Goal: Task Accomplishment & Management: Manage account settings

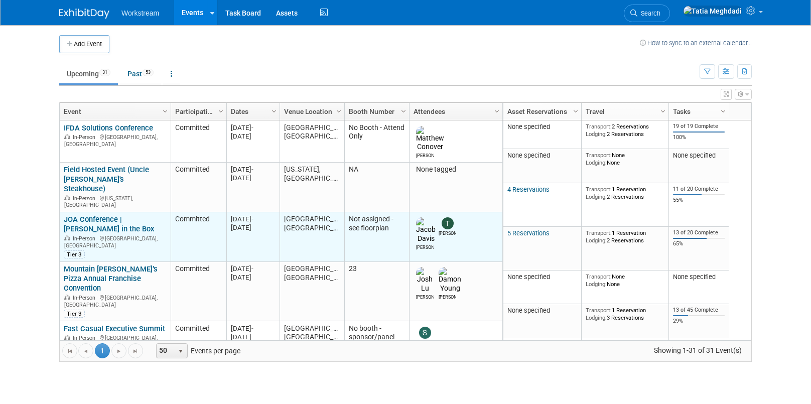
click at [126, 215] on link "JOA Conference | [PERSON_NAME] in the Box" at bounding box center [109, 224] width 90 height 19
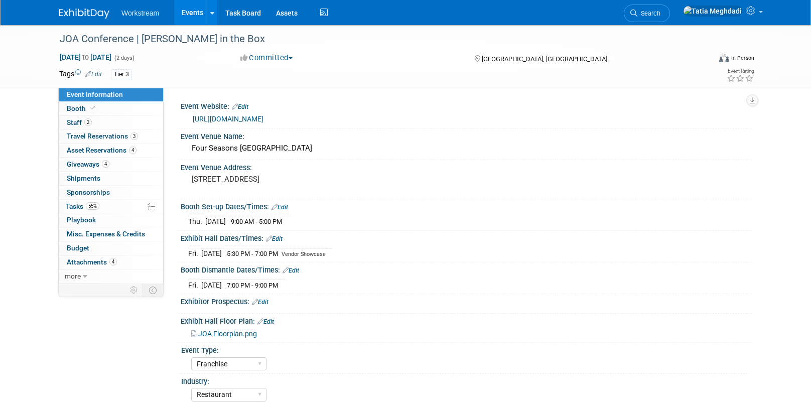
select select "Franchise"
select select "Restaurant"
select select "No"
select select "Tatia Meghdadi"
click at [116, 136] on span "Travel Reservations 3" at bounding box center [102, 136] width 71 height 8
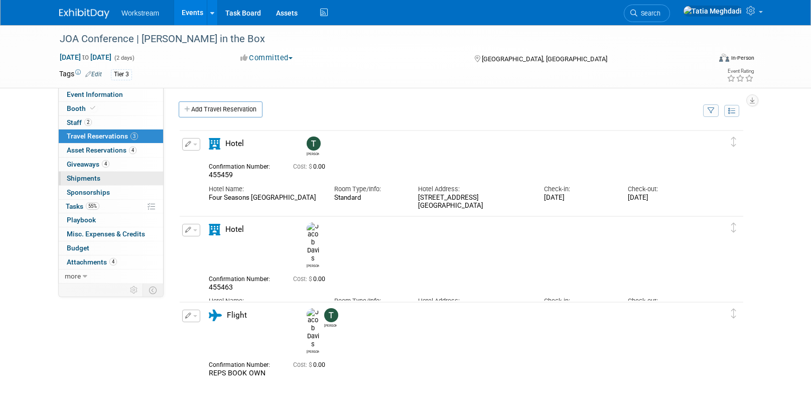
click at [98, 175] on span "Shipments 0" at bounding box center [84, 178] width 34 height 8
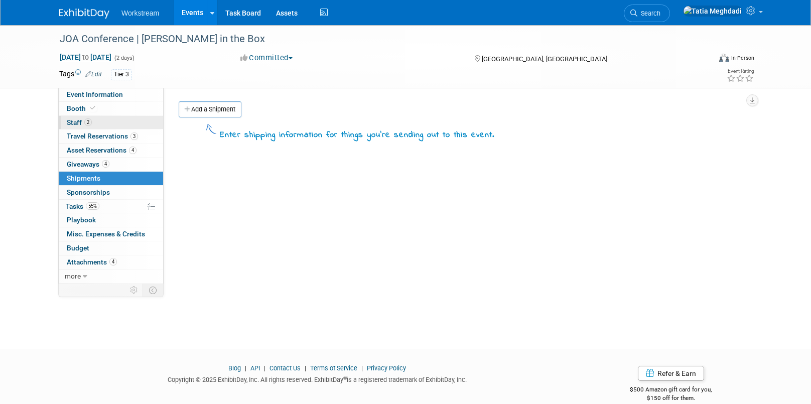
click at [95, 122] on link "2 Staff 2" at bounding box center [111, 123] width 104 height 14
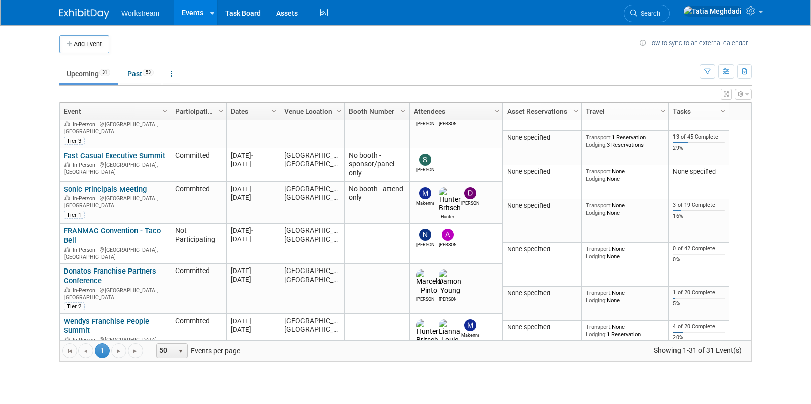
scroll to position [185, 0]
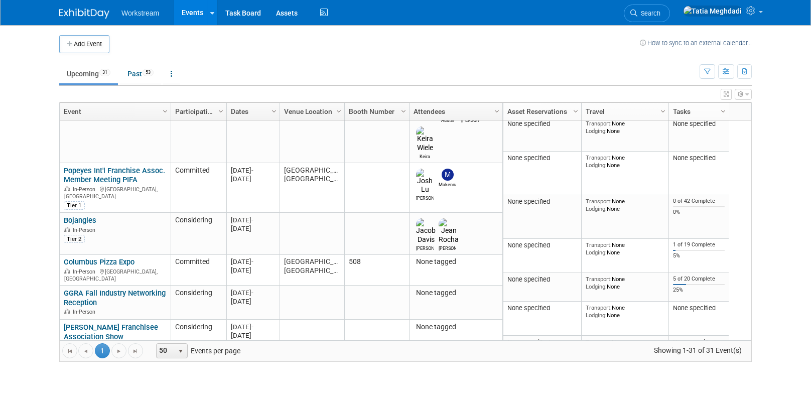
click at [140, 366] on link "Papa John's PJFA Fall Member Meeting" at bounding box center [112, 375] width 97 height 19
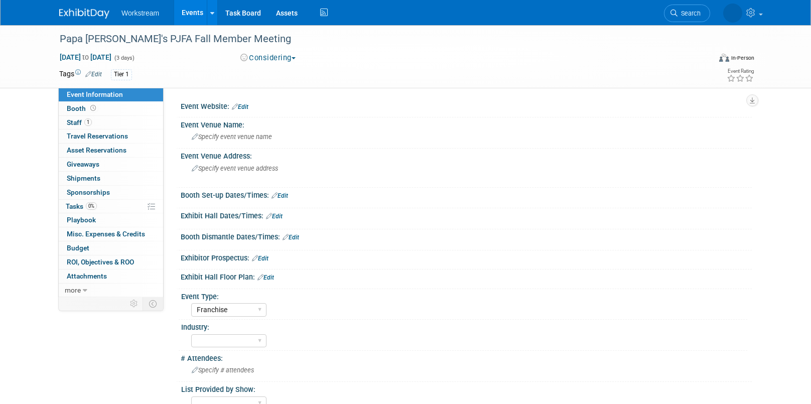
select select "Franchise"
click at [83, 122] on span "Staff 1" at bounding box center [79, 122] width 25 height 8
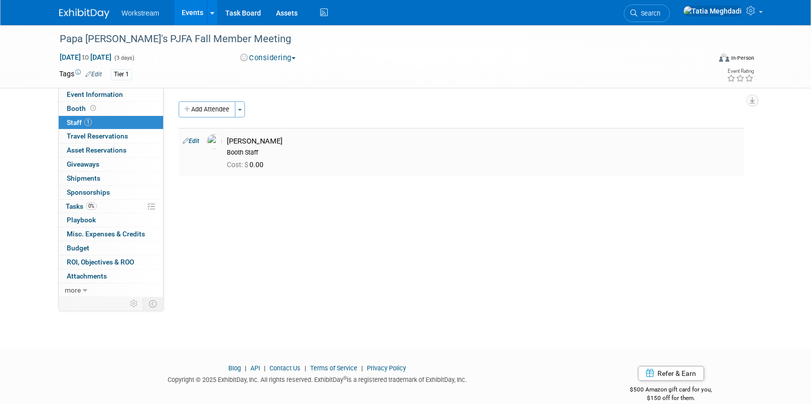
click at [219, 143] on img at bounding box center [214, 141] width 15 height 15
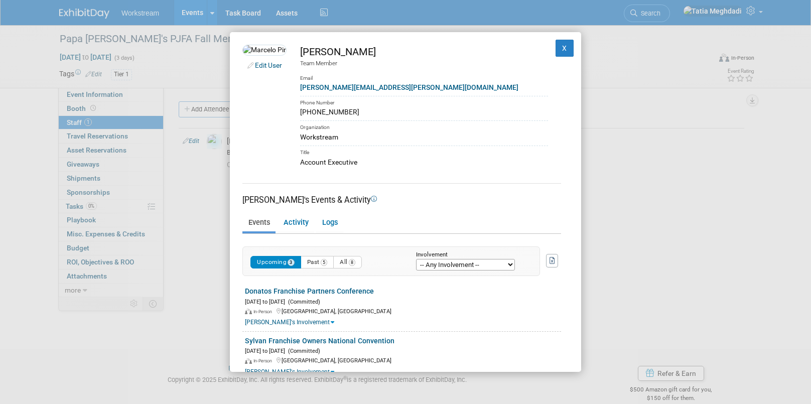
drag, startPoint x: 360, startPoint y: 113, endPoint x: 312, endPoint y: 112, distance: 48.2
click at [306, 113] on td "Marcelo Pinto Team Member Email marcelo.pinto@workstream.is Phone Number 385-23…" at bounding box center [417, 106] width 261 height 122
copy div "385-230-1149"
drag, startPoint x: 623, startPoint y: 193, endPoint x: 614, endPoint y: 211, distance: 20.9
click at [623, 193] on div "Edit User Marcelo Pinto Team Member Email marcelo.pinto@workstream.is Phone Num…" at bounding box center [405, 202] width 811 height 404
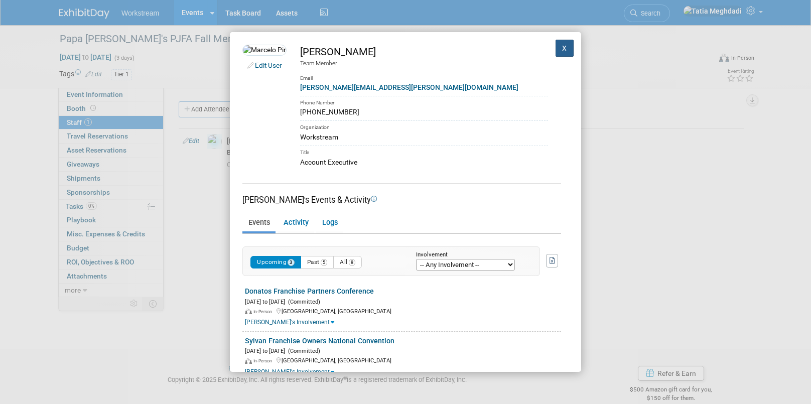
click at [565, 50] on button "X" at bounding box center [565, 48] width 18 height 17
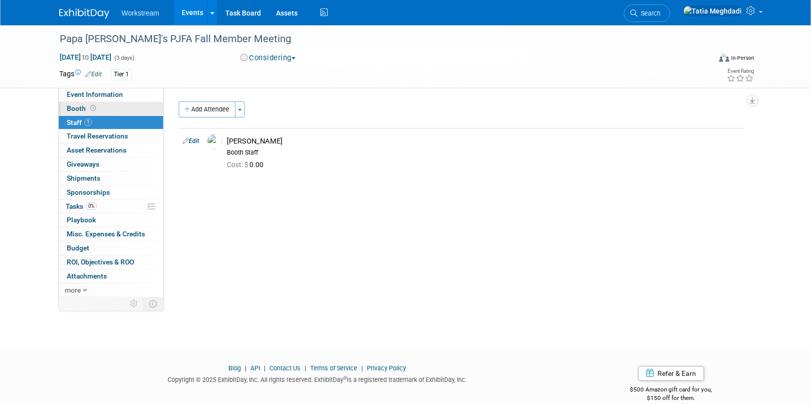
click at [83, 106] on span "Booth" at bounding box center [82, 108] width 31 height 8
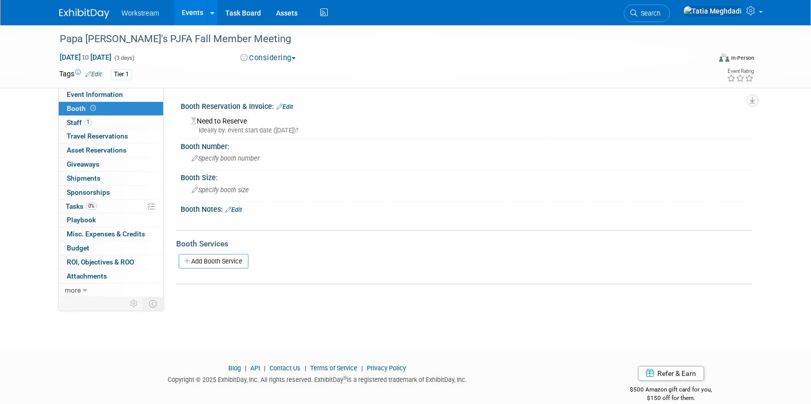
click at [286, 108] on link "Edit" at bounding box center [285, 106] width 17 height 7
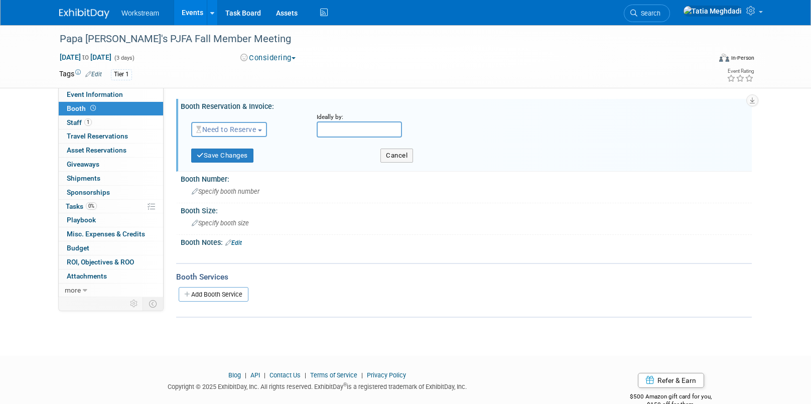
click at [239, 126] on span "Need to Reserve" at bounding box center [226, 129] width 60 height 8
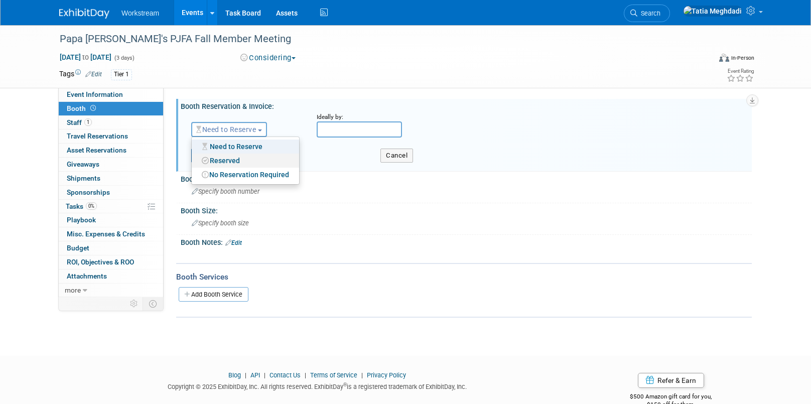
click at [228, 156] on link "Reserved" at bounding box center [245, 161] width 107 height 14
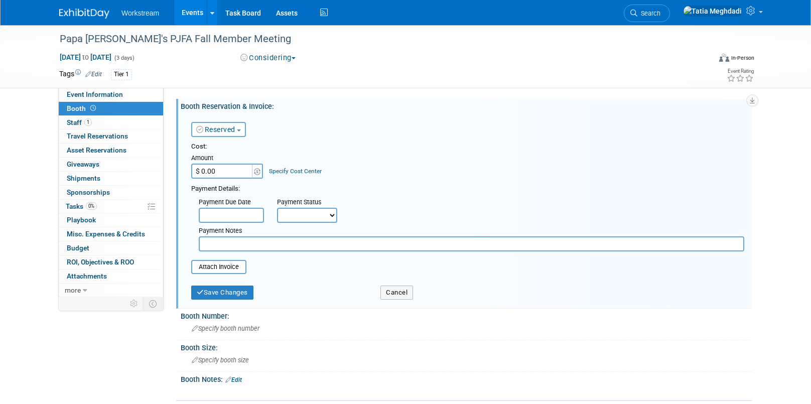
click at [218, 172] on input "$ 0.00" at bounding box center [222, 171] width 63 height 15
type input "$ 2,919.75"
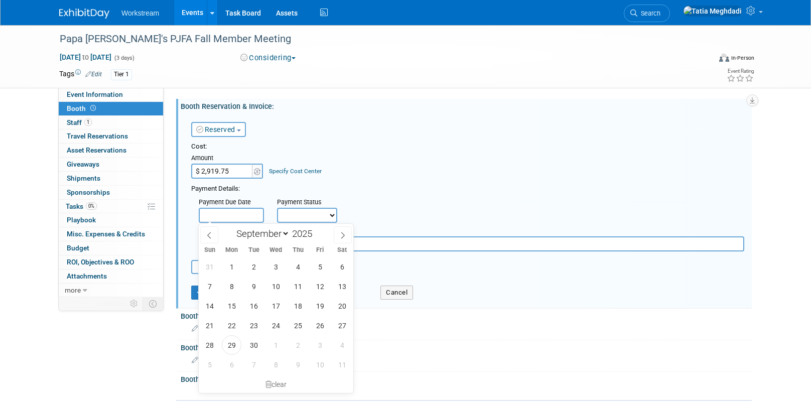
click at [219, 216] on input "text" at bounding box center [231, 215] width 65 height 15
click at [236, 344] on span "29" at bounding box center [232, 345] width 20 height 20
type input "Sep 29, 2025"
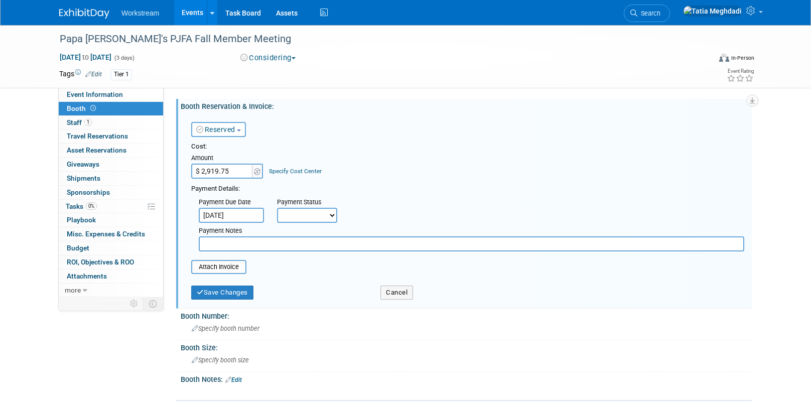
click at [297, 214] on select "Not Paid Yet Partially Paid Paid in Full" at bounding box center [307, 215] width 60 height 15
select select "1"
click at [277, 208] on select "Not Paid Yet Partially Paid Paid in Full" at bounding box center [307, 215] width 60 height 15
click at [229, 265] on input "file" at bounding box center [185, 267] width 119 height 12
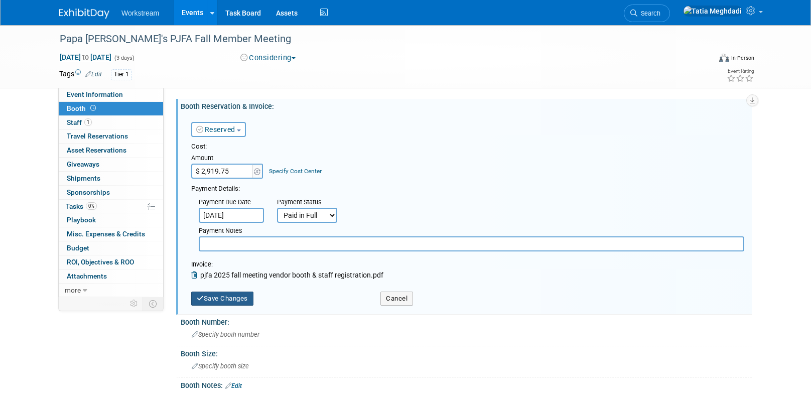
click at [231, 298] on button "Save Changes" at bounding box center [222, 299] width 62 height 14
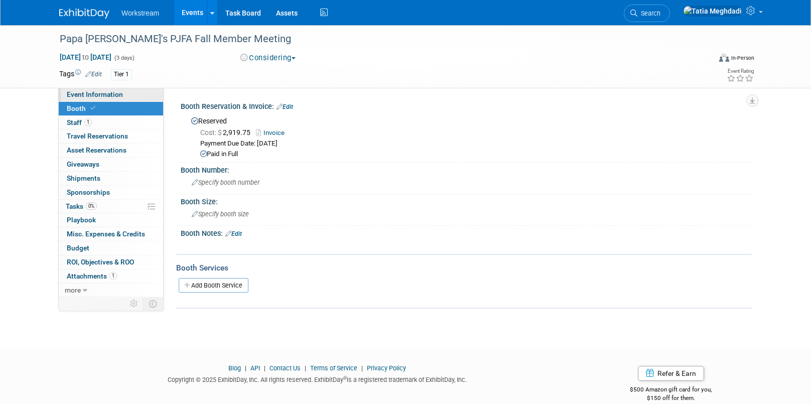
click at [91, 94] on span "Event Information" at bounding box center [95, 94] width 56 height 8
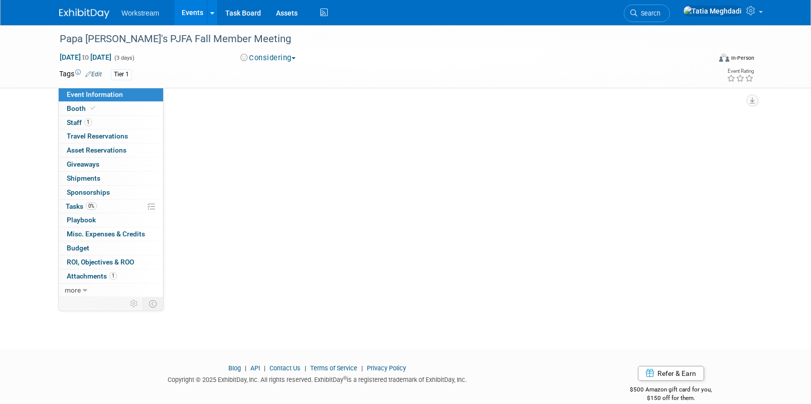
select select "Franchise"
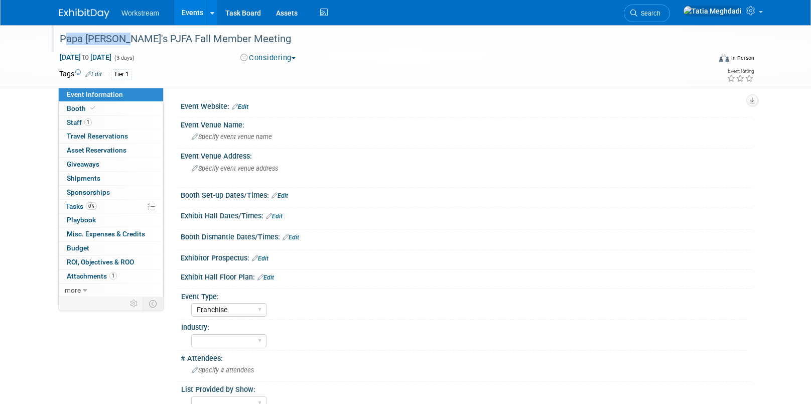
drag, startPoint x: 94, startPoint y: 38, endPoint x: 56, endPoint y: 37, distance: 37.7
click at [56, 37] on div "Papa John's PJFA Fall Member Meeting" at bounding box center [375, 39] width 639 height 18
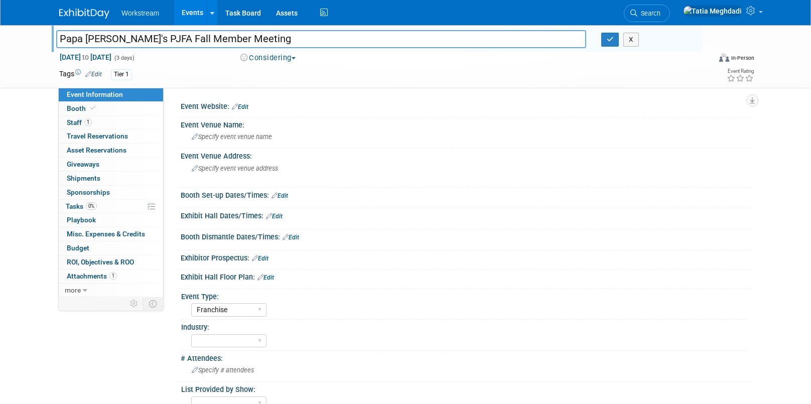
drag, startPoint x: 240, startPoint y: 39, endPoint x: 48, endPoint y: 41, distance: 191.7
click at [50, 41] on div "Papa John's PJFA Fall Member Meeting" at bounding box center [321, 40] width 545 height 15
type input "PFJA [PERSON_NAME] Fall Conference"
click at [609, 42] on icon "button" at bounding box center [610, 39] width 7 height 7
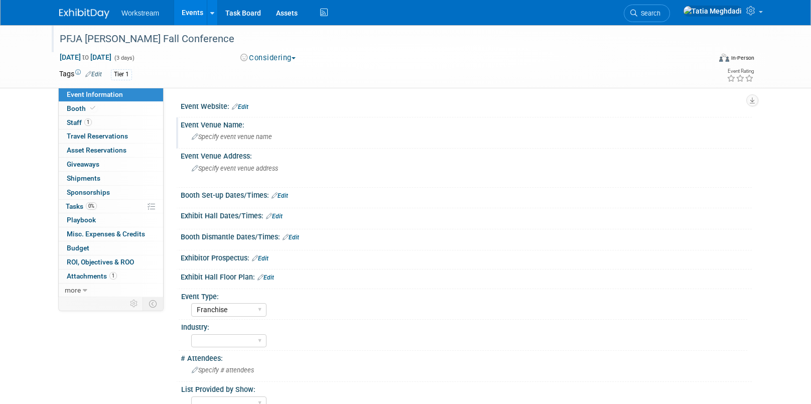
click at [207, 135] on span "Specify event venue name" at bounding box center [232, 137] width 80 height 8
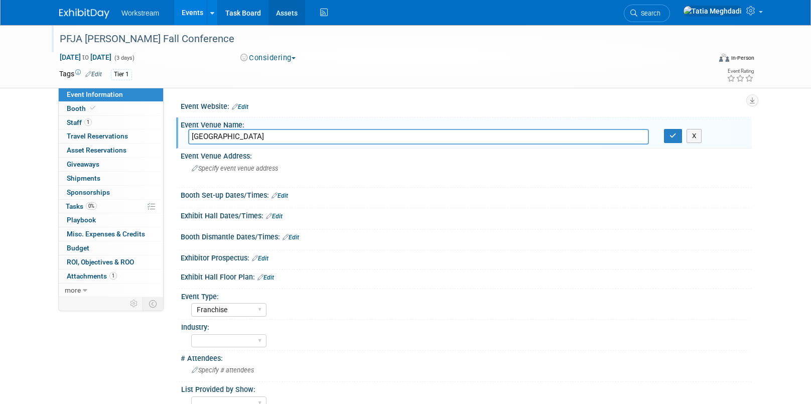
scroll to position [1, 0]
click at [190, 137] on input "Scottsdale Resort & Spa" at bounding box center [418, 136] width 461 height 16
type input "Hilton Scottsdale Resort & Spa"
click at [218, 172] on div "Specify event venue address" at bounding box center [299, 171] width 223 height 23
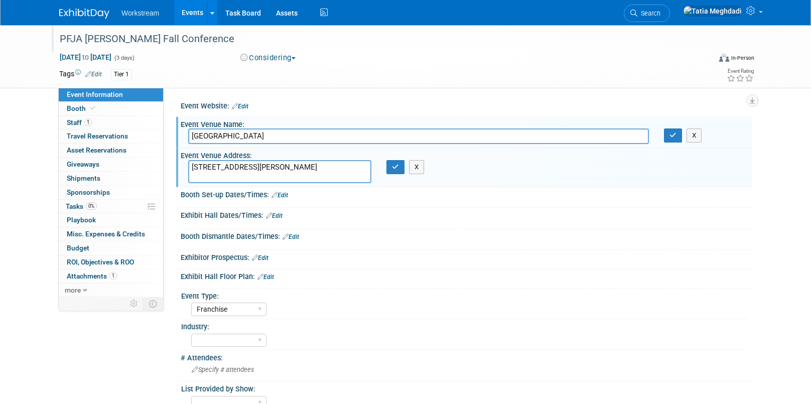
type textarea "7700 E McCormick Pkwy Scottsdale, AZ 85258, US"
click at [88, 352] on div "Event Information Event Info Booth Booth 1 Staff 1 Staff 0 Travel Reservations …" at bounding box center [406, 248] width 708 height 447
click at [397, 166] on icon "button" at bounding box center [395, 167] width 7 height 7
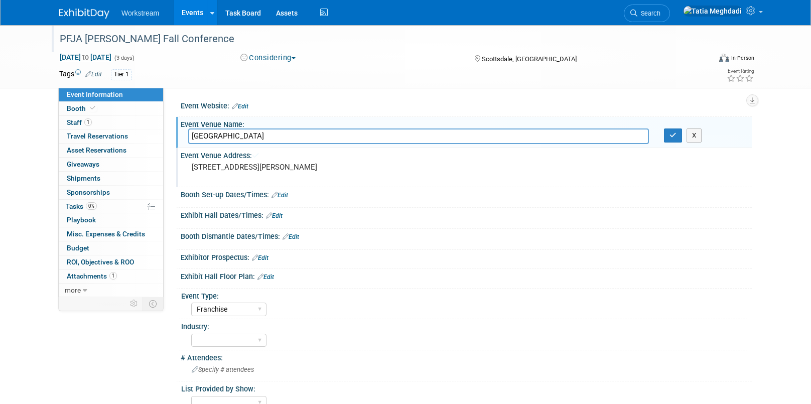
click at [391, 169] on pre "[STREET_ADDRESS][PERSON_NAME]" at bounding box center [300, 167] width 216 height 9
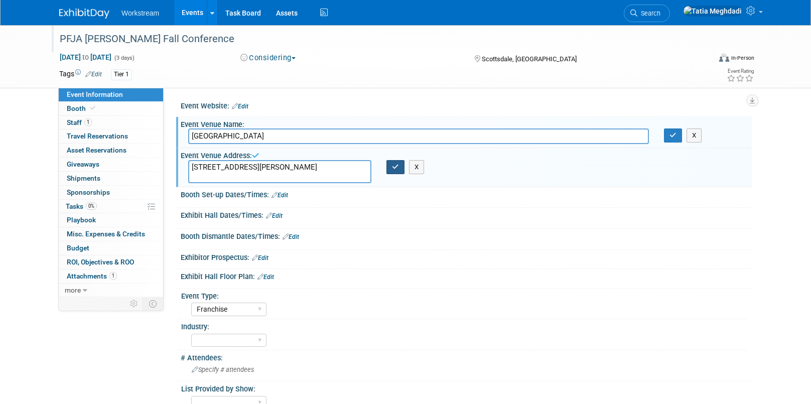
click at [393, 165] on icon "button" at bounding box center [395, 167] width 7 height 7
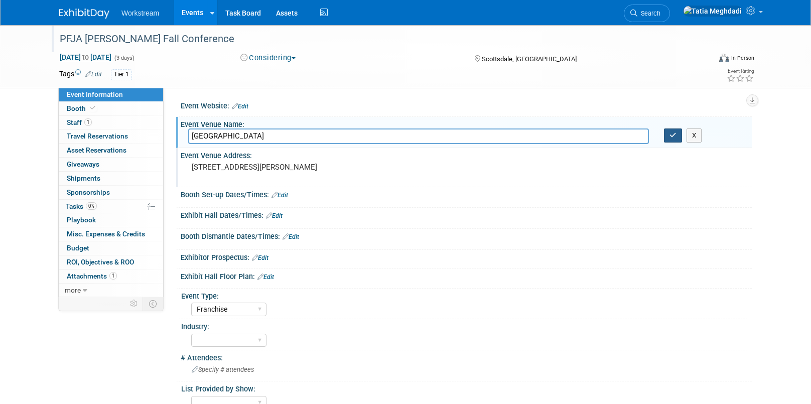
click at [666, 134] on button "button" at bounding box center [673, 135] width 18 height 14
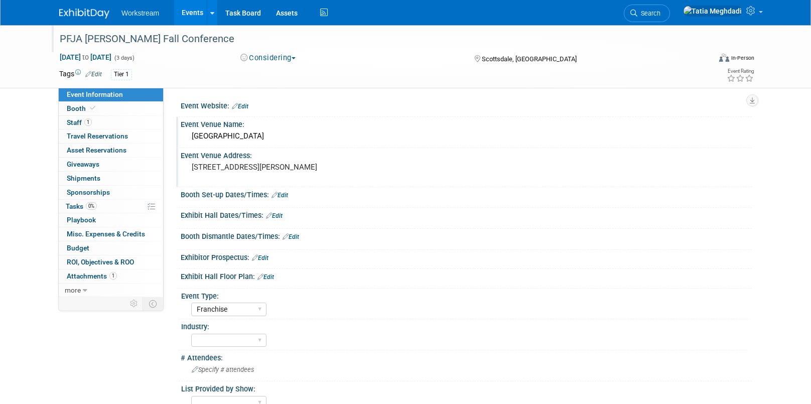
click at [286, 195] on link "Edit" at bounding box center [280, 195] width 17 height 7
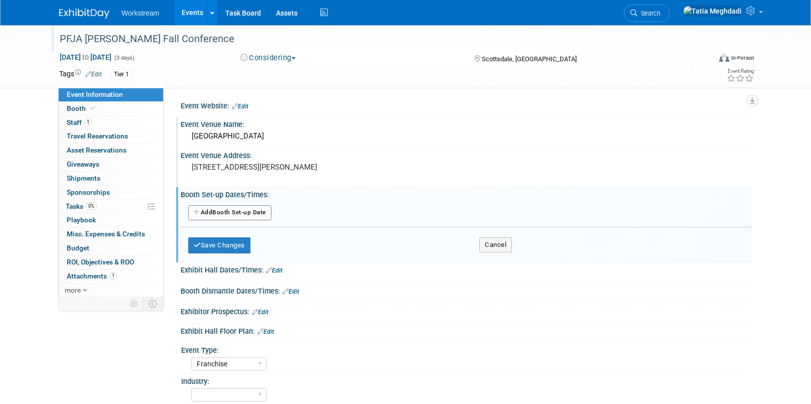
click at [237, 208] on button "Add Another Booth Set-up Date" at bounding box center [229, 212] width 83 height 15
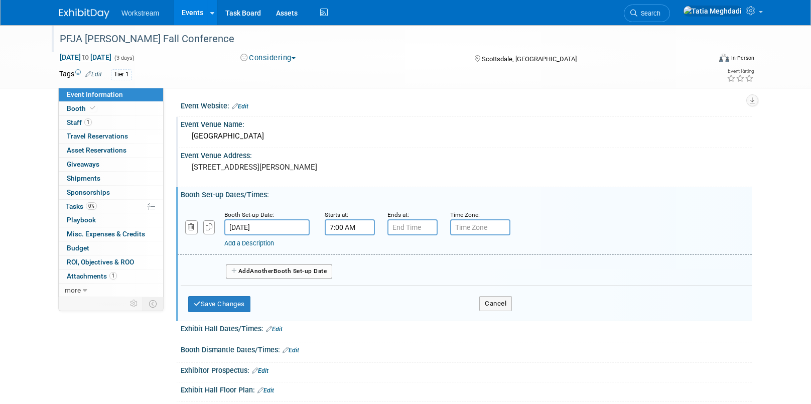
click at [362, 229] on input "7:00 AM" at bounding box center [350, 227] width 50 height 16
click at [349, 270] on span "07" at bounding box center [348, 273] width 19 height 18
click at [375, 251] on td "01" at bounding box center [375, 252] width 32 height 27
click at [441, 275] on button "AM" at bounding box center [436, 273] width 18 height 17
type input "1:00 PM"
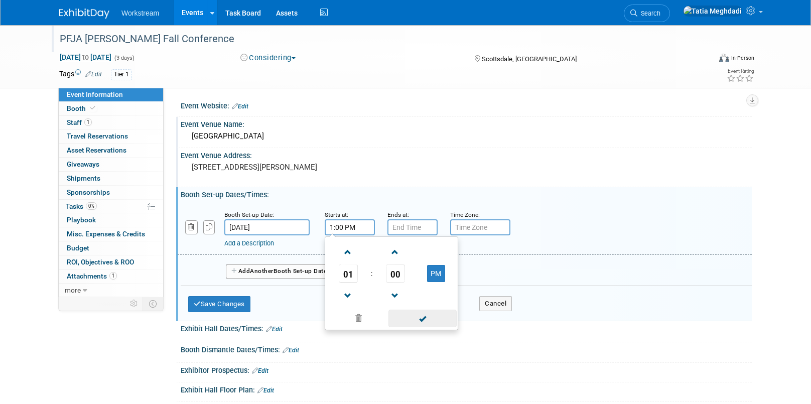
click at [427, 318] on span at bounding box center [422, 319] width 68 height 18
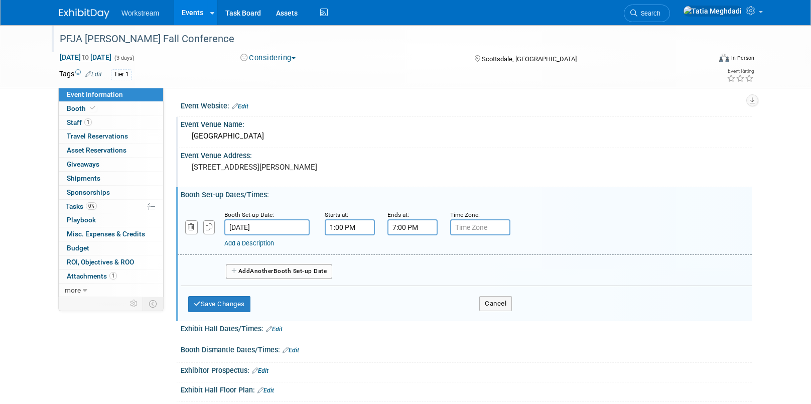
click at [412, 228] on input "7:00 PM" at bounding box center [412, 227] width 50 height 16
click at [411, 295] on span at bounding box center [411, 296] width 18 height 18
click at [500, 272] on button "PM" at bounding box center [499, 273] width 18 height 17
type input "5:00 AM"
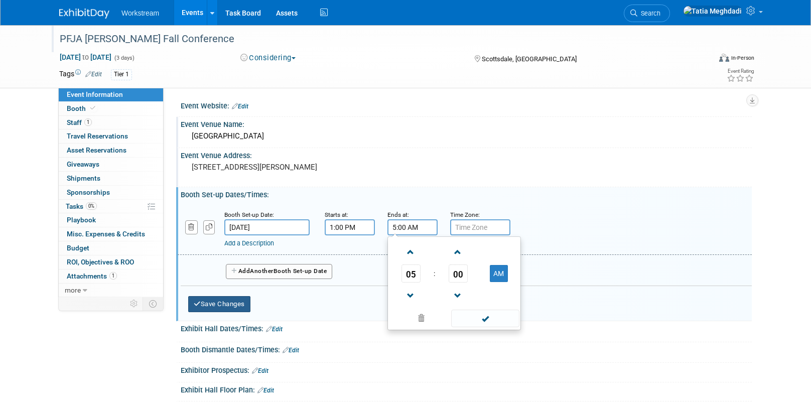
click at [225, 300] on button "Save Changes" at bounding box center [219, 304] width 62 height 16
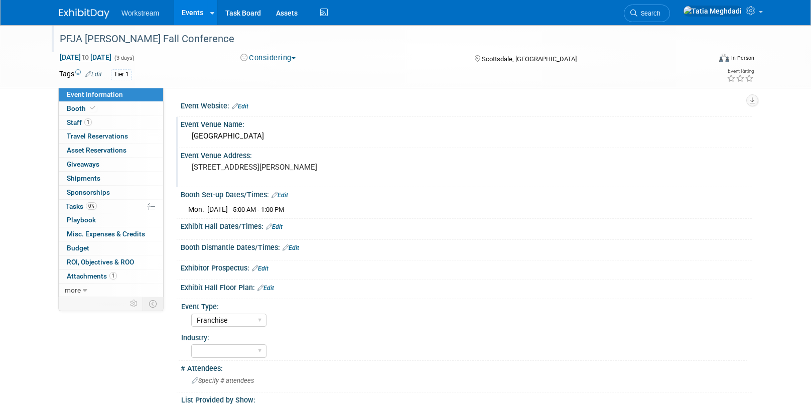
click at [278, 226] on link "Edit" at bounding box center [274, 226] width 17 height 7
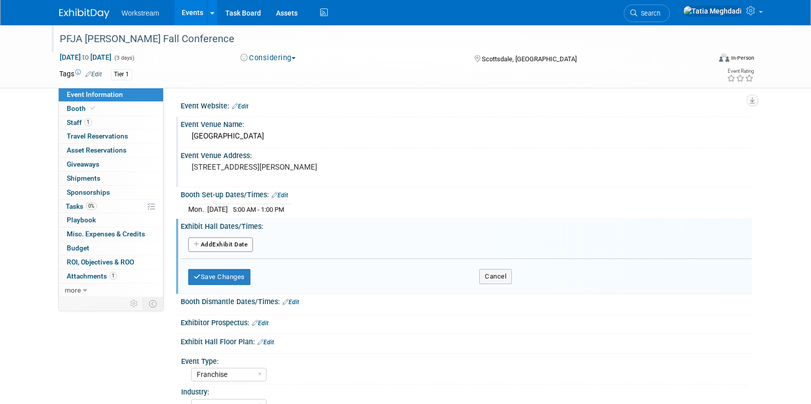
click at [206, 242] on button "Add Another Exhibit Date" at bounding box center [220, 244] width 65 height 15
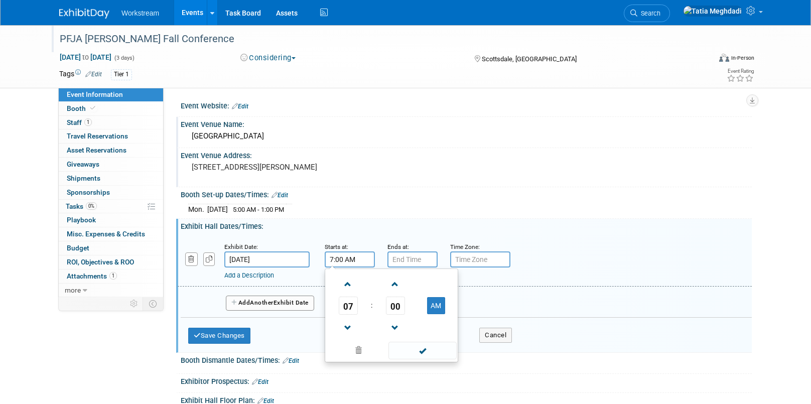
click at [351, 260] on input "7:00 AM" at bounding box center [350, 259] width 50 height 16
click at [347, 322] on span at bounding box center [348, 328] width 18 height 18
click at [440, 304] on button "AM" at bounding box center [436, 305] width 18 height 17
type input "6:00 PM"
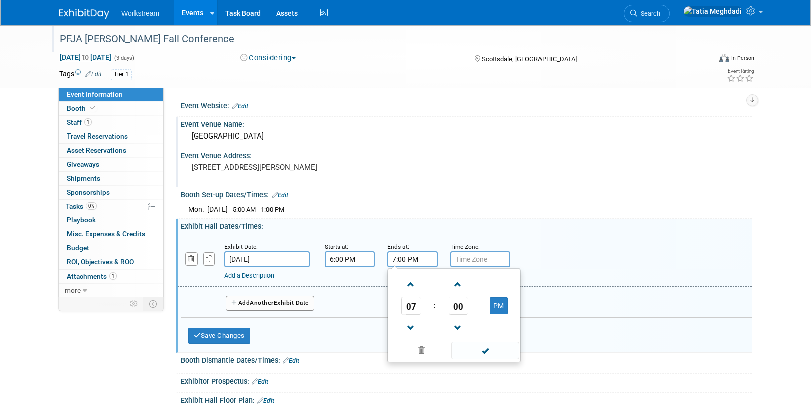
click at [399, 260] on input "7:00 PM" at bounding box center [412, 259] width 50 height 16
click at [412, 282] on span at bounding box center [411, 285] width 18 height 18
click at [497, 302] on button "PM" at bounding box center [499, 305] width 18 height 17
type input "8:00 AM"
click at [468, 254] on input "text" at bounding box center [480, 259] width 60 height 16
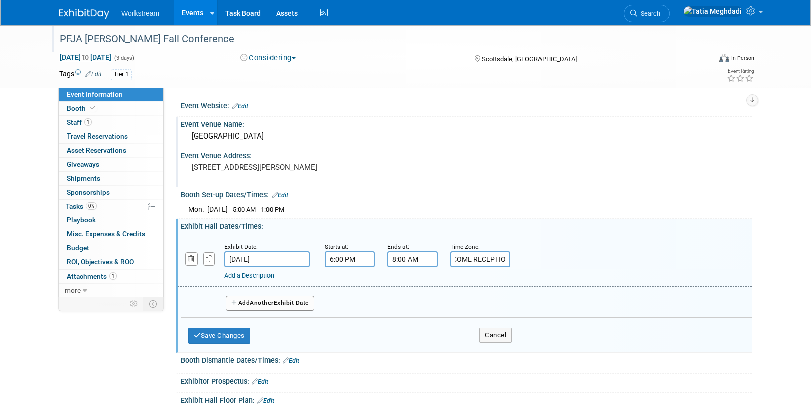
scroll to position [0, 22]
type input "WELCOME RECEPTION"
click at [282, 303] on button "Add Another Exhibit Date" at bounding box center [270, 303] width 88 height 15
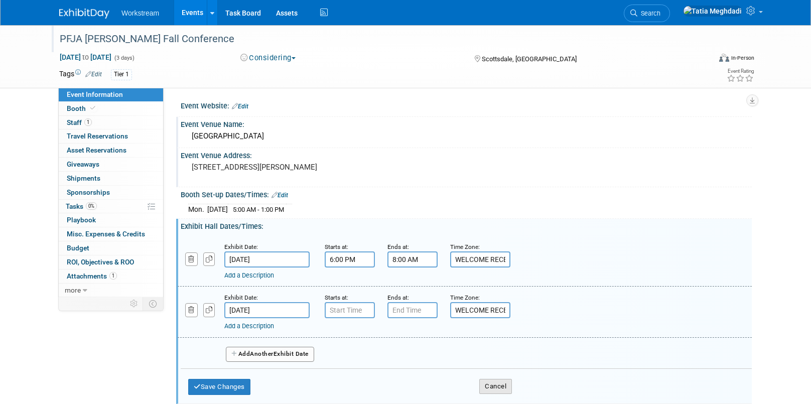
click at [501, 383] on button "Cancel" at bounding box center [495, 386] width 33 height 15
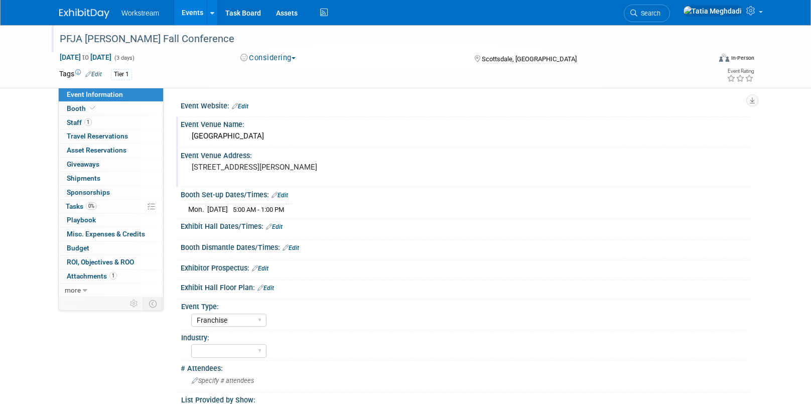
click at [294, 248] on link "Edit" at bounding box center [291, 247] width 17 height 7
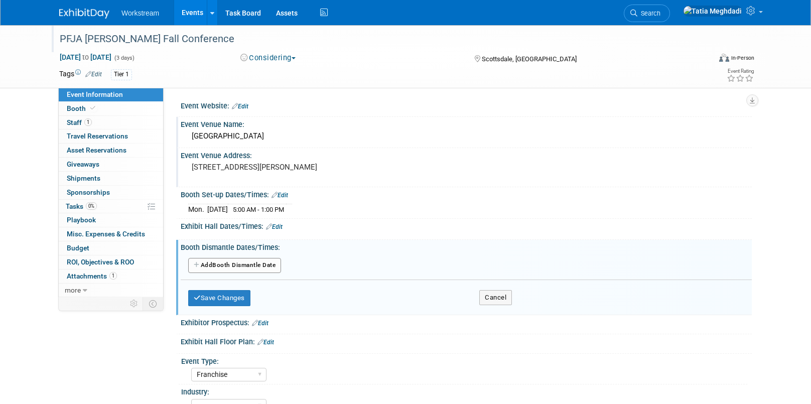
click at [234, 260] on button "Add Another Booth Dismantle Date" at bounding box center [234, 265] width 93 height 15
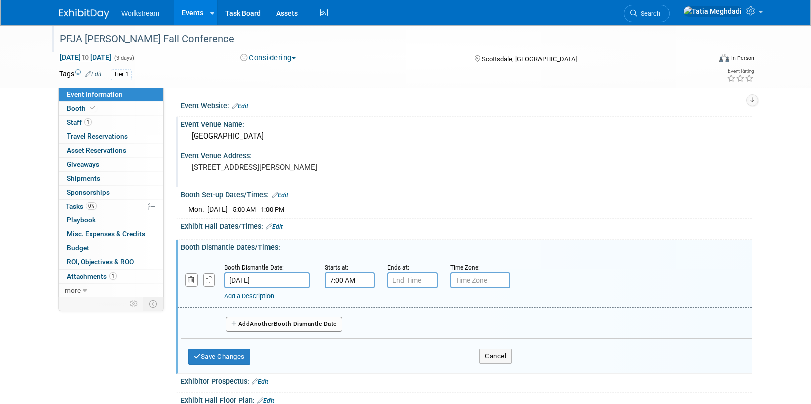
click at [364, 278] on input "7:00 AM" at bounding box center [350, 280] width 50 height 16
click at [351, 321] on span "07" at bounding box center [348, 326] width 19 height 18
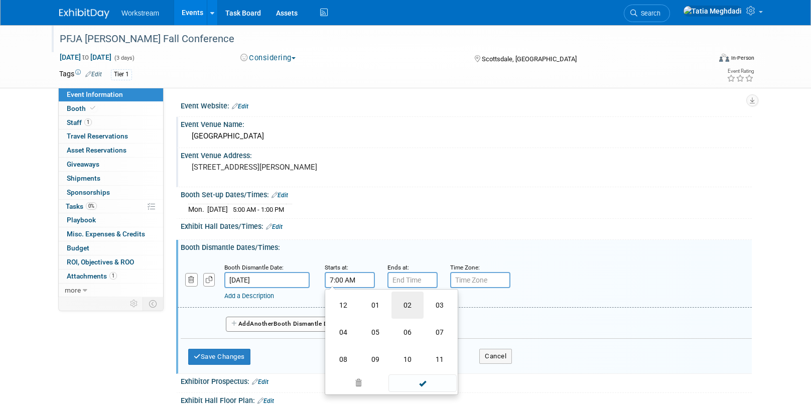
click at [409, 303] on td "02" at bounding box center [407, 305] width 32 height 27
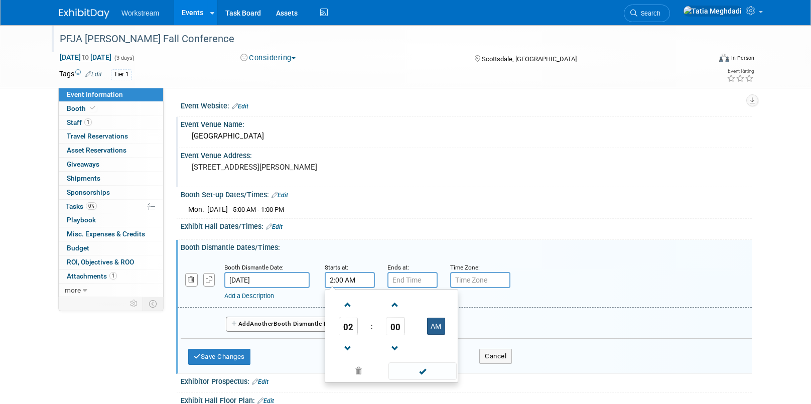
click at [440, 325] on button "AM" at bounding box center [436, 326] width 18 height 17
type input "2:00 PM"
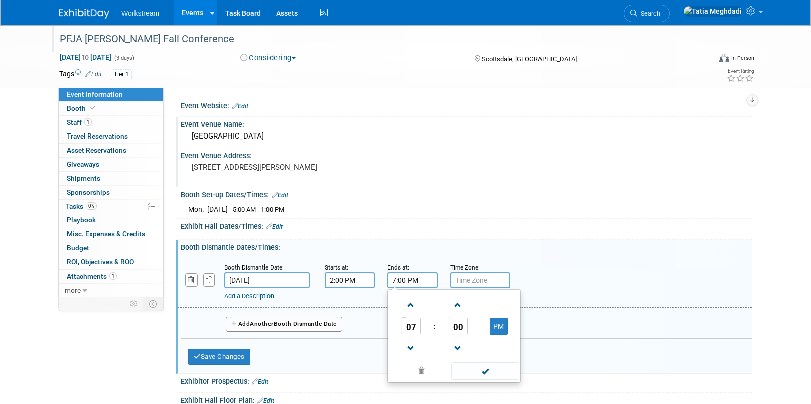
click at [406, 280] on input "7:00 PM" at bounding box center [412, 280] width 50 height 16
click at [410, 325] on span "07" at bounding box center [411, 326] width 19 height 18
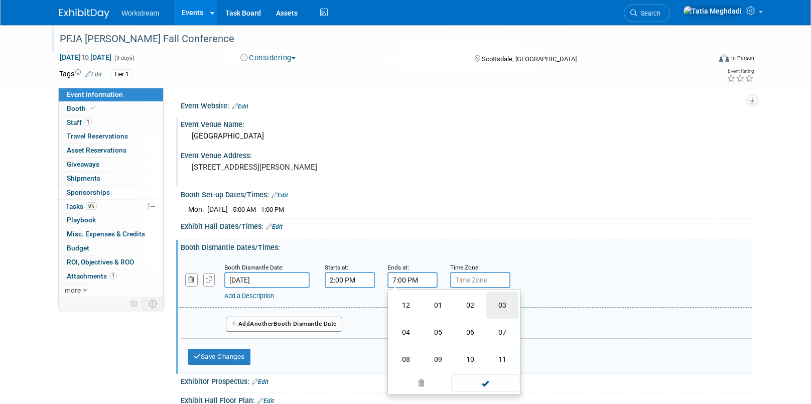
click at [505, 302] on td "03" at bounding box center [502, 305] width 32 height 27
type input "3:00 PM"
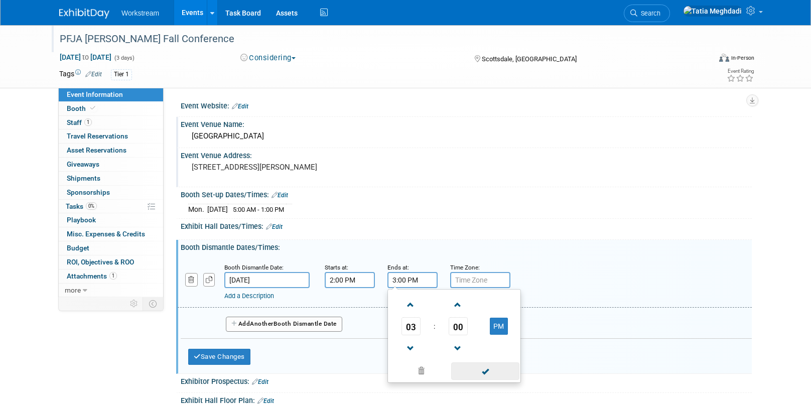
click at [489, 365] on span at bounding box center [485, 371] width 68 height 18
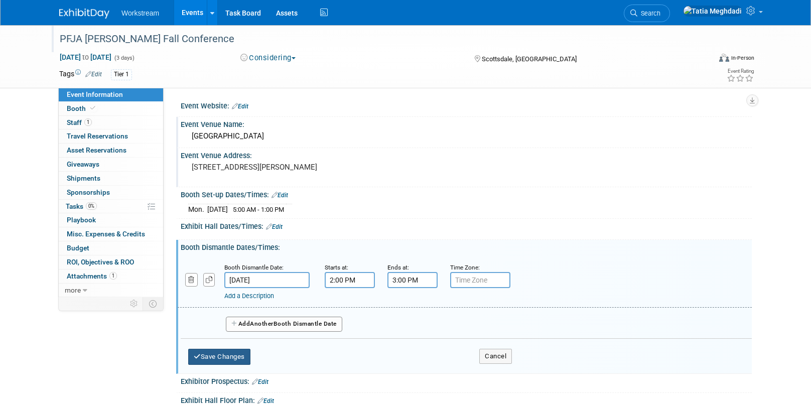
click at [196, 354] on icon "button" at bounding box center [197, 356] width 7 height 7
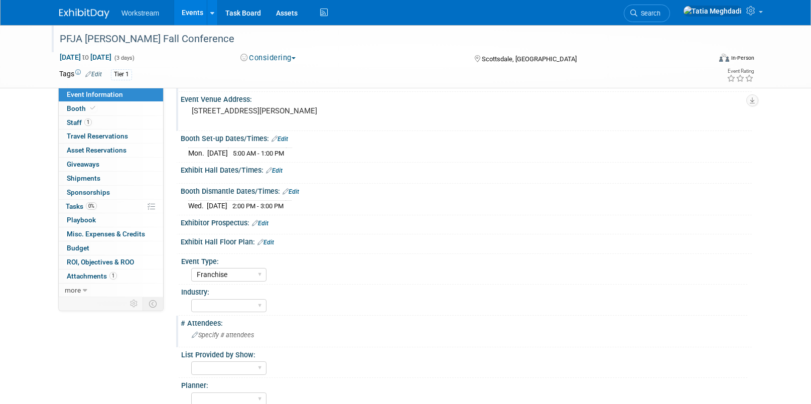
scroll to position [58, 0]
click at [215, 308] on select "Accounting Broker/Benefits Restaurant Healthcare Hospitality Misc/Other" at bounding box center [228, 305] width 75 height 14
select select "Restaurant"
click at [191, 298] on select "Accounting Broker/Benefits Restaurant Healthcare Hospitality Misc/Other" at bounding box center [228, 305] width 75 height 14
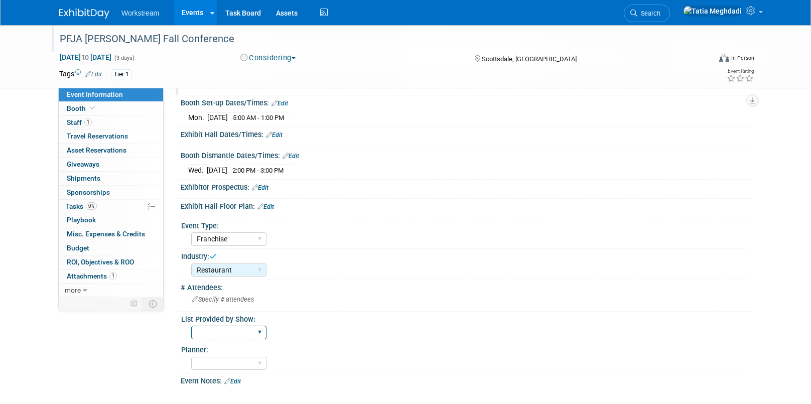
click at [219, 334] on select "Yes No TBD" at bounding box center [228, 333] width 75 height 14
select select "TBD"
click at [191, 326] on select "Yes No TBD" at bounding box center [228, 333] width 75 height 14
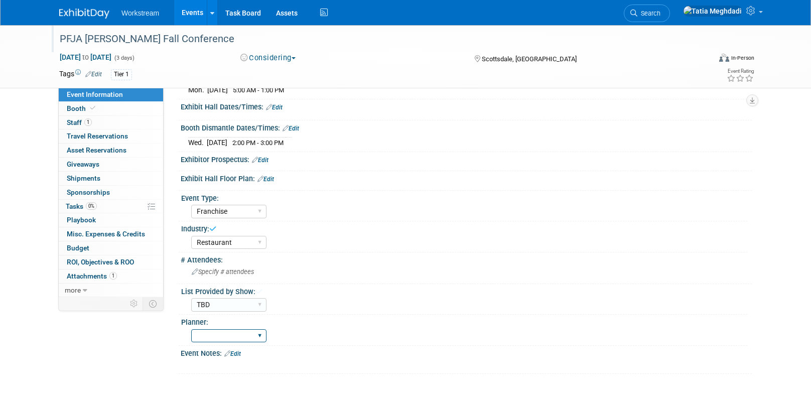
scroll to position [154, 0]
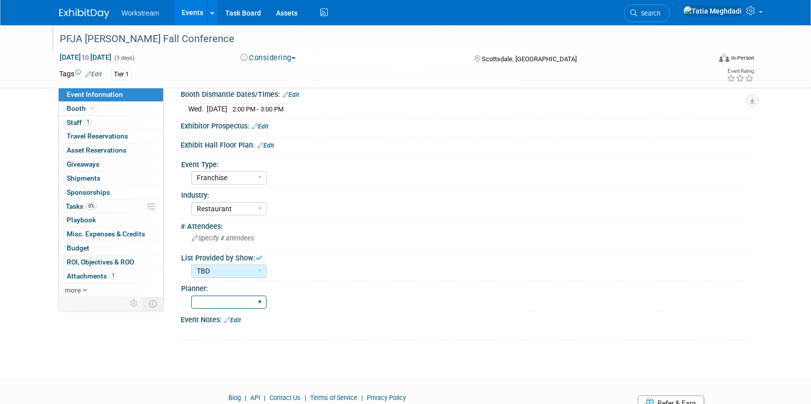
click at [212, 306] on select "Tatia Meghdadi Keira Wiele Annabelle Gu" at bounding box center [228, 303] width 75 height 14
select select "Tatia Meghdadi"
click at [191, 296] on select "Tatia Meghdadi Keira Wiele Annabelle Gu" at bounding box center [228, 303] width 75 height 14
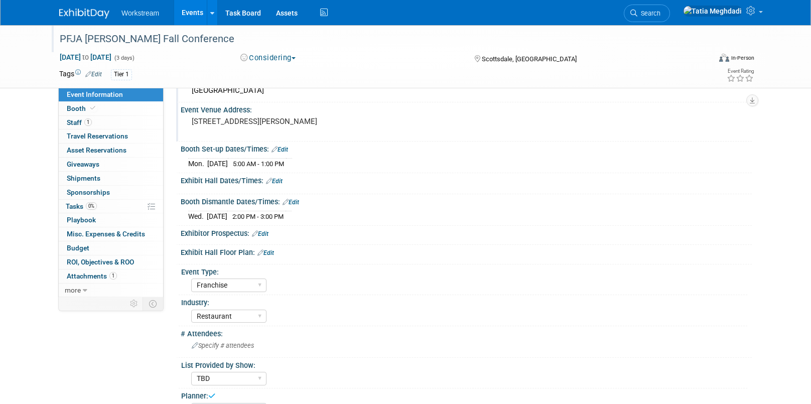
scroll to position [0, 0]
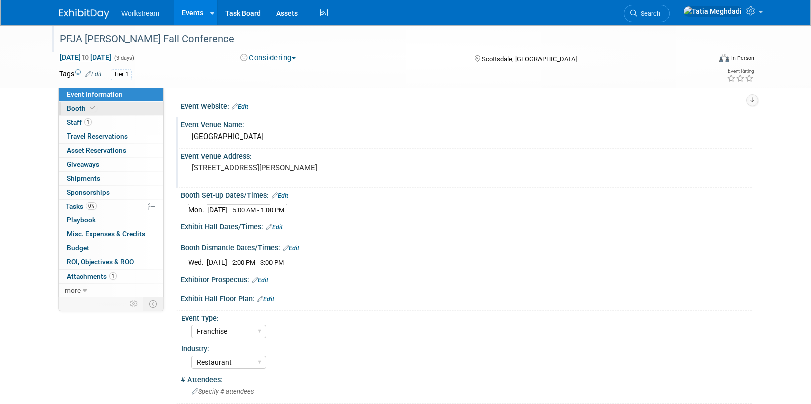
click at [76, 106] on span "Booth" at bounding box center [82, 108] width 31 height 8
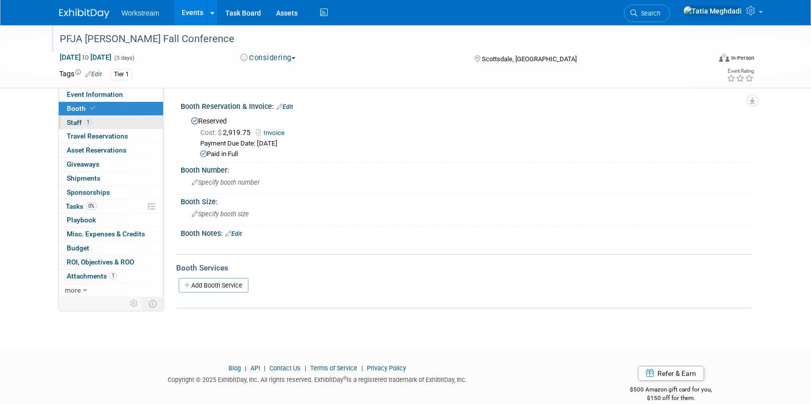
click at [74, 123] on span "Staff 1" at bounding box center [79, 122] width 25 height 8
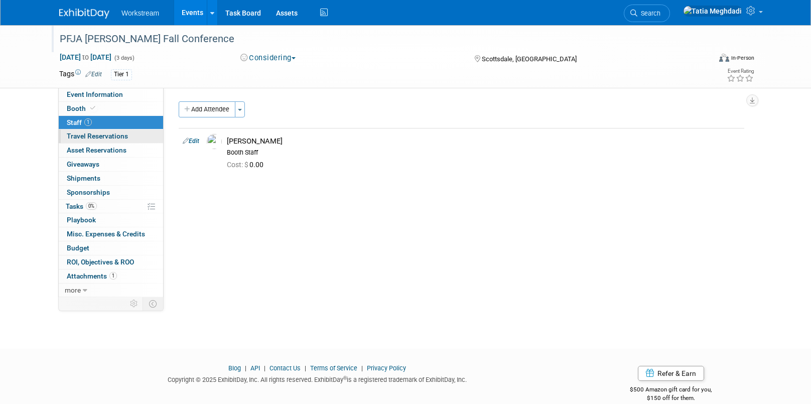
click at [83, 136] on span "Travel Reservations 0" at bounding box center [97, 136] width 61 height 8
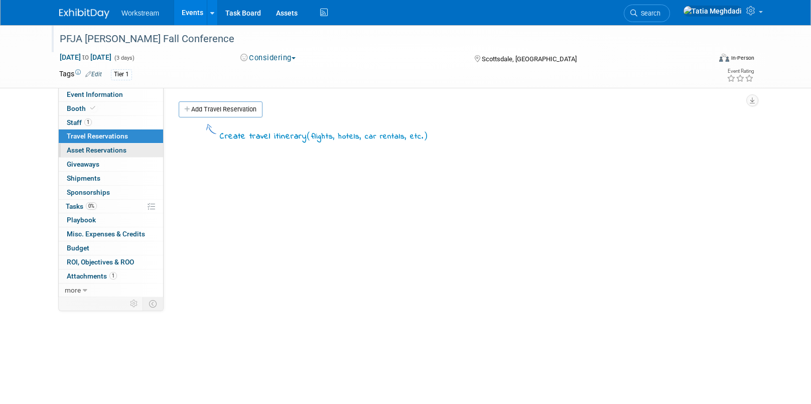
click at [82, 150] on span "Asset Reservations 0" at bounding box center [97, 150] width 60 height 8
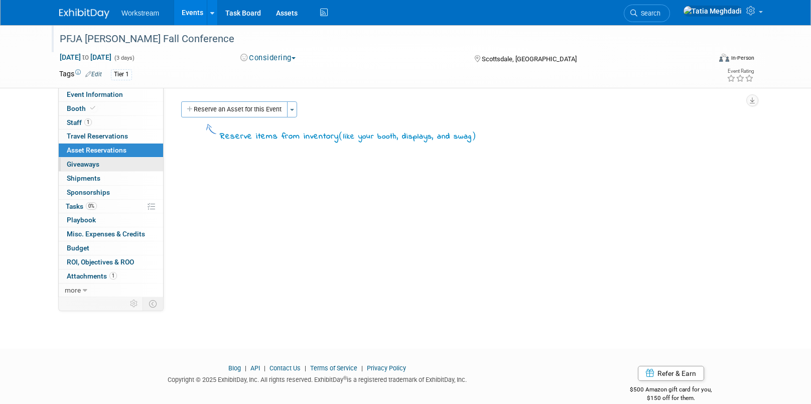
click at [79, 163] on span "Giveaways 0" at bounding box center [83, 164] width 33 height 8
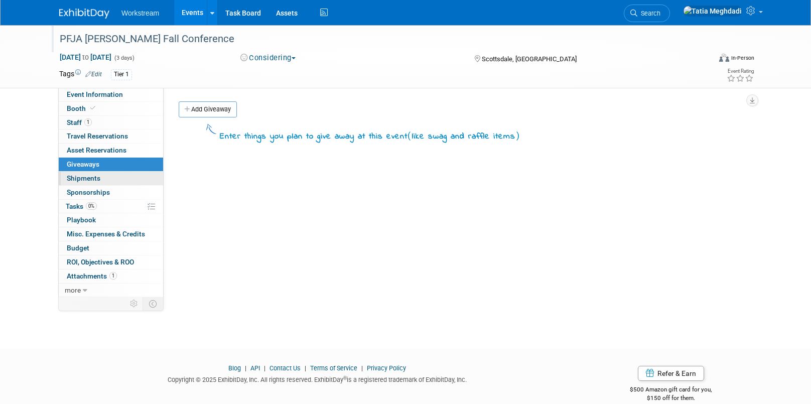
click at [73, 177] on span "Shipments 0" at bounding box center [84, 178] width 34 height 8
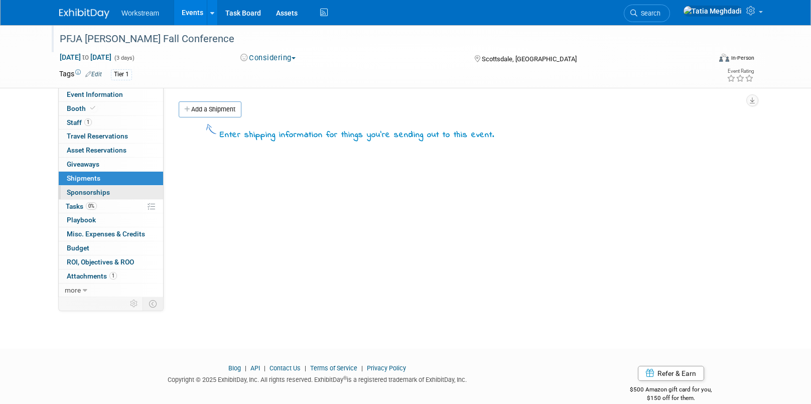
click at [72, 186] on link "0 Sponsorships 0" at bounding box center [111, 193] width 104 height 14
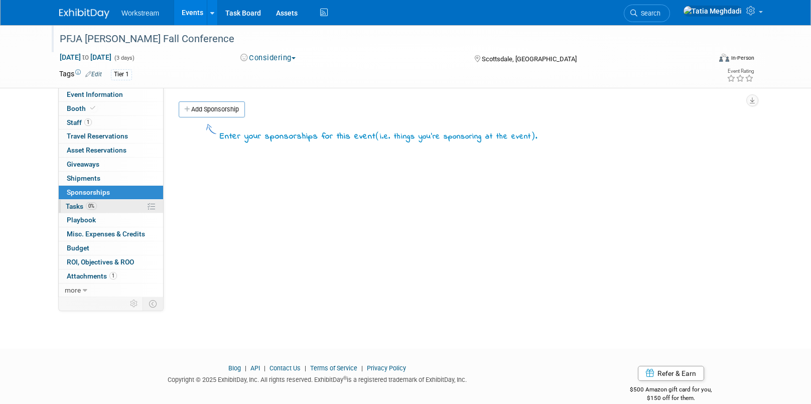
click at [76, 205] on span "Tasks 0%" at bounding box center [81, 206] width 31 height 8
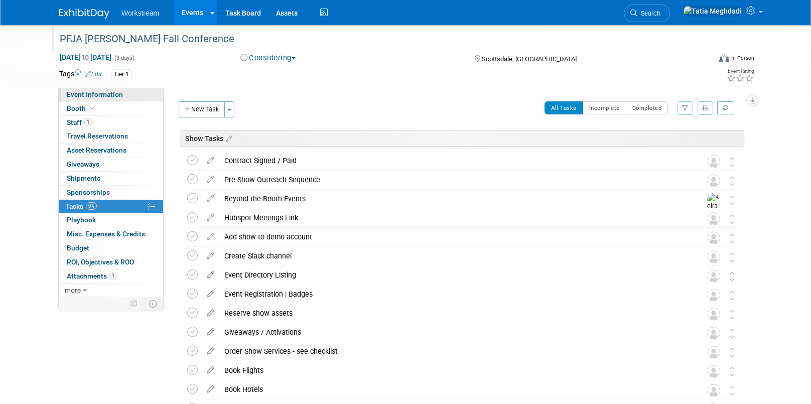
click at [105, 90] on span "Event Information" at bounding box center [95, 94] width 56 height 8
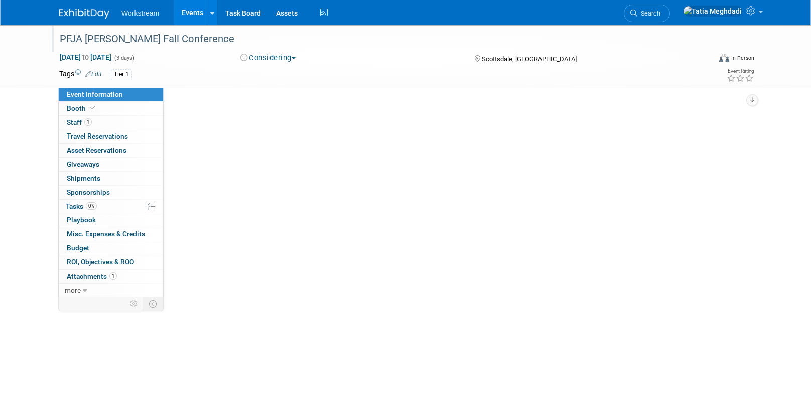
select select "Franchise"
select select "Restaurant"
select select "TBD"
select select "[PERSON_NAME]"
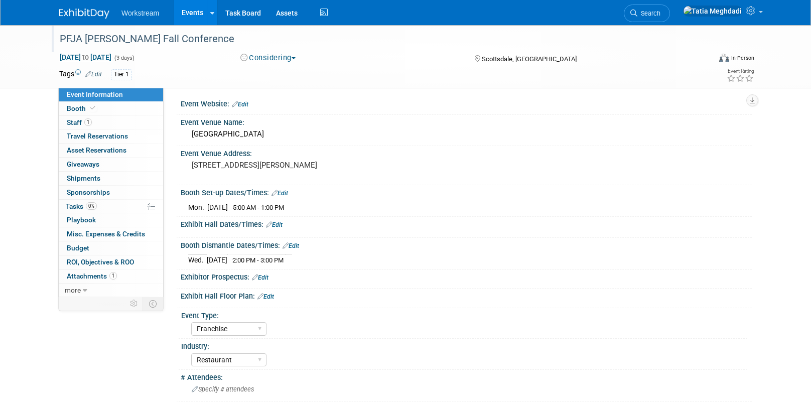
scroll to position [5, 0]
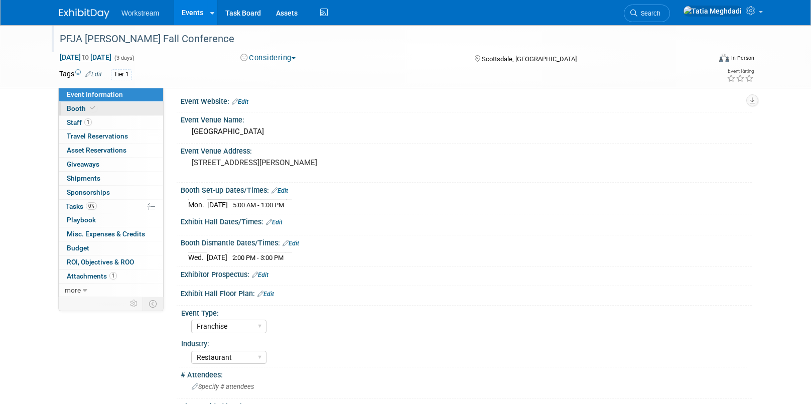
click at [80, 109] on span "Booth" at bounding box center [82, 108] width 31 height 8
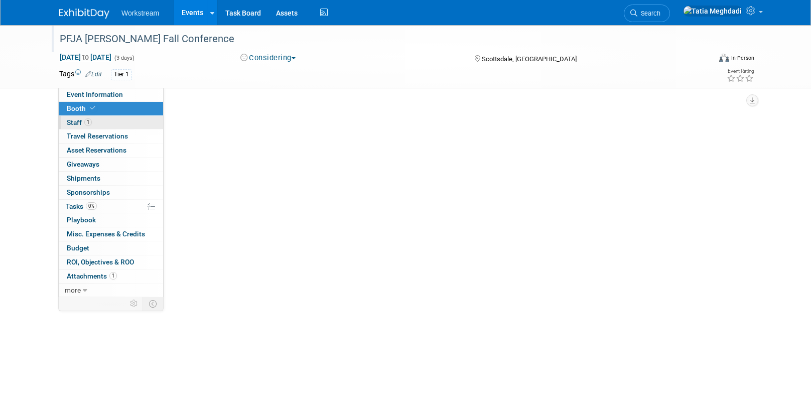
scroll to position [0, 0]
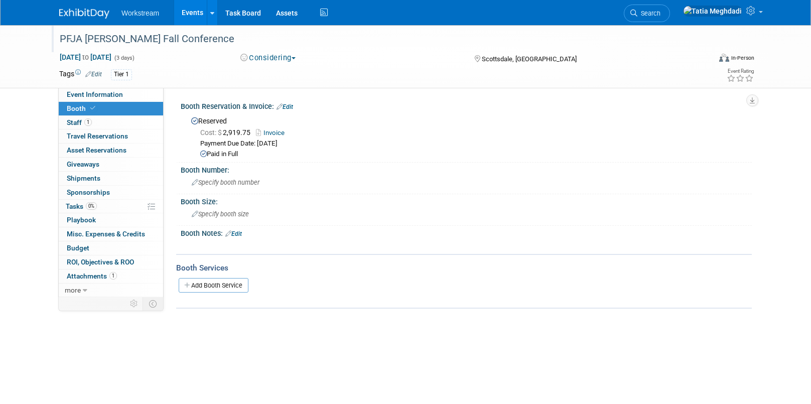
click at [237, 230] on link "Edit" at bounding box center [233, 233] width 17 height 7
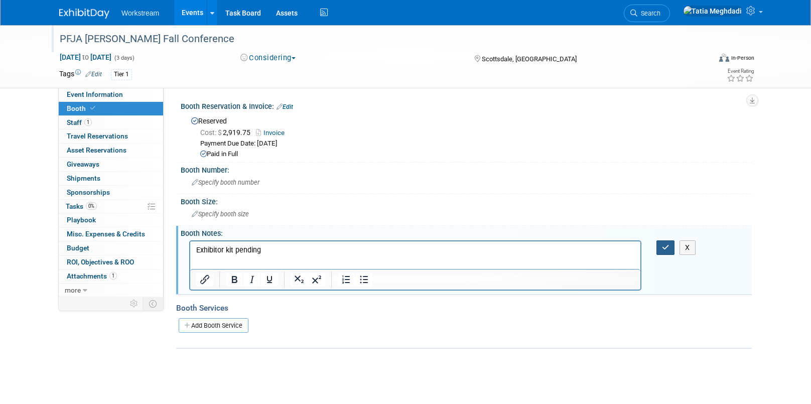
click at [666, 245] on icon "button" at bounding box center [666, 247] width 8 height 7
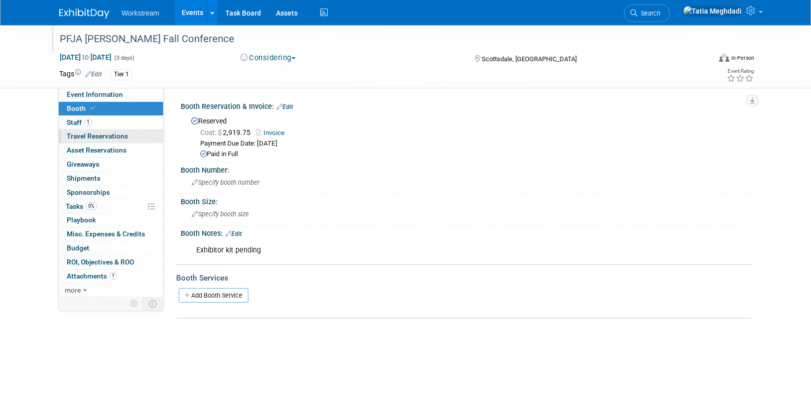
click at [81, 133] on span "Travel Reservations 0" at bounding box center [97, 136] width 61 height 8
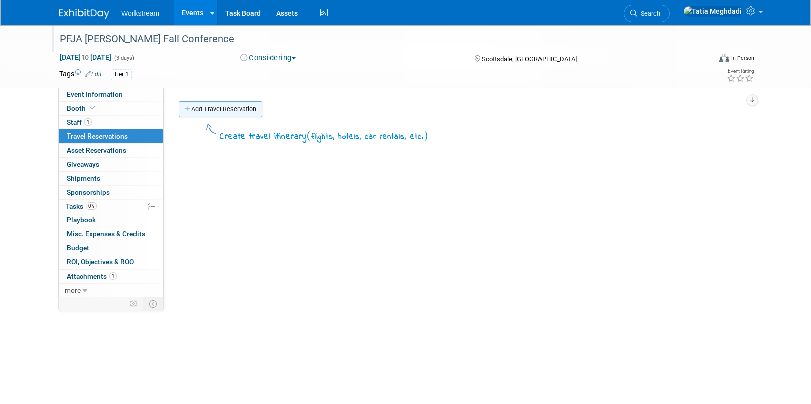
click at [197, 107] on link "Add Travel Reservation" at bounding box center [221, 109] width 84 height 16
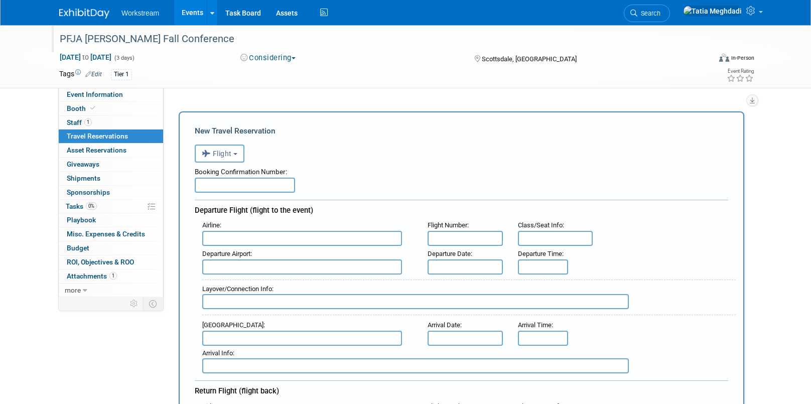
click at [228, 179] on input "text" at bounding box center [245, 185] width 100 height 15
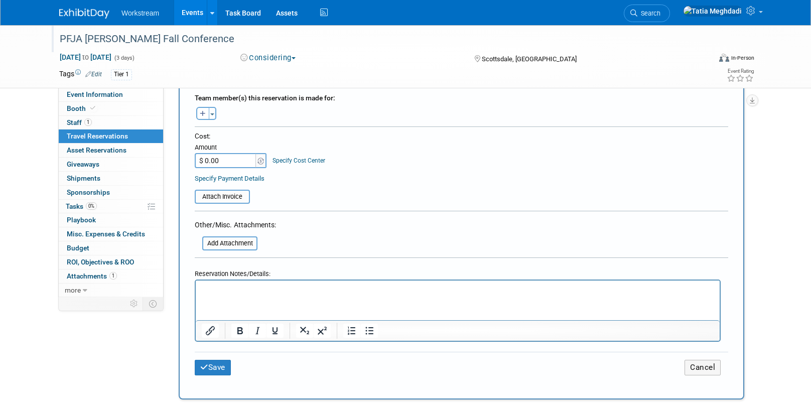
scroll to position [477, 0]
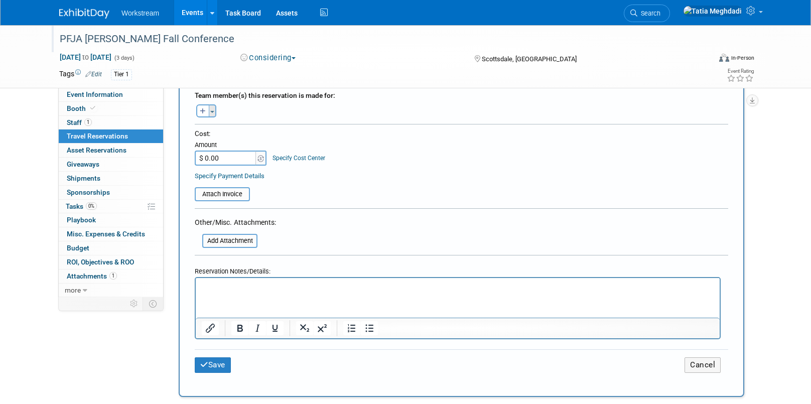
type input "REPS BOOK OWN"
click at [212, 111] on span "button" at bounding box center [212, 112] width 4 height 2
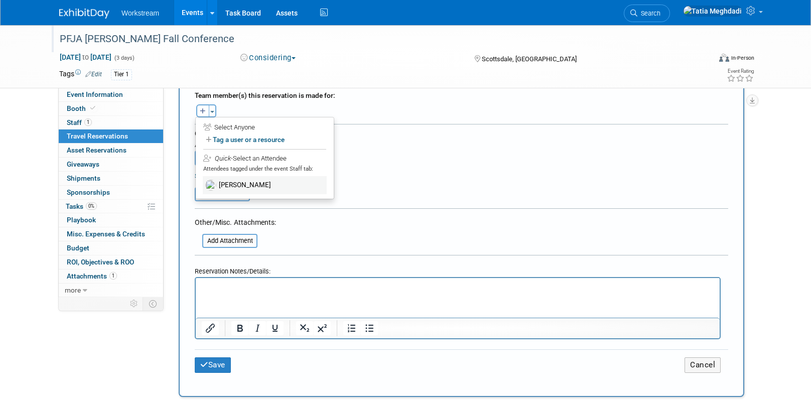
click at [245, 181] on label "[PERSON_NAME]" at bounding box center [265, 185] width 124 height 18
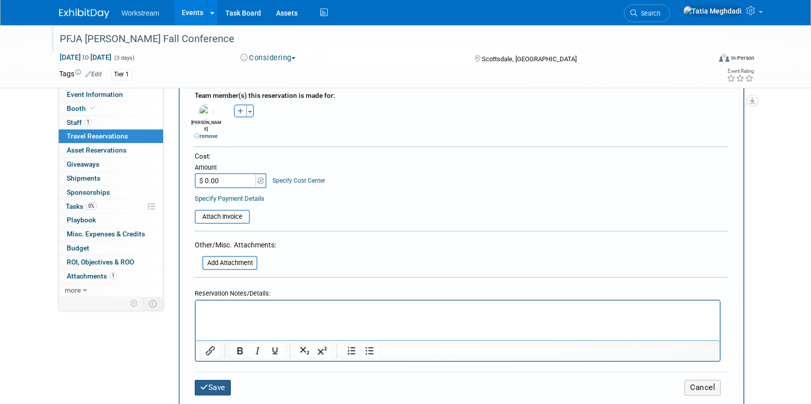
click at [212, 380] on button "Save" at bounding box center [213, 388] width 36 height 16
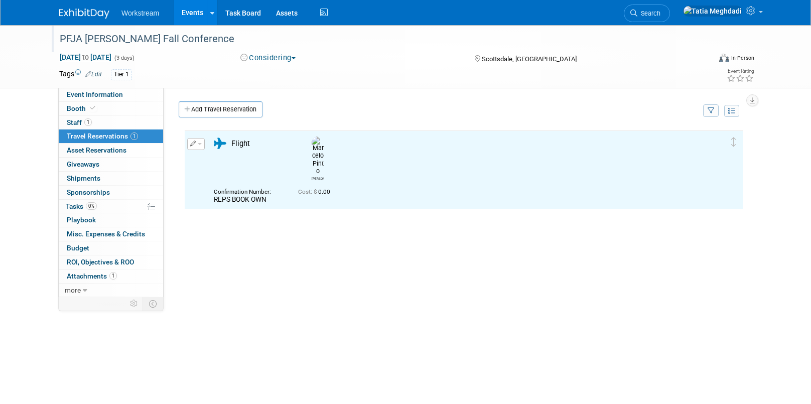
scroll to position [0, 0]
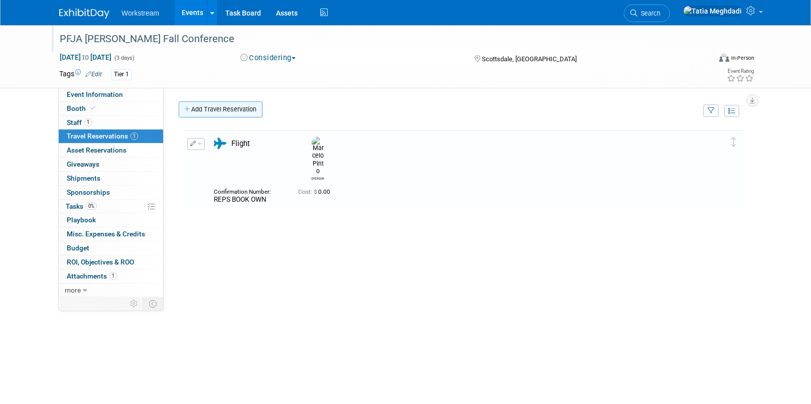
click at [206, 107] on link "Add Travel Reservation" at bounding box center [221, 109] width 84 height 16
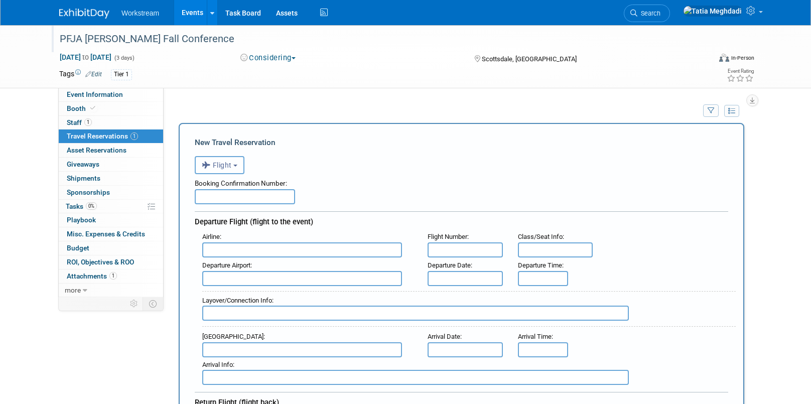
click at [227, 166] on span "Flight" at bounding box center [217, 165] width 30 height 8
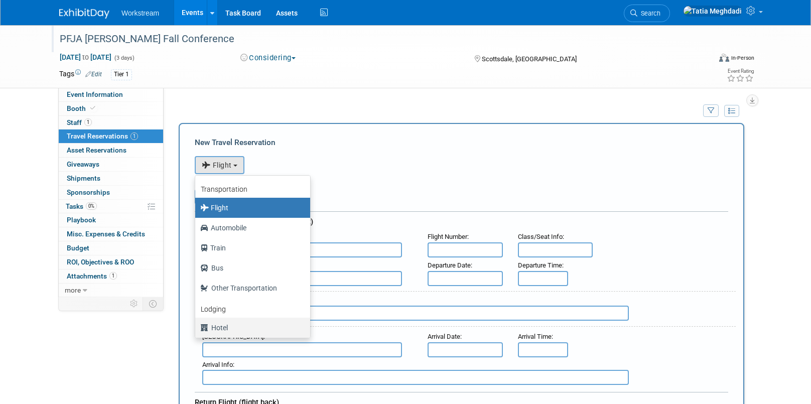
click at [219, 328] on label "Hotel" at bounding box center [250, 328] width 100 height 16
click at [197, 328] on input "Hotel" at bounding box center [193, 326] width 7 height 7
select select "6"
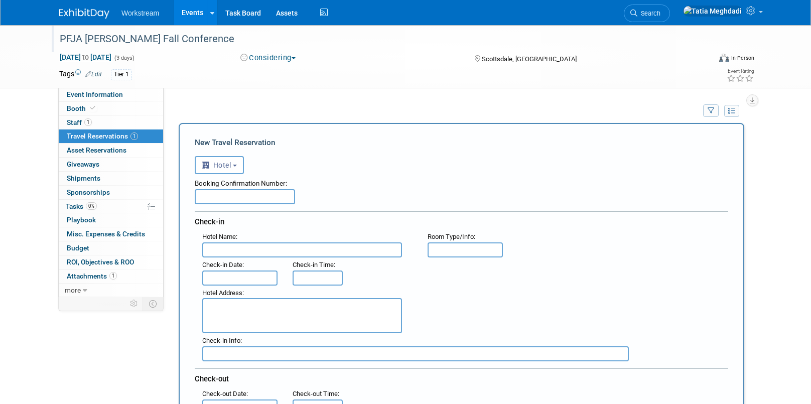
click at [220, 253] on input "text" at bounding box center [302, 249] width 200 height 15
type input "Hilton Scottsdale Resort & Spa"
type input "Standard"
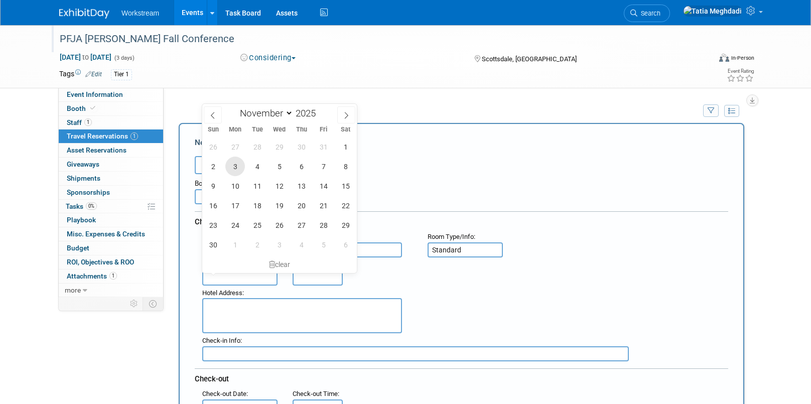
drag, startPoint x: 236, startPoint y: 167, endPoint x: 254, endPoint y: 175, distance: 19.3
click at [236, 167] on span "3" at bounding box center [235, 167] width 20 height 20
type input "Nov 3, 2025"
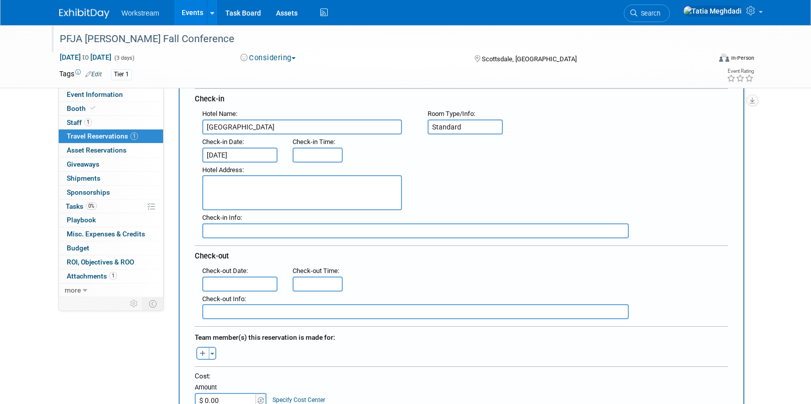
scroll to position [135, 0]
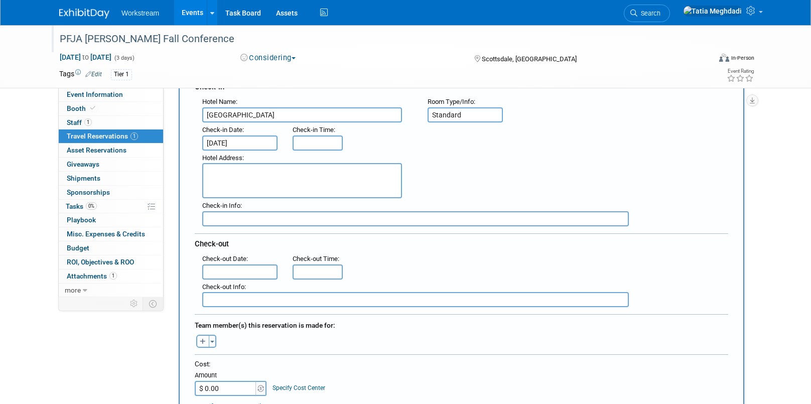
click at [241, 268] on input "text" at bounding box center [239, 271] width 75 height 15
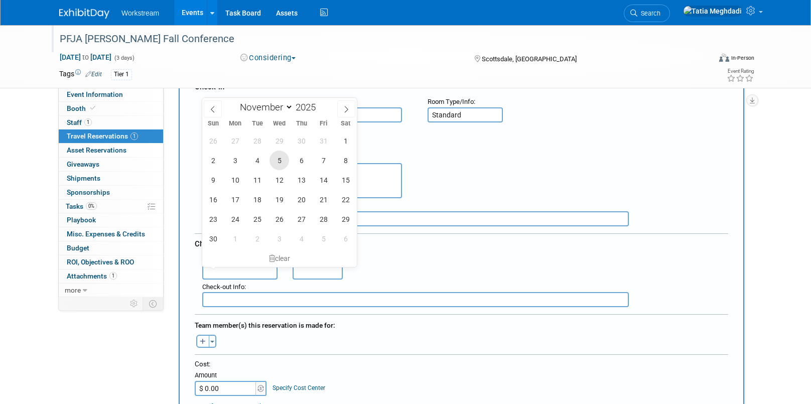
click at [282, 158] on span "5" at bounding box center [280, 161] width 20 height 20
type input "Nov 5, 2025"
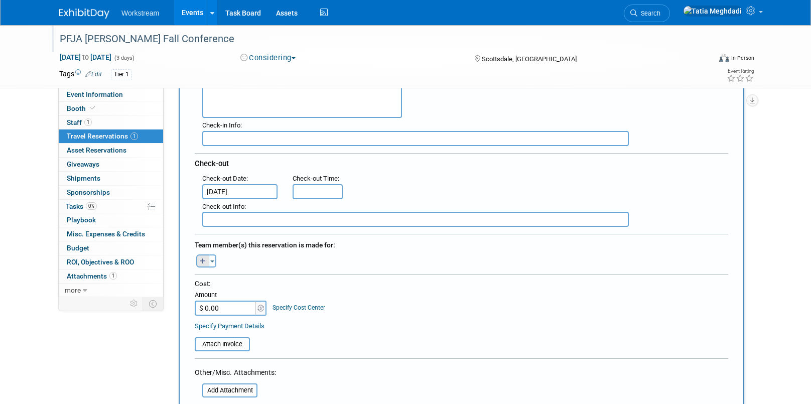
scroll to position [223, 0]
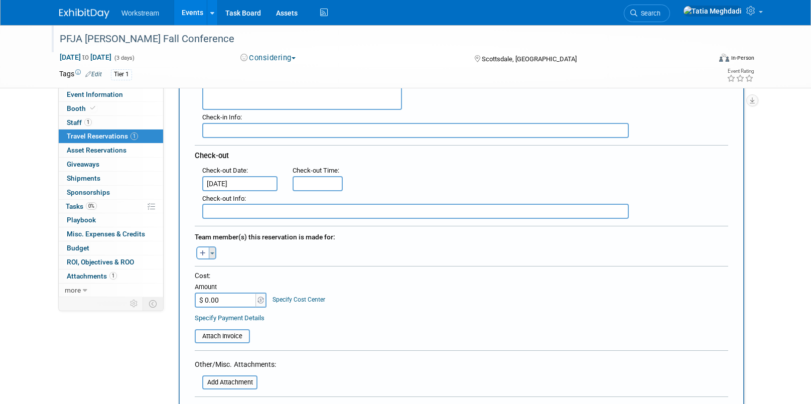
click at [213, 248] on button "Toggle Dropdown" at bounding box center [213, 252] width 8 height 13
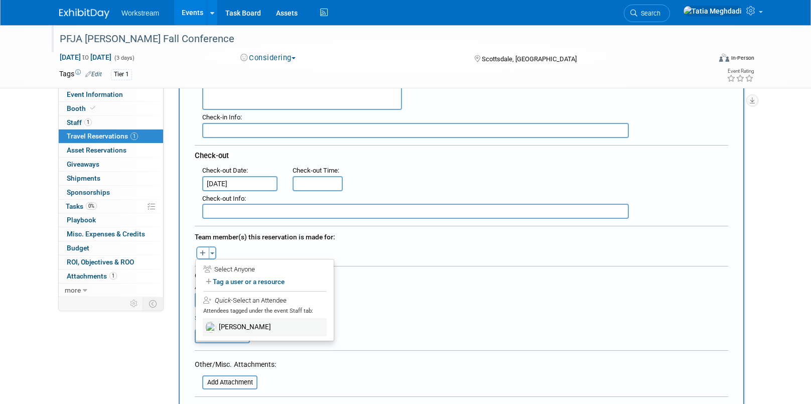
click at [233, 324] on label "Marcelo Pinto" at bounding box center [265, 327] width 124 height 18
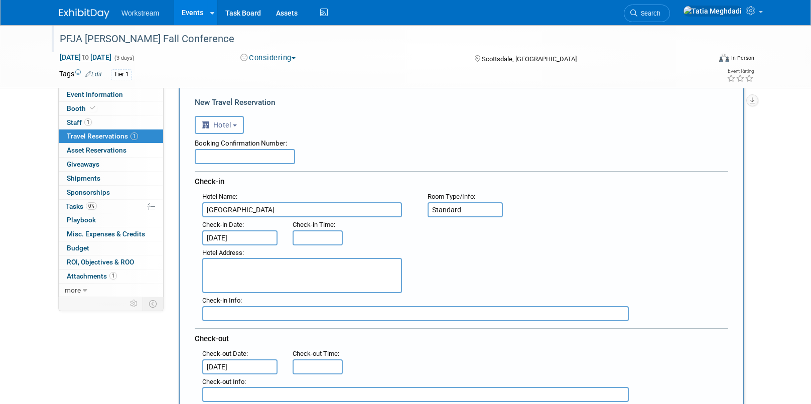
scroll to position [0, 0]
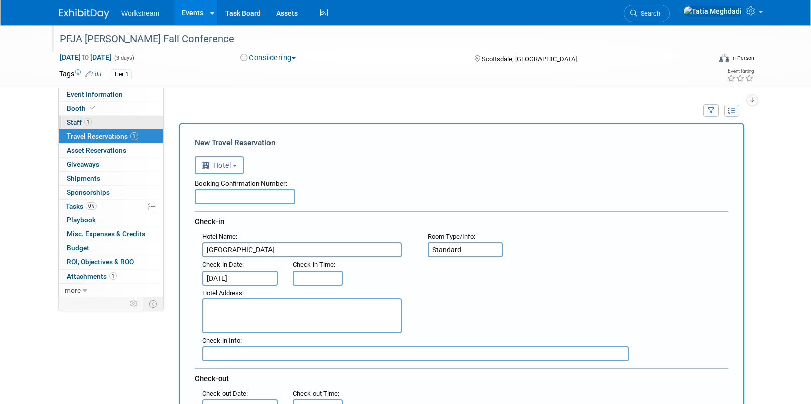
click at [83, 121] on span "Staff 1" at bounding box center [79, 122] width 25 height 8
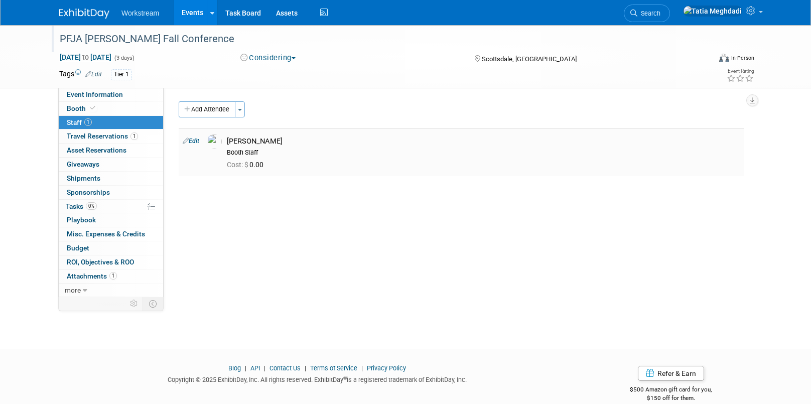
click at [220, 140] on img at bounding box center [214, 141] width 15 height 15
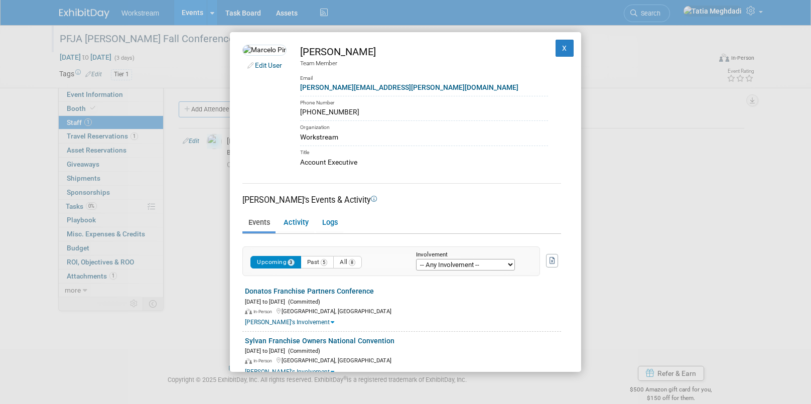
drag, startPoint x: 365, startPoint y: 110, endPoint x: 300, endPoint y: 113, distance: 65.3
click at [301, 113] on td "Marcelo Pinto Team Member Email marcelo.pinto@workstream.is Phone Number 385-23…" at bounding box center [417, 106] width 261 height 122
copy div "385-230-1149"
click at [571, 48] on button "X" at bounding box center [565, 48] width 18 height 17
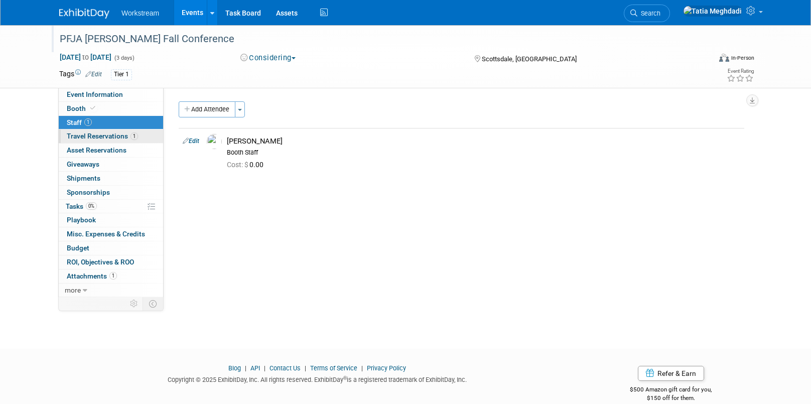
click at [85, 138] on span "Travel Reservations 1" at bounding box center [102, 136] width 71 height 8
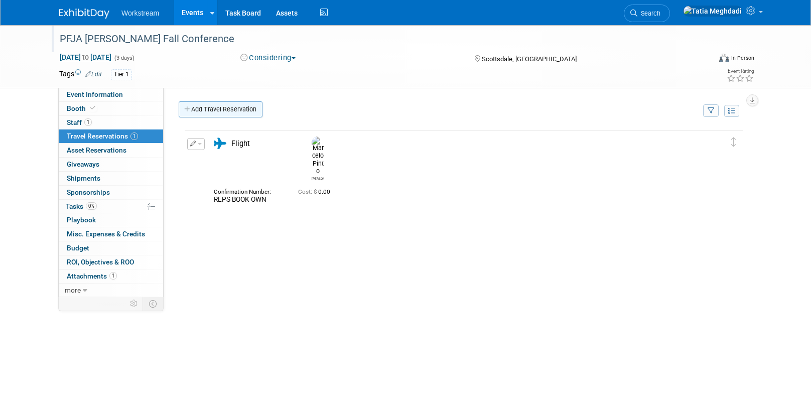
click at [204, 113] on link "Add Travel Reservation" at bounding box center [221, 109] width 84 height 16
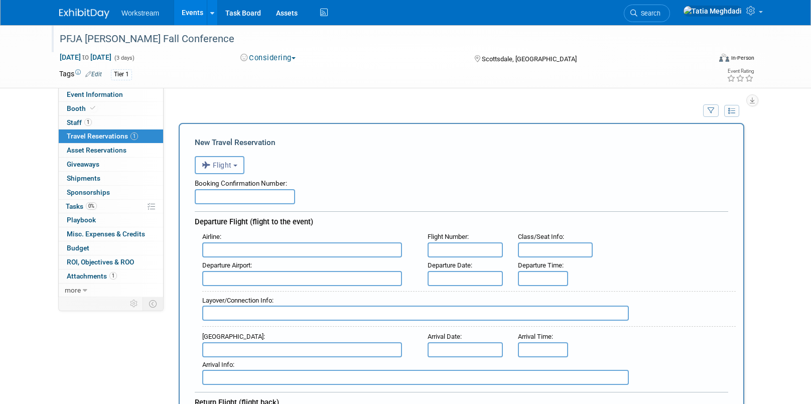
click at [220, 167] on span "Flight" at bounding box center [217, 165] width 30 height 8
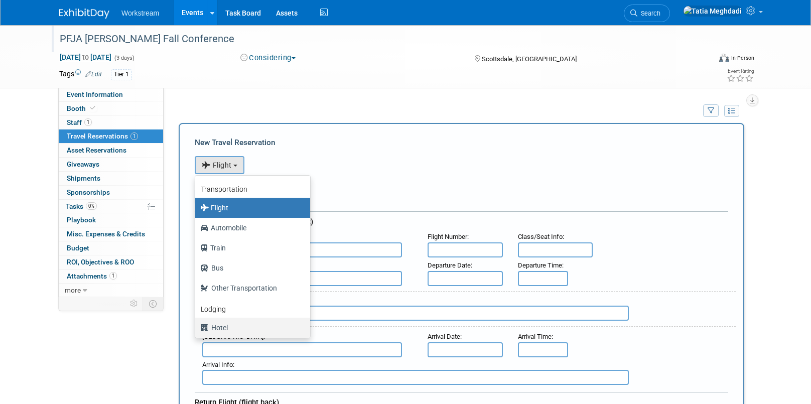
click at [219, 328] on label "Hotel" at bounding box center [250, 328] width 100 height 16
click at [197, 328] on input "Hotel" at bounding box center [193, 326] width 7 height 7
select select "6"
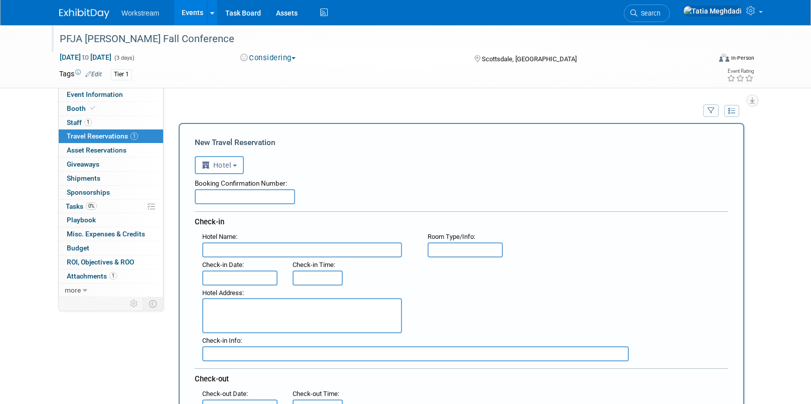
click at [249, 251] on input "text" at bounding box center [302, 249] width 200 height 15
type input "Hilton Scottsdale Resort & Spa"
type input "Standard 2 Queen"
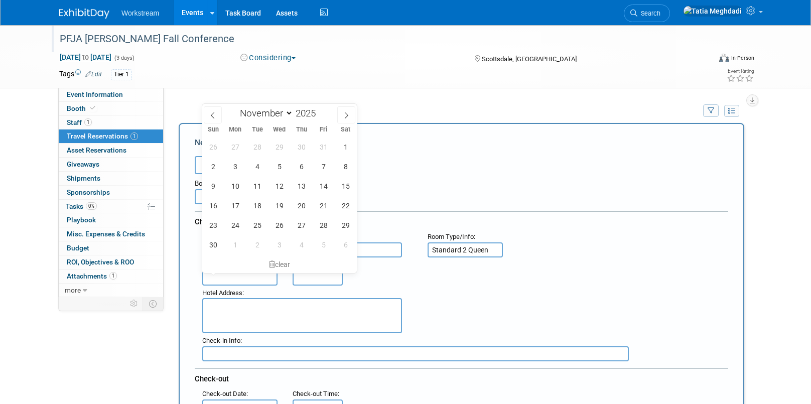
click at [229, 277] on input "text" at bounding box center [239, 278] width 75 height 15
click at [236, 164] on span "3" at bounding box center [235, 167] width 20 height 20
type input "[DATE]"
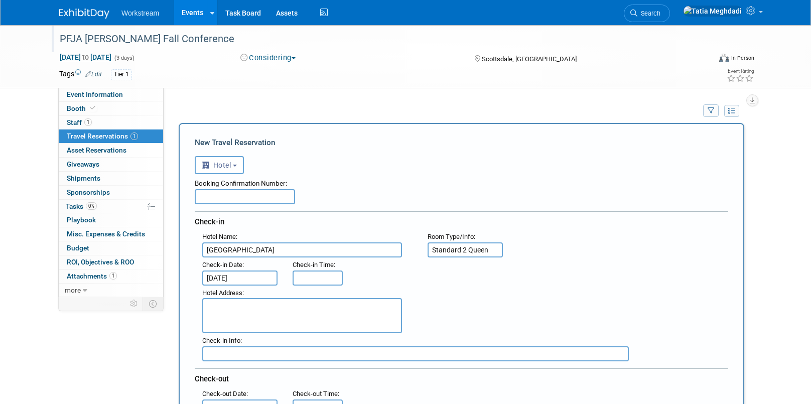
click at [222, 310] on textarea at bounding box center [302, 315] width 200 height 35
paste textarea "7700 E McCormick Pkwy Scottsdale, AZ 85258,"
type textarea "7700 E McCormick Pkwy Scottsdale, AZ 85258,"
click at [461, 317] on div "Hotel Address : 7700 E McCormick Pkwy Scottsdale, AZ 85258," at bounding box center [465, 310] width 541 height 48
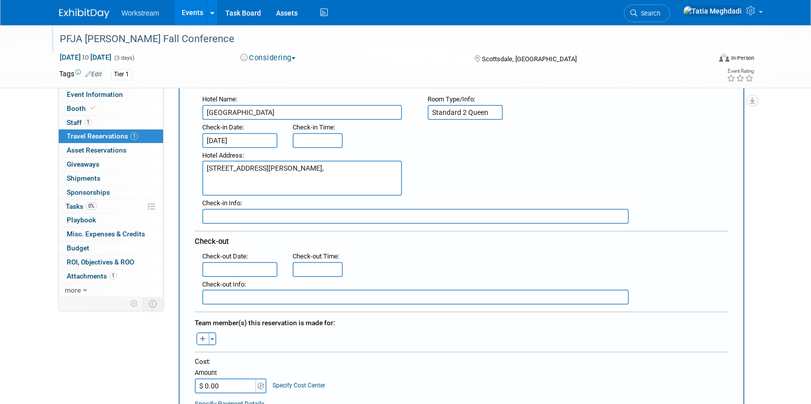
scroll to position [170, 0]
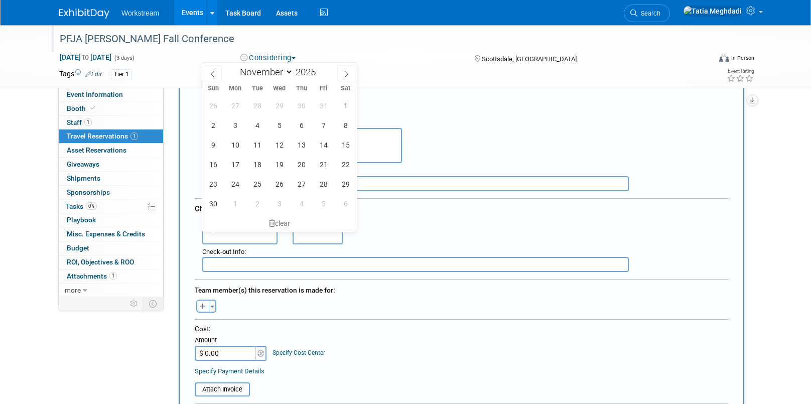
click at [219, 231] on body "Workstream Events Add Event Bulk Upload Events Shareable Event Boards Recently …" at bounding box center [405, 32] width 811 height 404
click at [281, 123] on span "5" at bounding box center [280, 125] width 20 height 20
type input "[DATE]"
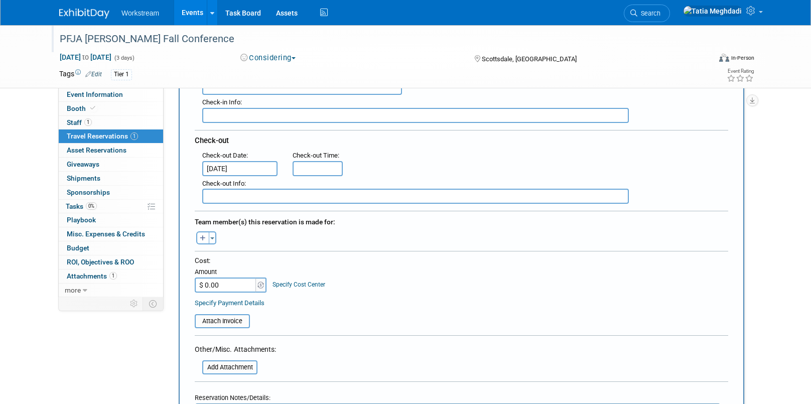
scroll to position [245, 0]
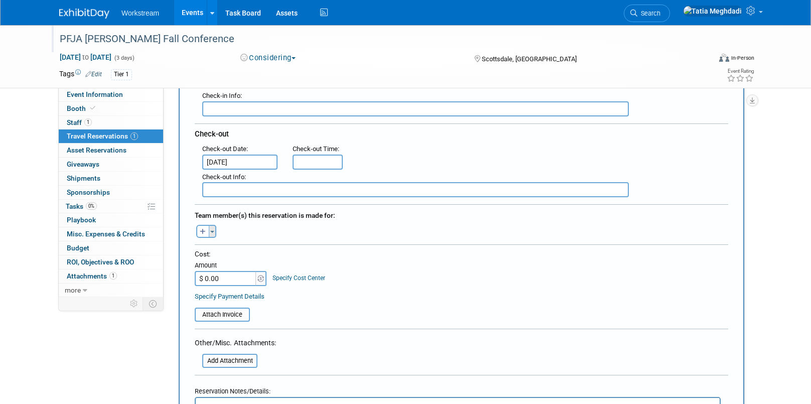
click at [214, 233] on button "Toggle Dropdown" at bounding box center [213, 231] width 8 height 13
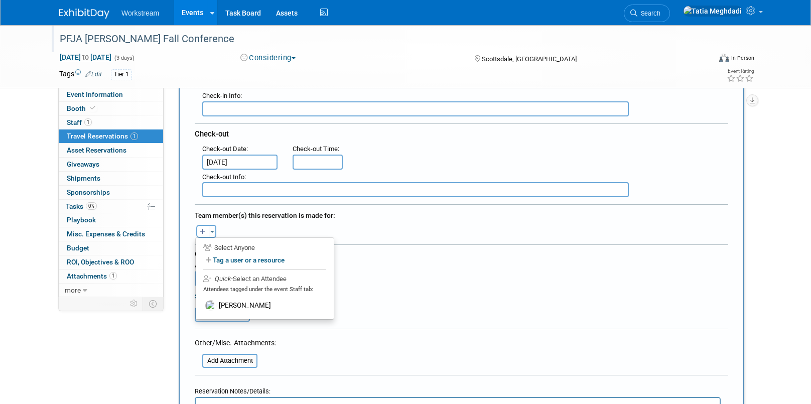
click at [242, 300] on label "Marcelo Pinto" at bounding box center [265, 306] width 124 height 18
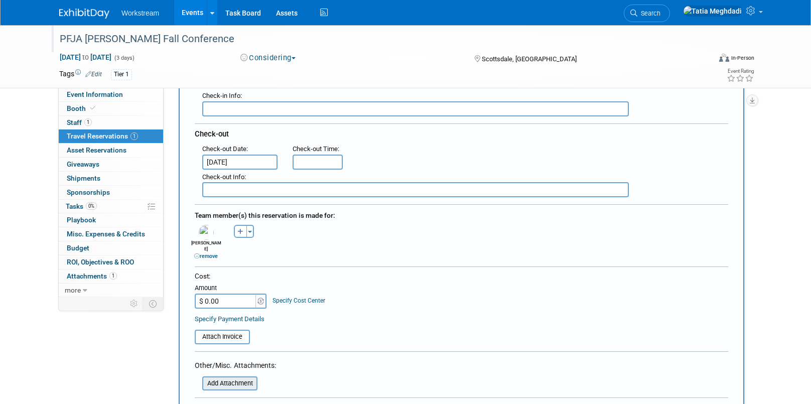
click at [234, 377] on input "file" at bounding box center [196, 383] width 119 height 12
click at [224, 296] on input "$ 0.00" at bounding box center [226, 301] width 63 height 15
type input "$ 692.42"
click at [219, 333] on input "file" at bounding box center [188, 337] width 119 height 12
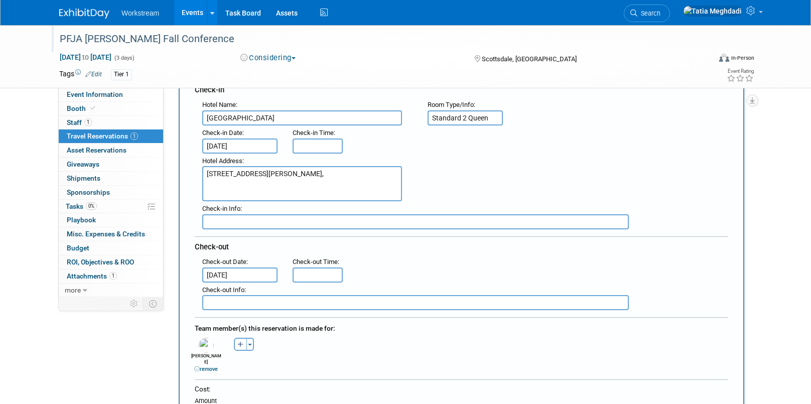
scroll to position [0, 0]
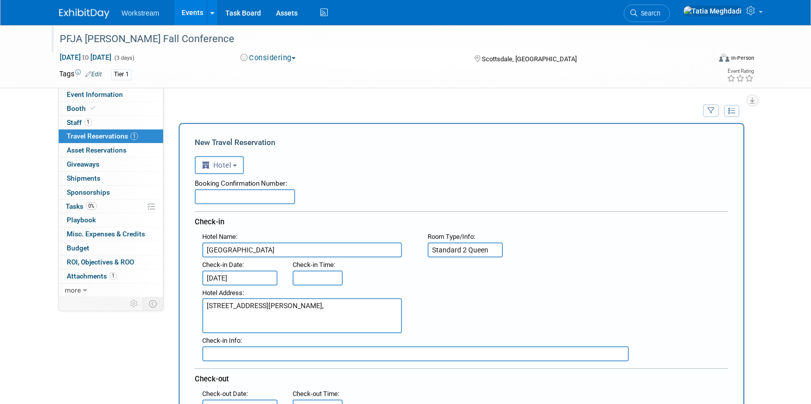
click at [214, 196] on input "text" at bounding box center [245, 196] width 100 height 15
paste input "OU3SUCBV"
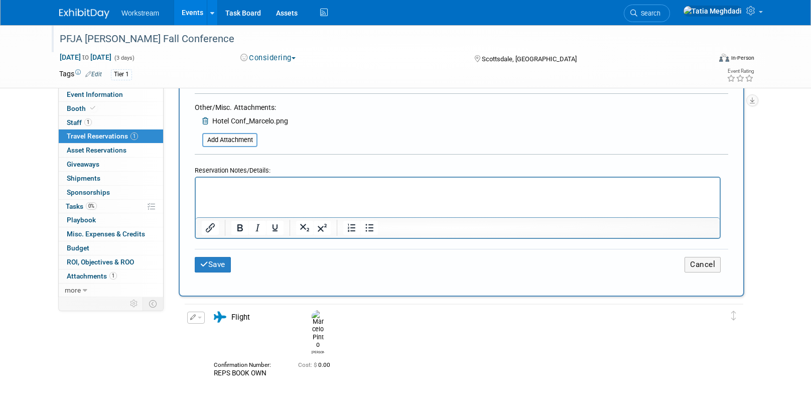
scroll to position [537, 0]
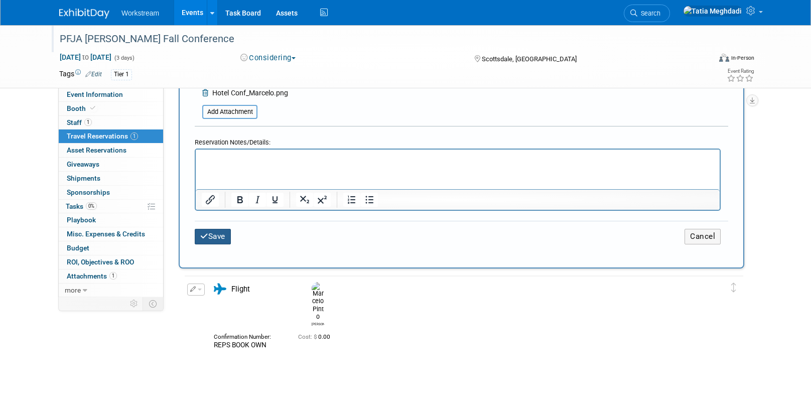
type input "OU3SUCBV"
click at [208, 229] on button "Save" at bounding box center [213, 237] width 36 height 16
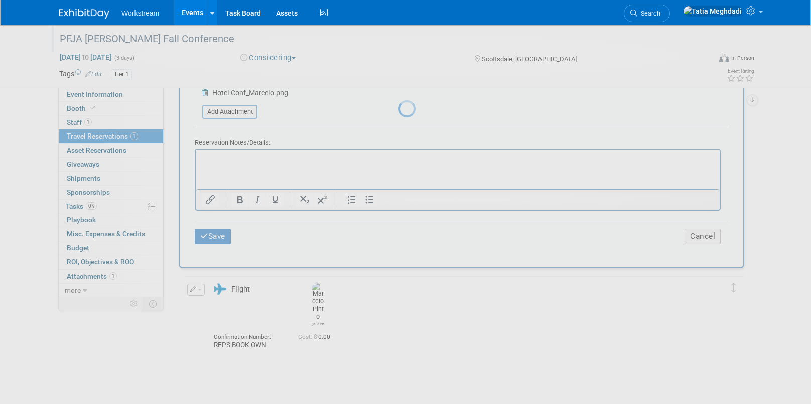
click at [183, 13] on link "Events" at bounding box center [192, 12] width 37 height 25
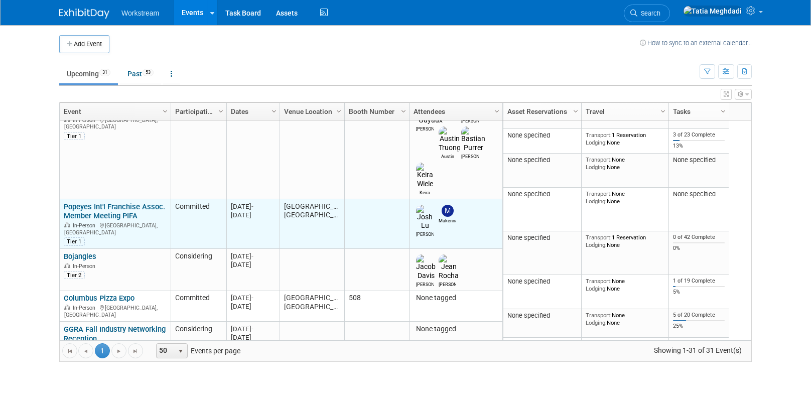
scroll to position [535, 0]
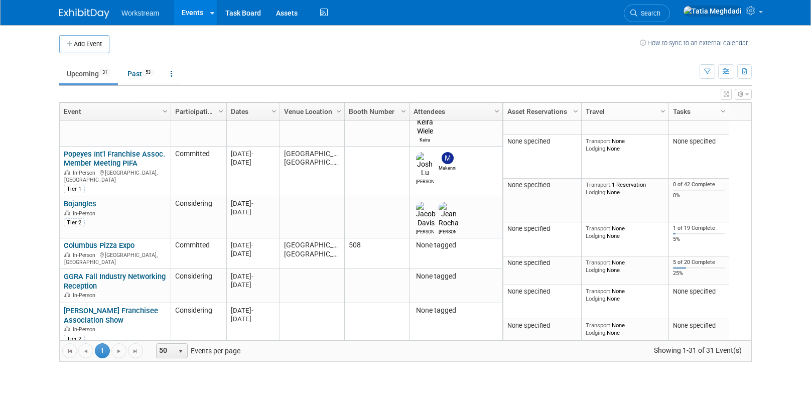
click at [93, 350] on link "PFJA [PERSON_NAME] Fall Conference" at bounding box center [108, 359] width 88 height 19
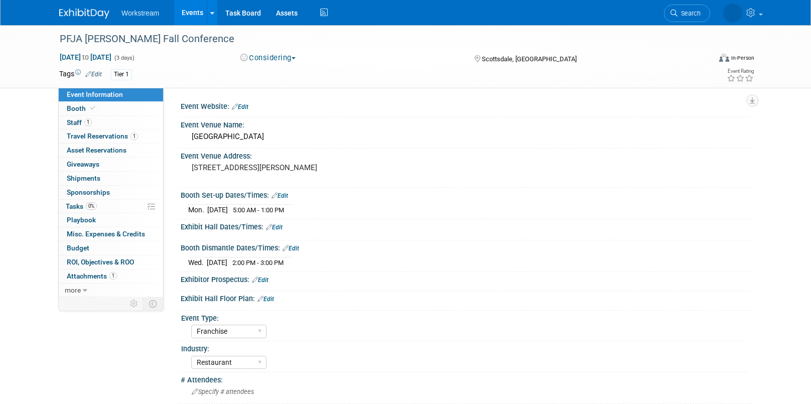
select select "Franchise"
select select "Restaurant"
select select "TBD"
select select "[PERSON_NAME]"
click at [265, 57] on button "Considering" at bounding box center [268, 58] width 63 height 11
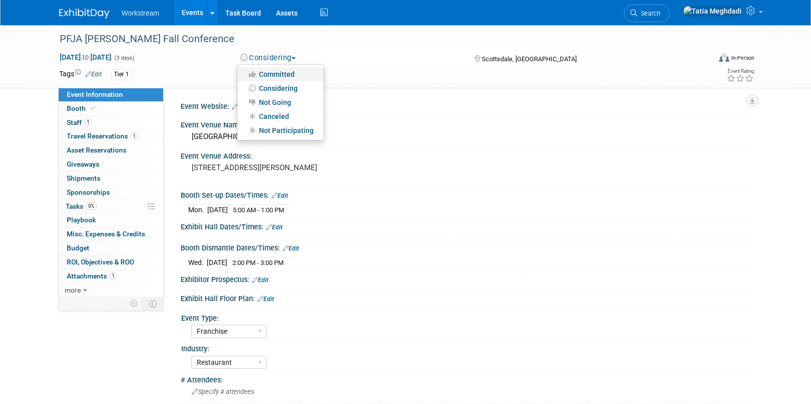
click at [274, 73] on link "Committed" at bounding box center [280, 74] width 86 height 14
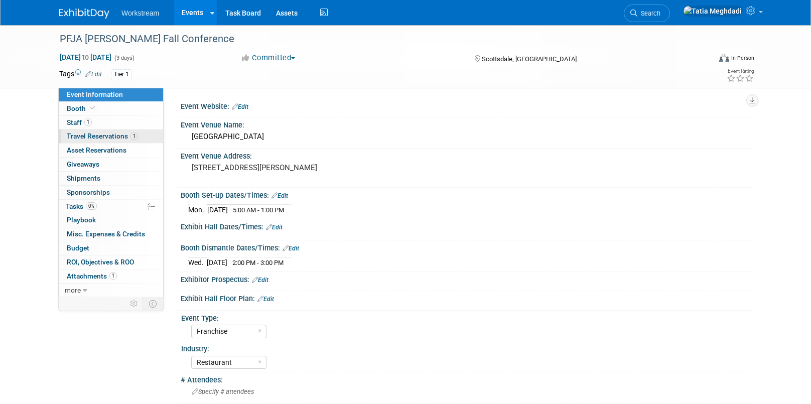
click at [78, 134] on span "Travel Reservations 1" at bounding box center [102, 136] width 71 height 8
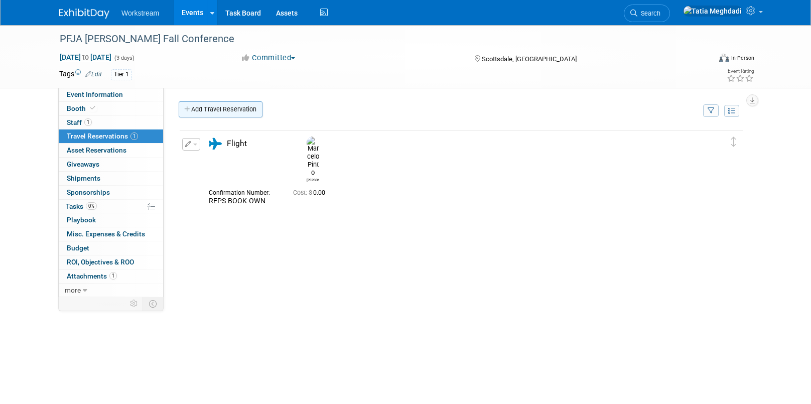
click at [220, 111] on link "Add Travel Reservation" at bounding box center [221, 109] width 84 height 16
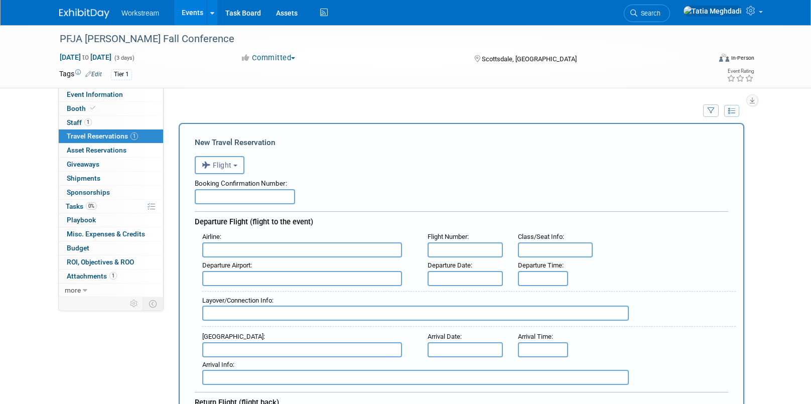
click at [225, 165] on span "Flight" at bounding box center [217, 165] width 30 height 8
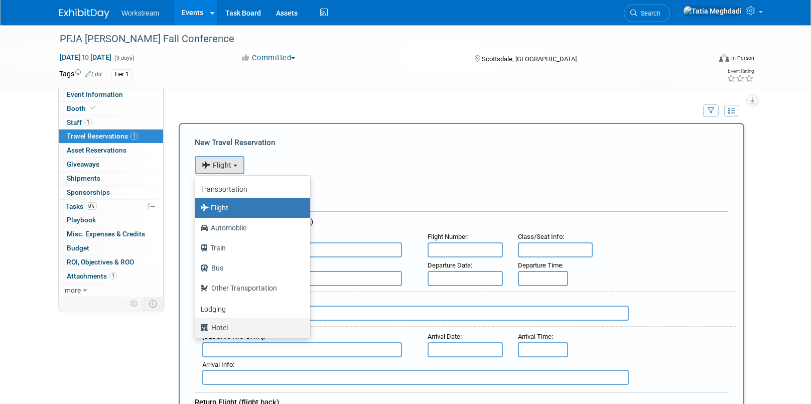
click at [222, 326] on label "Hotel" at bounding box center [250, 328] width 100 height 16
click at [197, 326] on input "Hotel" at bounding box center [193, 326] width 7 height 7
select select "6"
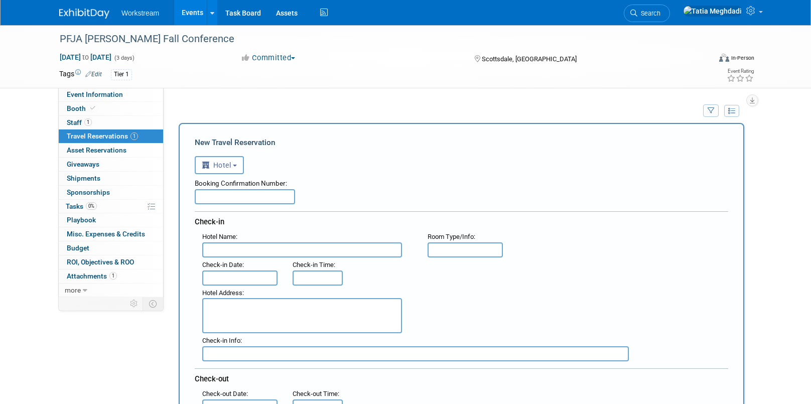
click at [261, 197] on input "text" at bounding box center [245, 196] width 100 height 15
paste input "OU3SUCBV"
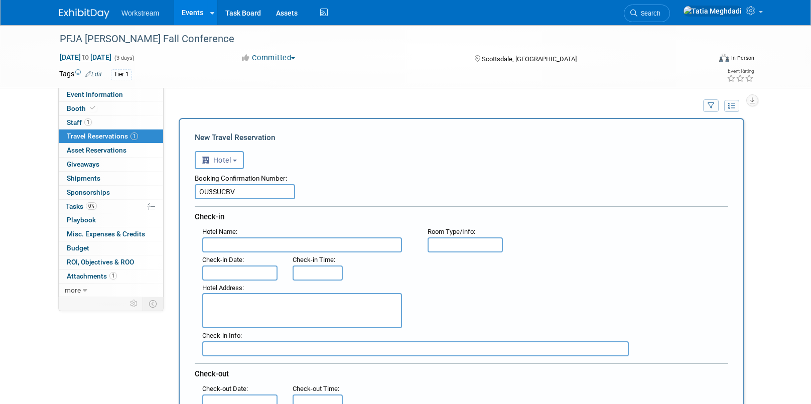
type input "OU3SUCBV"
click at [253, 245] on input "text" at bounding box center [302, 244] width 200 height 15
type input "Hilton Scottsdale Resort & Spa"
type input "Standard 2 Queen"
click at [253, 274] on input "text" at bounding box center [239, 272] width 75 height 15
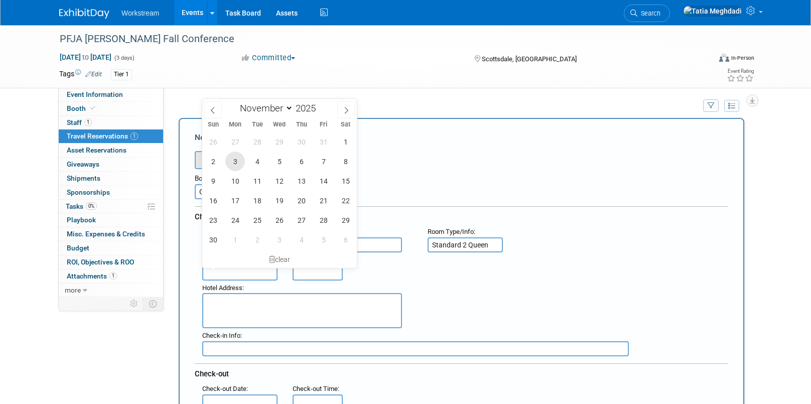
click at [232, 162] on span "3" at bounding box center [235, 162] width 20 height 20
type input "Nov 3, 2025"
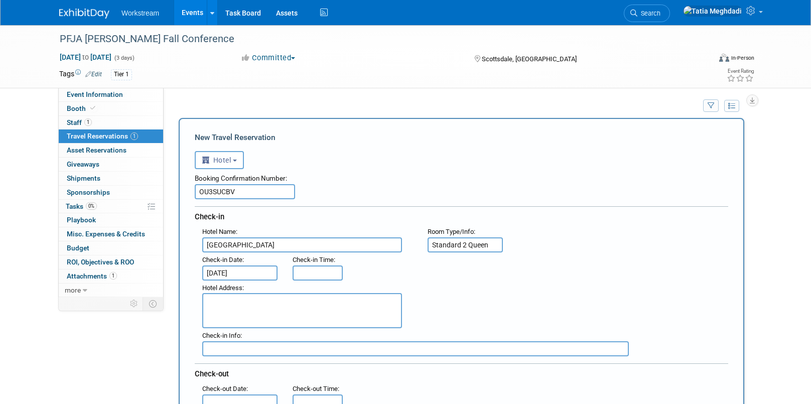
click at [227, 302] on textarea at bounding box center [302, 310] width 200 height 35
paste textarea "7700 E McCormick Pkwy Scottsdale, AZ"
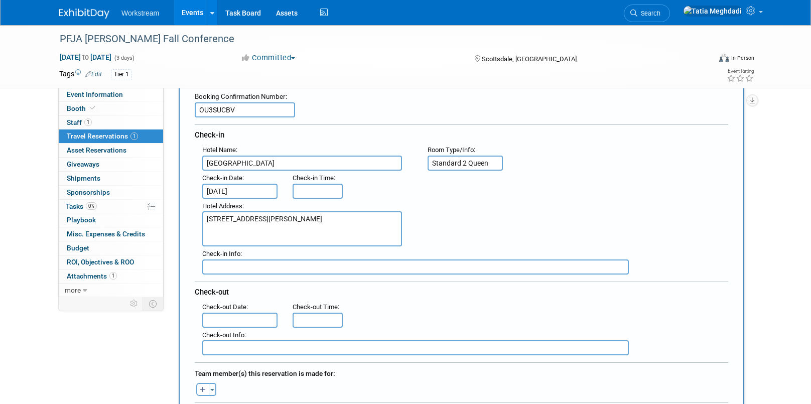
scroll to position [136, 0]
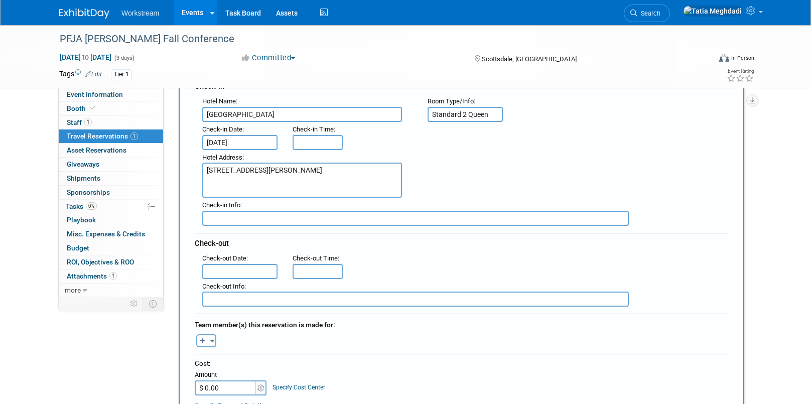
type textarea "7700 E McCormick Pkwy Scottsdale, AZ"
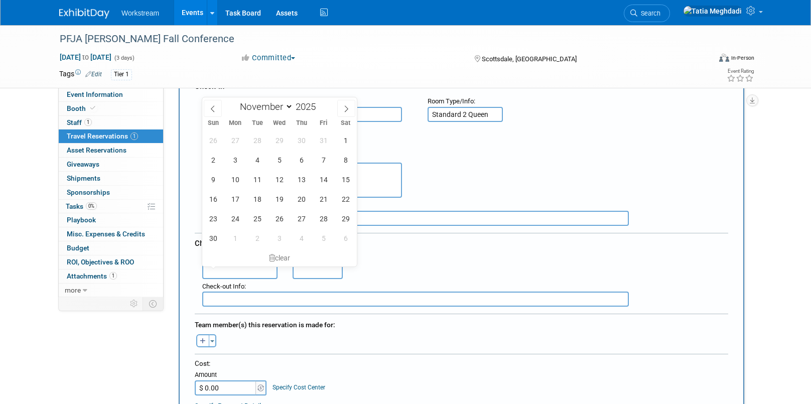
click at [223, 272] on input "text" at bounding box center [239, 271] width 75 height 15
click at [281, 158] on span "5" at bounding box center [280, 160] width 20 height 20
type input "Nov 5, 2025"
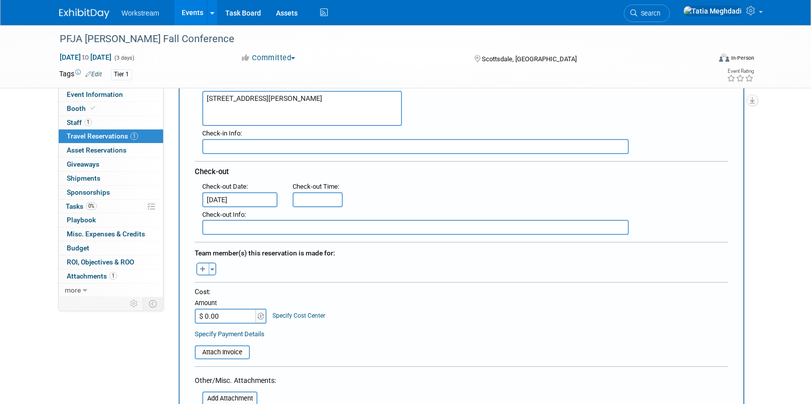
scroll to position [214, 0]
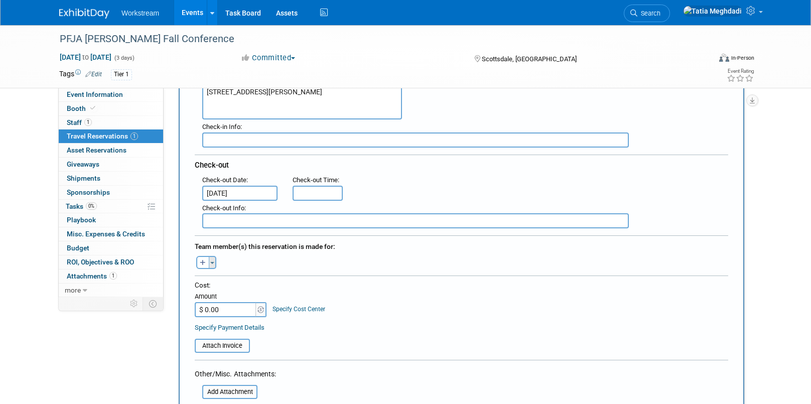
click at [210, 258] on button "Toggle Dropdown" at bounding box center [213, 262] width 8 height 13
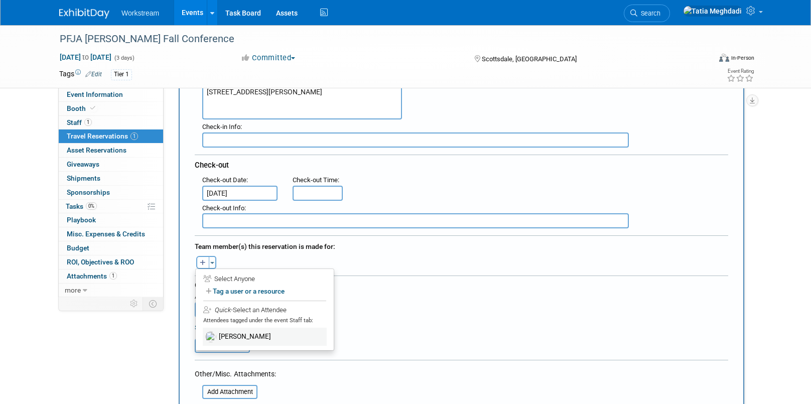
click at [232, 336] on label "[PERSON_NAME]" at bounding box center [265, 337] width 124 height 18
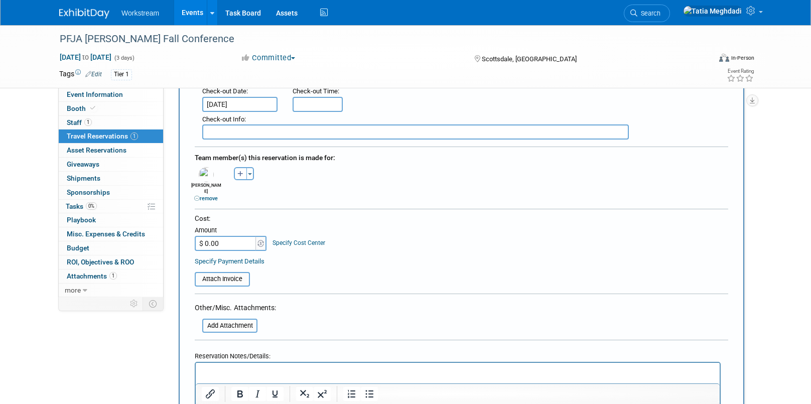
scroll to position [305, 0]
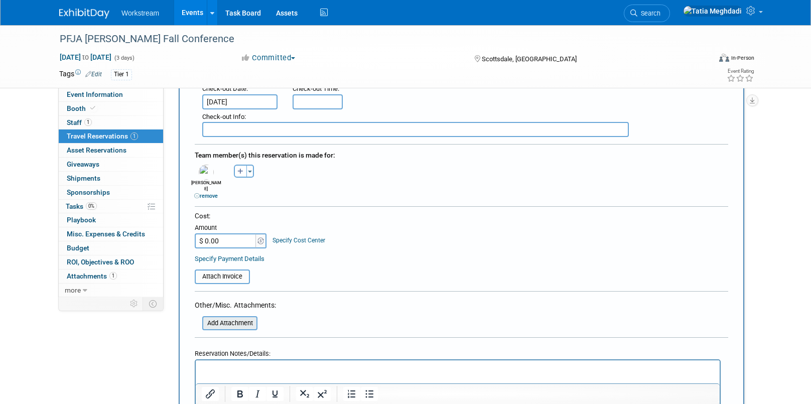
click at [235, 317] on input "file" at bounding box center [196, 323] width 119 height 12
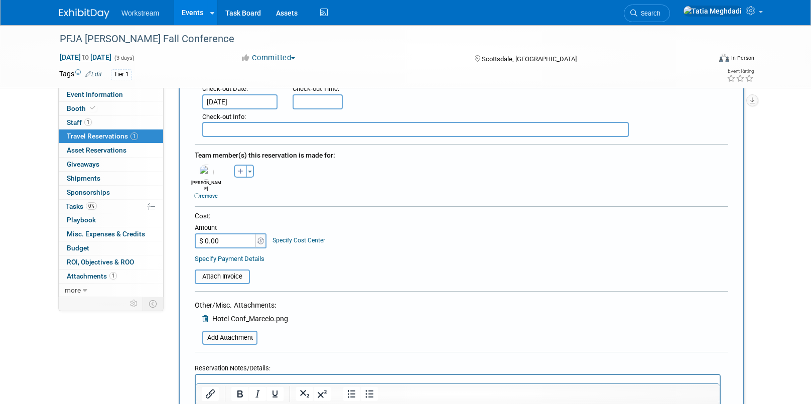
click at [227, 233] on input "$ 0.00" at bounding box center [226, 240] width 63 height 15
type input "$ 692.42"
click at [415, 253] on div "Specify Payment Details" at bounding box center [461, 258] width 533 height 11
click at [221, 271] on input "file" at bounding box center [188, 277] width 119 height 12
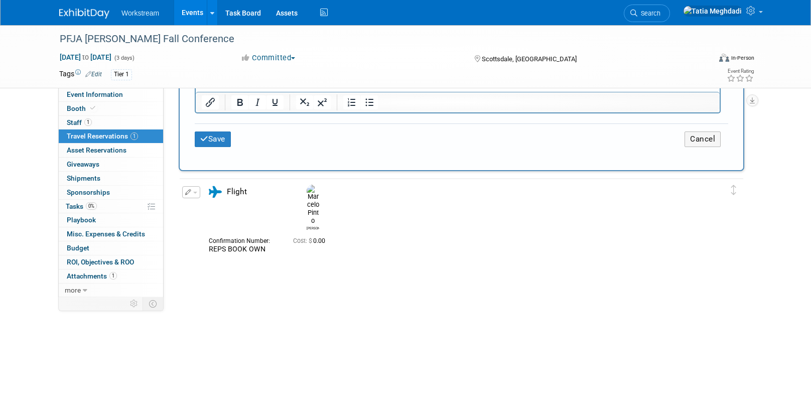
scroll to position [659, 0]
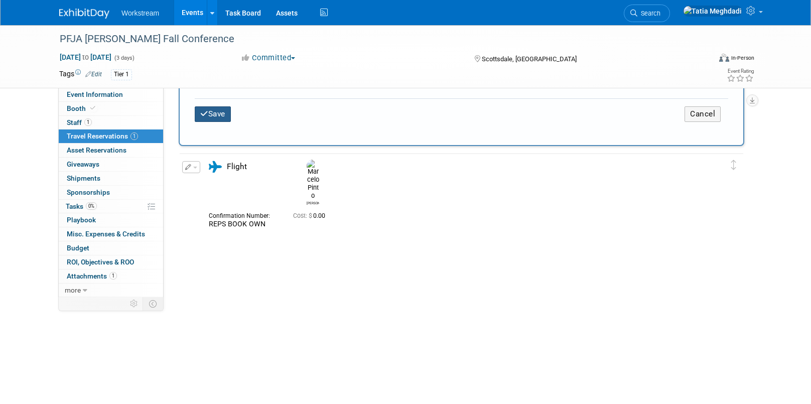
click at [208, 107] on button "Save" at bounding box center [213, 114] width 36 height 16
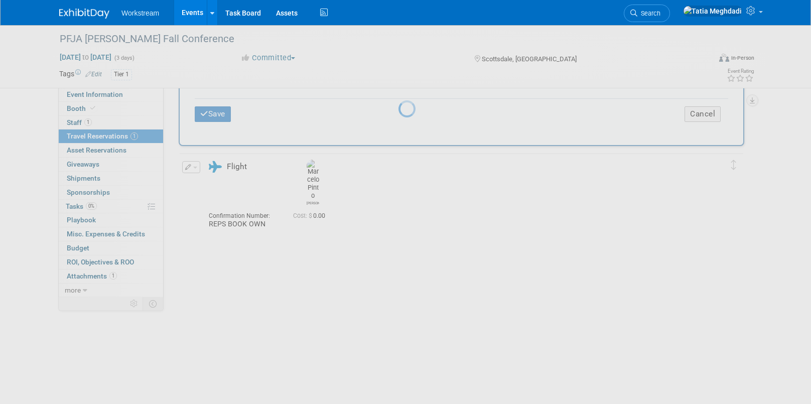
drag, startPoint x: 330, startPoint y: 246, endPoint x: 335, endPoint y: 242, distance: 6.5
click at [398, 245] on div at bounding box center [405, 202] width 14 height 404
click at [413, 394] on div at bounding box center [405, 202] width 14 height 404
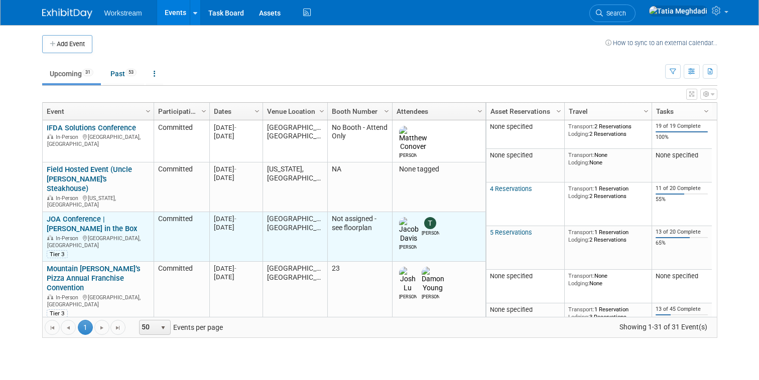
click at [82, 215] on link "JOA Conference | [PERSON_NAME] in the Box" at bounding box center [92, 224] width 90 height 19
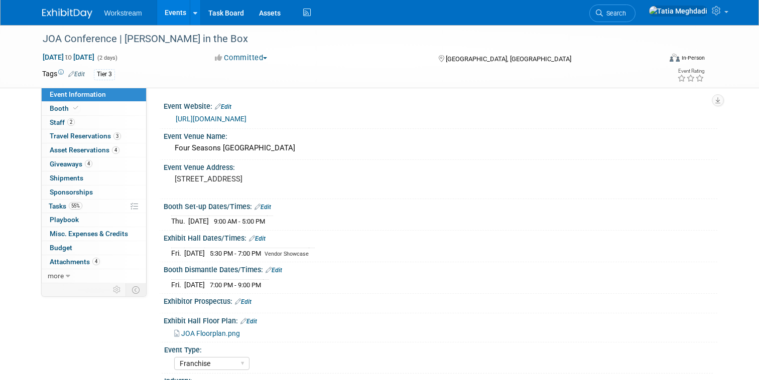
select select "Franchise"
select select "Restaurant"
select select "No"
select select "[PERSON_NAME]"
click at [246, 115] on link "[URL][DOMAIN_NAME]" at bounding box center [211, 119] width 71 height 8
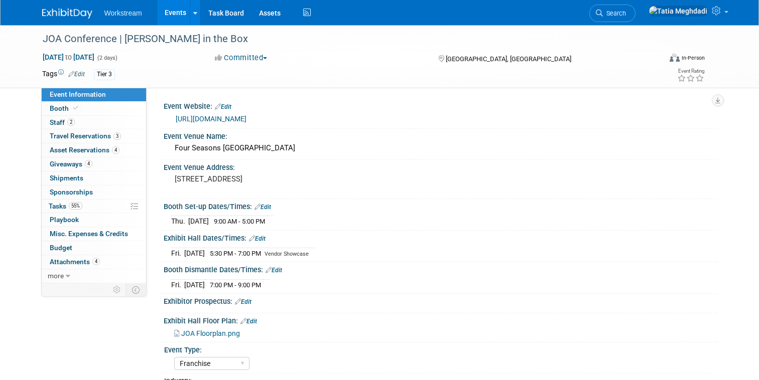
click at [246, 116] on link "[URL][DOMAIN_NAME]" at bounding box center [211, 119] width 71 height 8
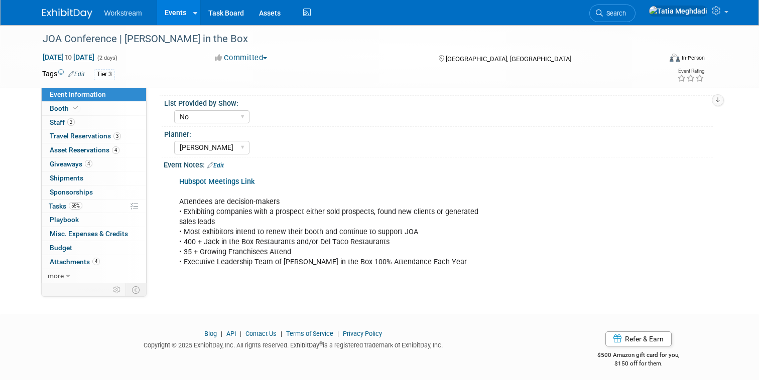
scroll to position [339, 0]
click at [63, 100] on link "Event Information" at bounding box center [94, 95] width 104 height 14
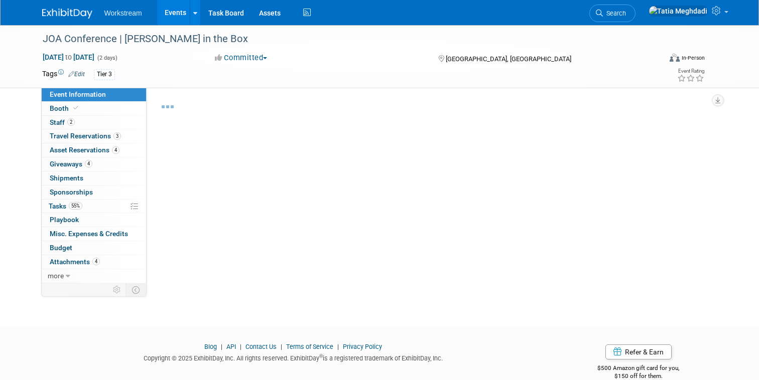
select select "Franchise"
select select "Restaurant"
select select "No"
select select "[PERSON_NAME]"
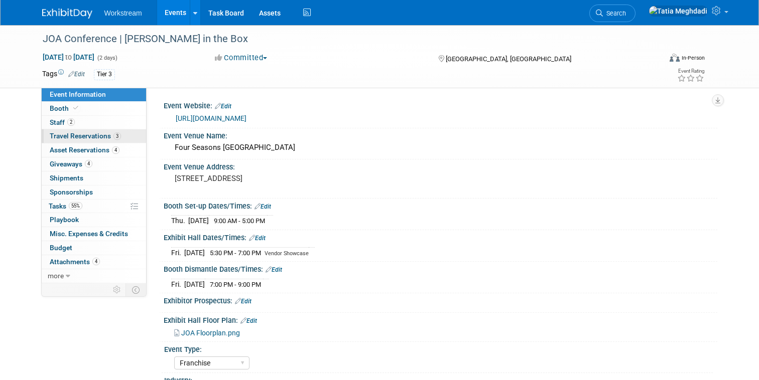
click at [86, 137] on span "Travel Reservations 3" at bounding box center [85, 136] width 71 height 8
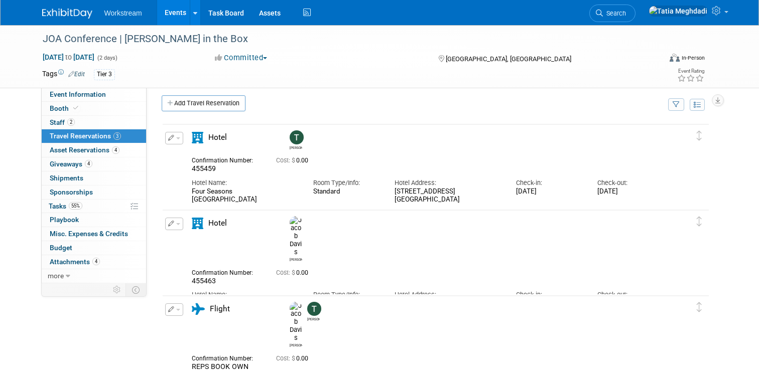
scroll to position [8, 0]
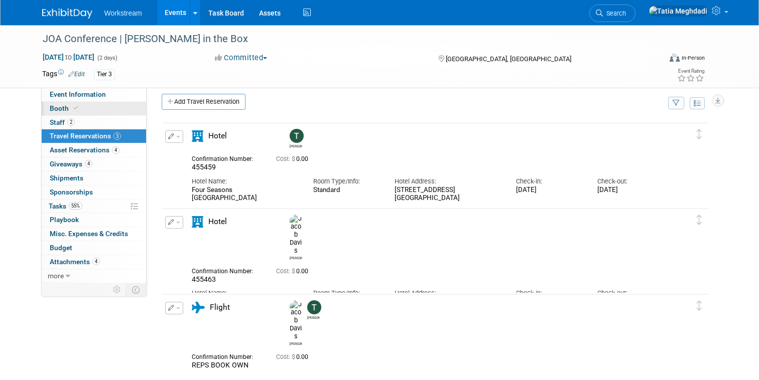
click at [58, 109] on span "Booth" at bounding box center [65, 108] width 31 height 8
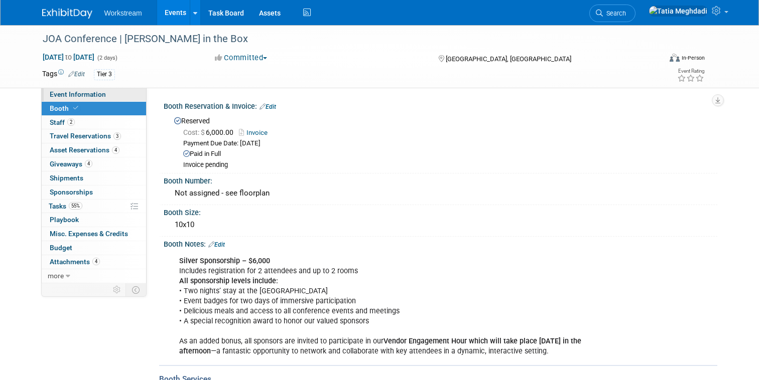
click at [55, 92] on span "Event Information" at bounding box center [78, 94] width 56 height 8
select select "Franchise"
select select "Restaurant"
select select "No"
select select "[PERSON_NAME]"
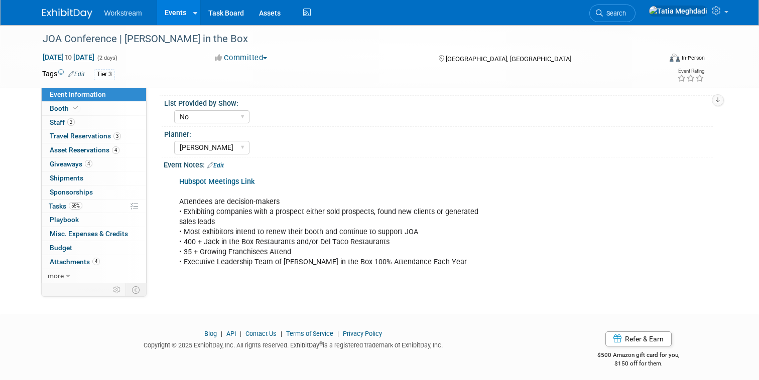
scroll to position [344, 0]
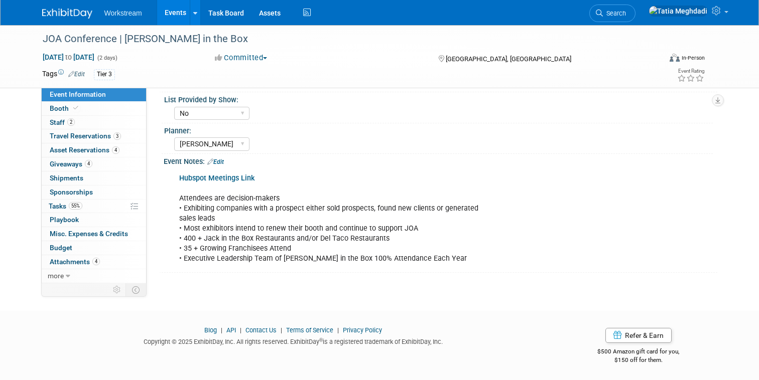
click at [213, 177] on b "Hubspot Meetings Link" at bounding box center [216, 178] width 75 height 9
click at [61, 93] on span "Event Information" at bounding box center [78, 94] width 56 height 8
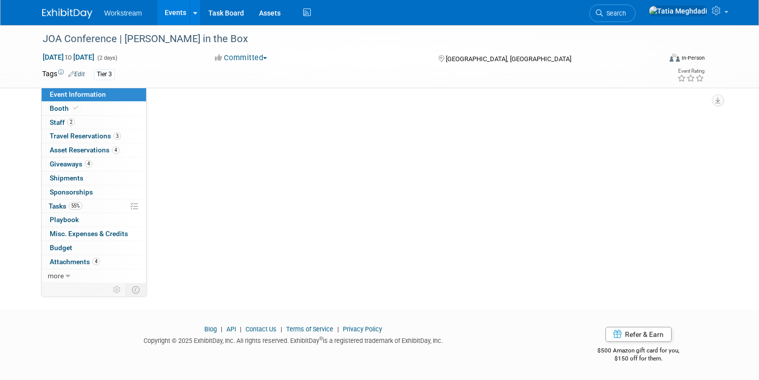
scroll to position [0, 0]
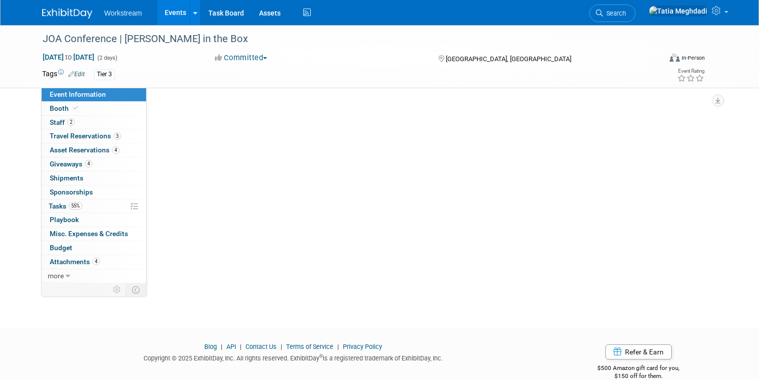
select select "Franchise"
select select "Restaurant"
select select "No"
select select "[PERSON_NAME]"
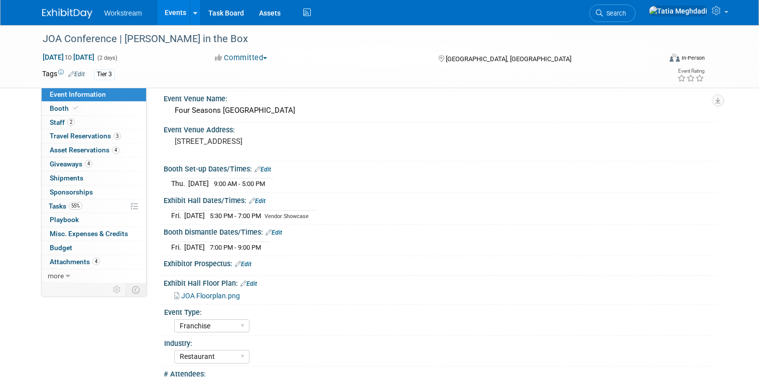
scroll to position [43, 0]
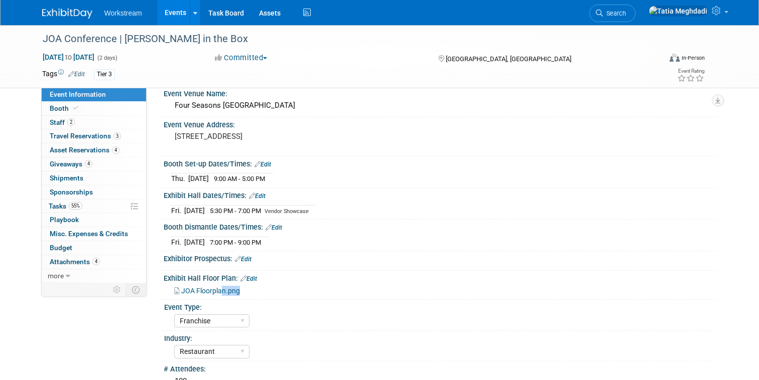
click at [221, 295] on div "JOA Floorplan.png" at bounding box center [441, 290] width 554 height 15
click at [204, 288] on span "JOA Floorplan.png" at bounding box center [210, 291] width 59 height 8
click at [55, 121] on span "Staff 2" at bounding box center [62, 122] width 25 height 8
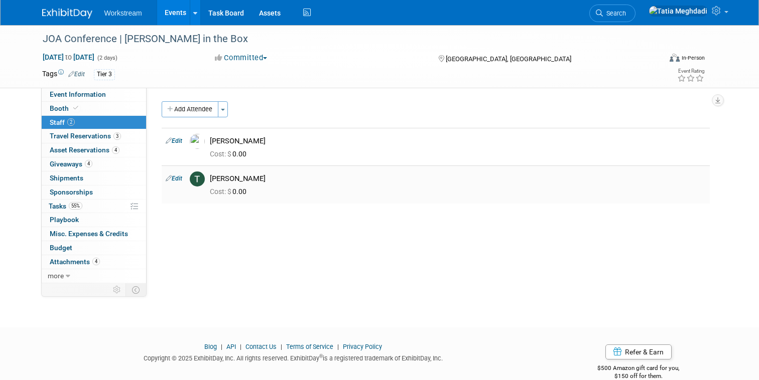
click at [174, 179] on link "Edit" at bounding box center [174, 178] width 17 height 7
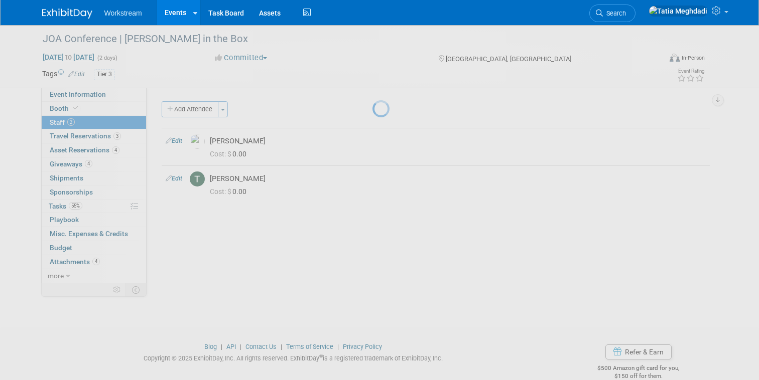
select select "a98e1031-a6fe-42e3-b469-32ec2a21cc90"
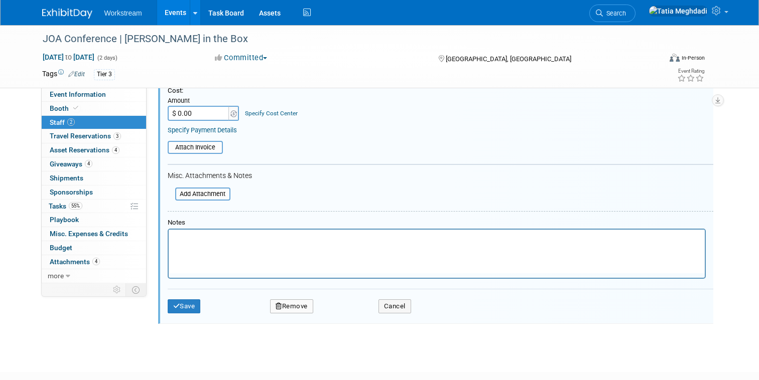
scroll to position [297, 0]
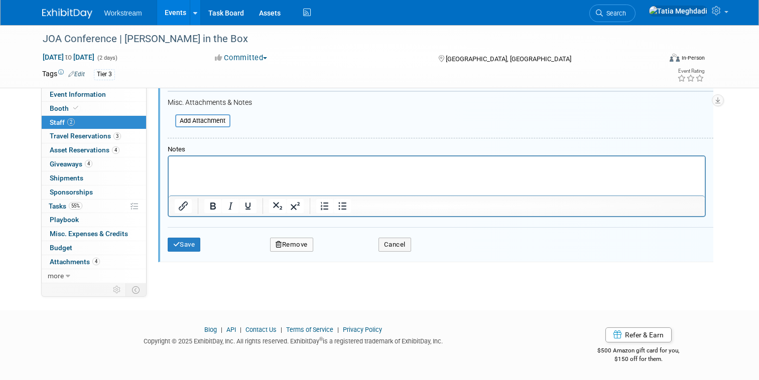
click at [305, 241] on button "Remove" at bounding box center [291, 245] width 43 height 14
click at [379, 249] on link "No" at bounding box center [379, 253] width 26 height 16
click at [386, 242] on button "Cancel" at bounding box center [394, 245] width 33 height 14
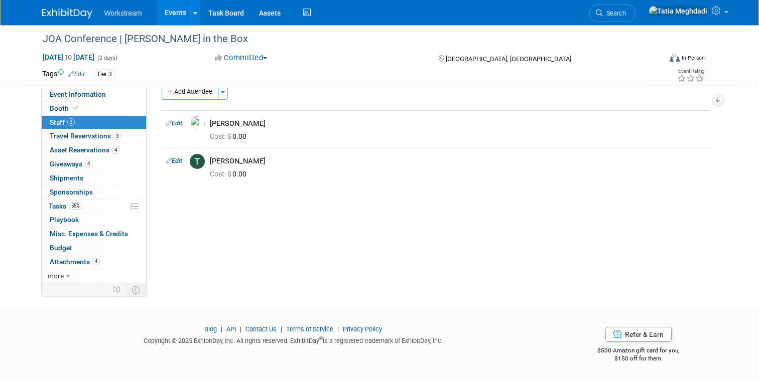
scroll to position [18, 0]
click at [199, 160] on img at bounding box center [197, 161] width 15 height 15
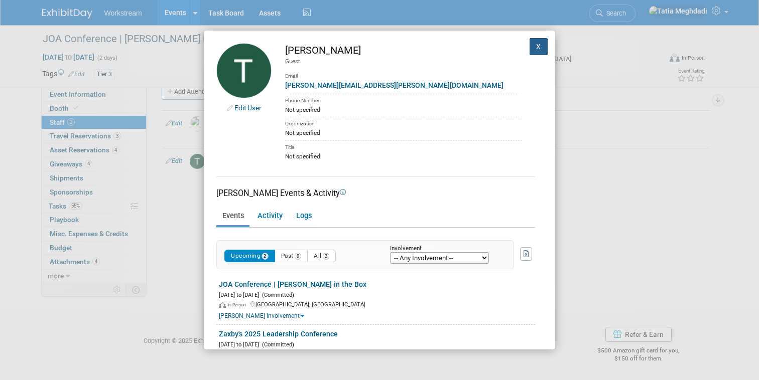
click at [537, 51] on button "X" at bounding box center [538, 46] width 18 height 17
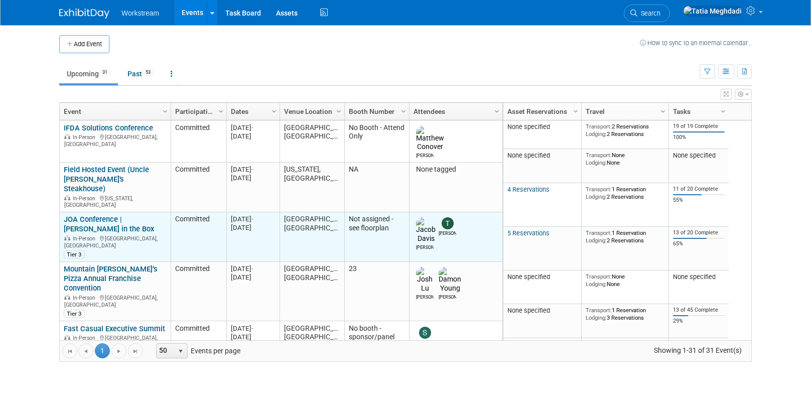
click at [92, 215] on link "JOA Conference | [PERSON_NAME] in the Box" at bounding box center [109, 224] width 90 height 19
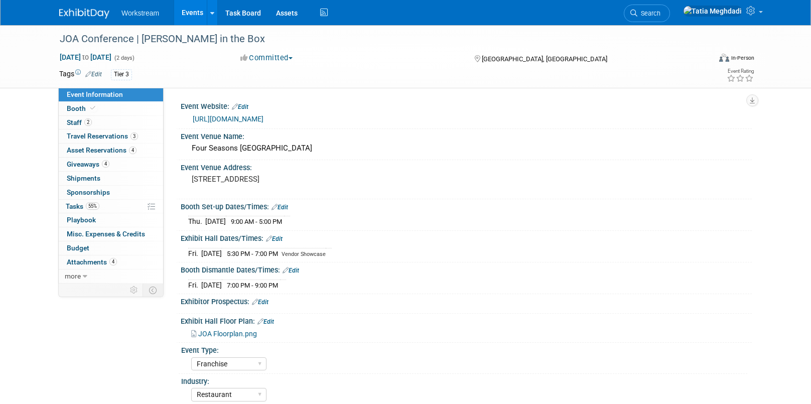
select select "Franchise"
select select "Restaurant"
select select "No"
select select "[PERSON_NAME]"
click at [75, 204] on span "Tasks 55%" at bounding box center [83, 206] width 34 height 8
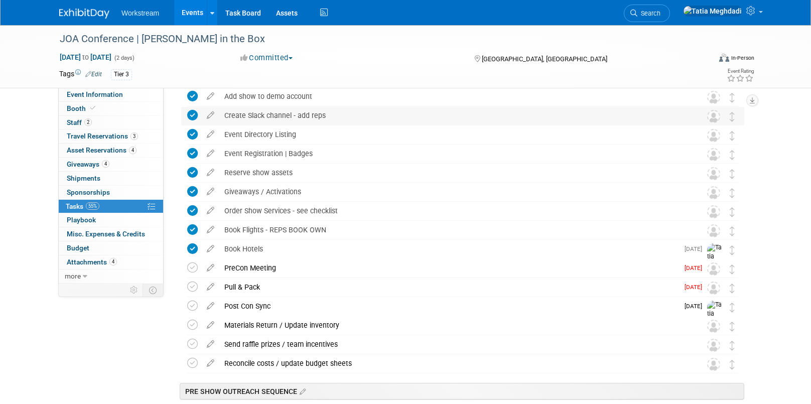
scroll to position [126, 0]
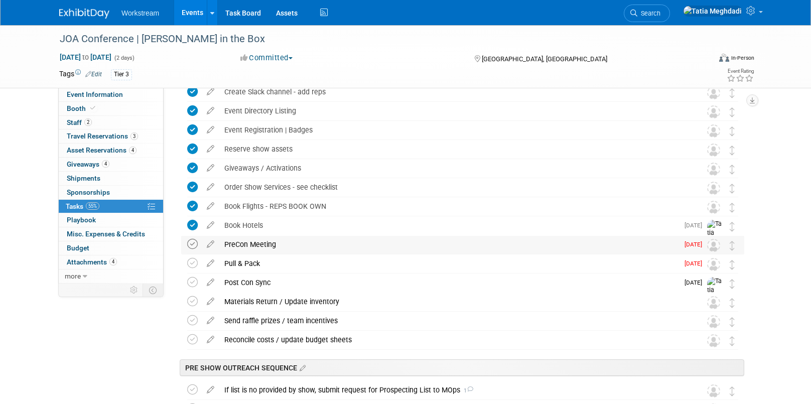
click at [195, 243] on icon at bounding box center [192, 244] width 11 height 11
click at [241, 261] on div "Pull & Pack" at bounding box center [448, 263] width 459 height 17
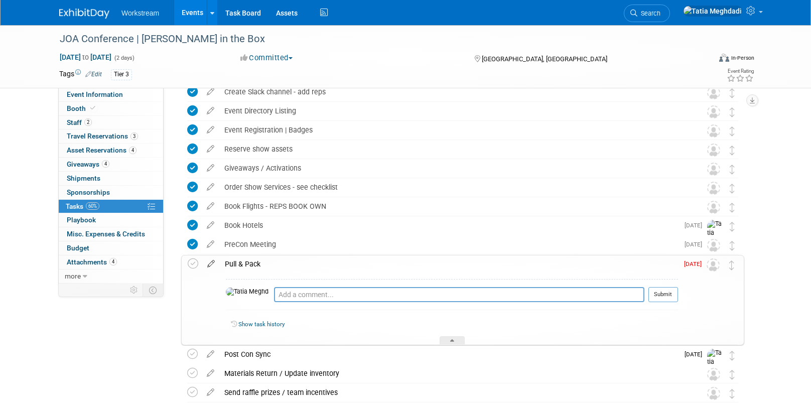
click at [209, 262] on icon at bounding box center [211, 261] width 18 height 13
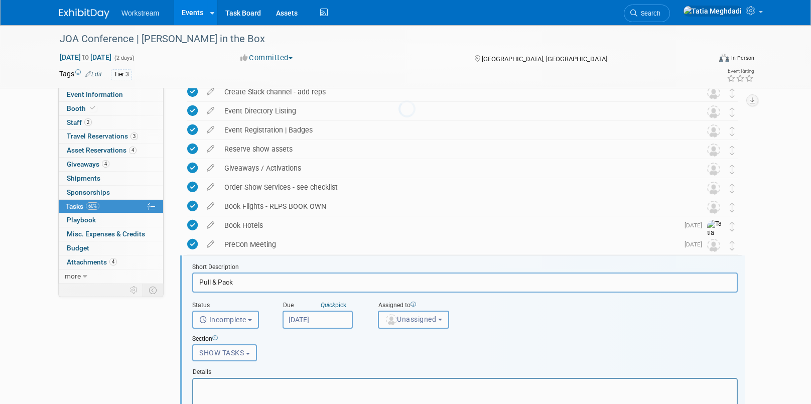
scroll to position [234, 0]
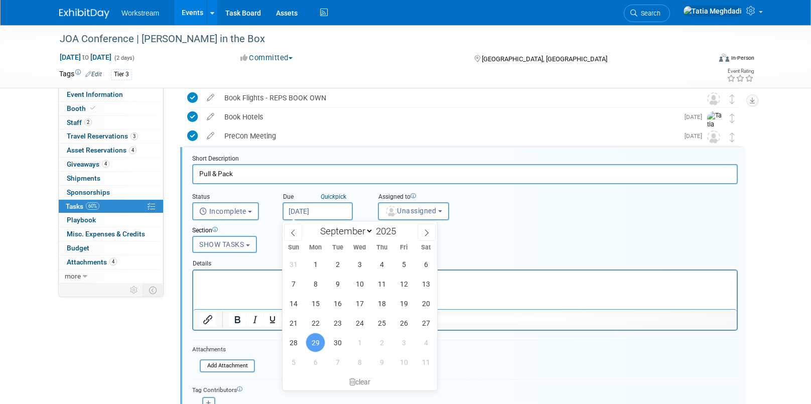
click at [314, 211] on input "Sep 29, 2025" at bounding box center [318, 211] width 70 height 18
drag, startPoint x: 339, startPoint y: 339, endPoint x: 345, endPoint y: 333, distance: 8.2
click at [340, 337] on span "30" at bounding box center [338, 343] width 20 height 20
type input "Sep 30, 2025"
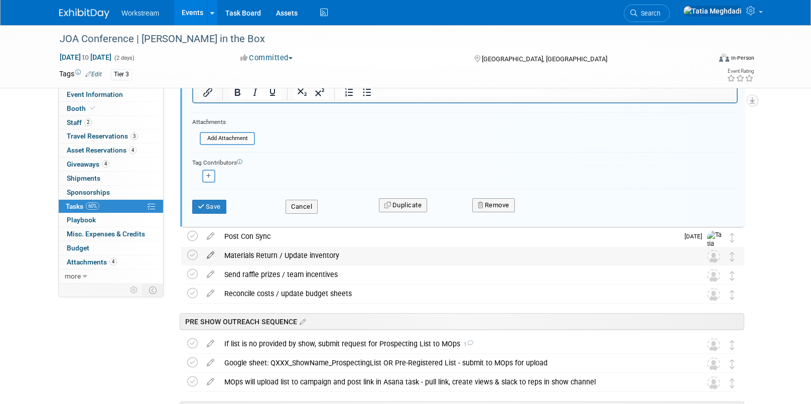
scroll to position [477, 0]
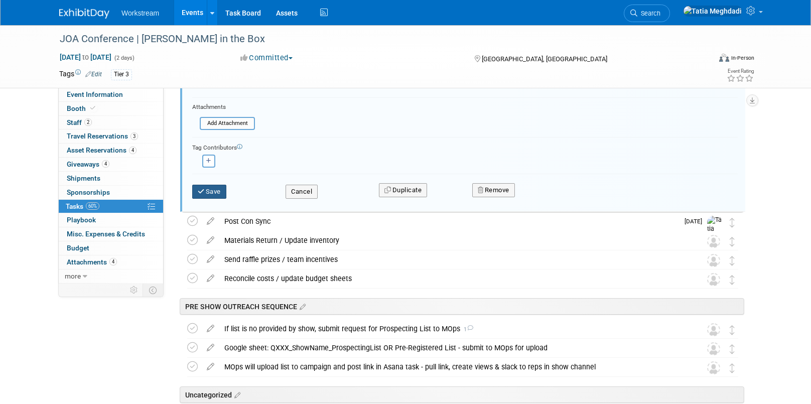
click at [208, 190] on button "Save" at bounding box center [209, 192] width 34 height 14
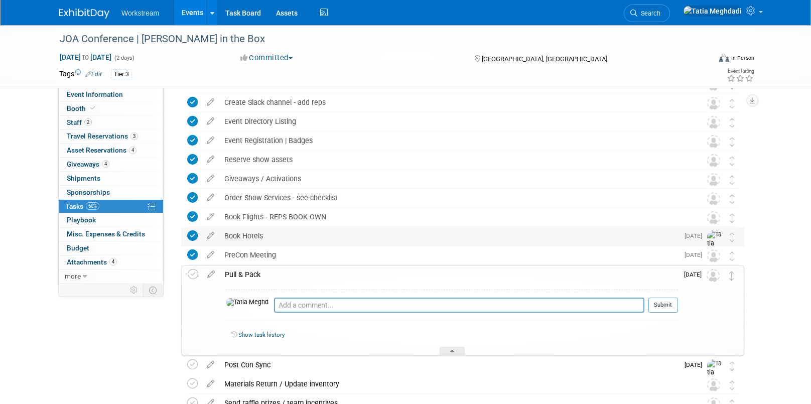
scroll to position [118, 0]
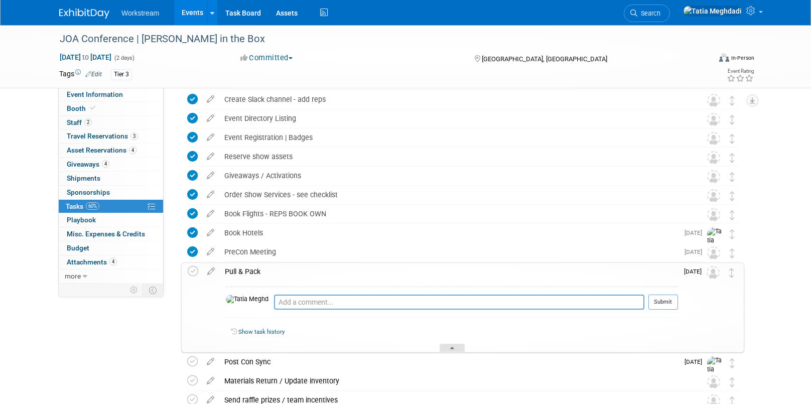
click at [455, 344] on div at bounding box center [452, 348] width 25 height 9
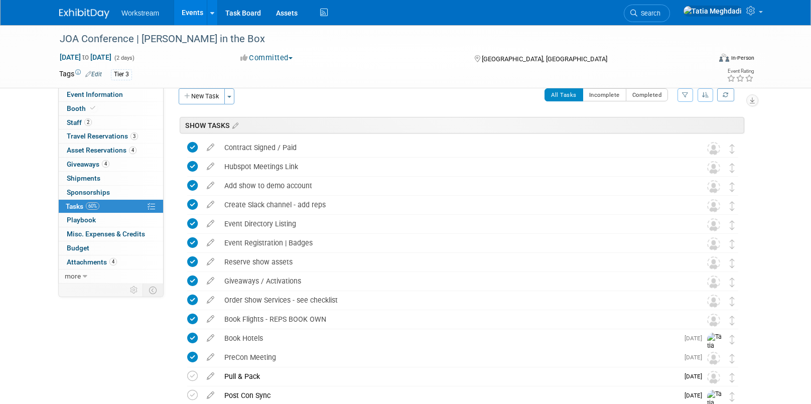
scroll to position [0, 0]
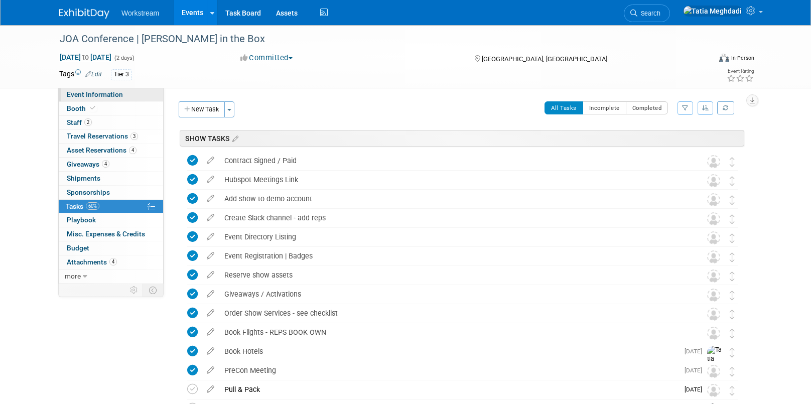
click at [87, 92] on span "Event Information" at bounding box center [95, 94] width 56 height 8
select select "Franchise"
select select "Restaurant"
select select "No"
select select "Tatia Meghdadi"
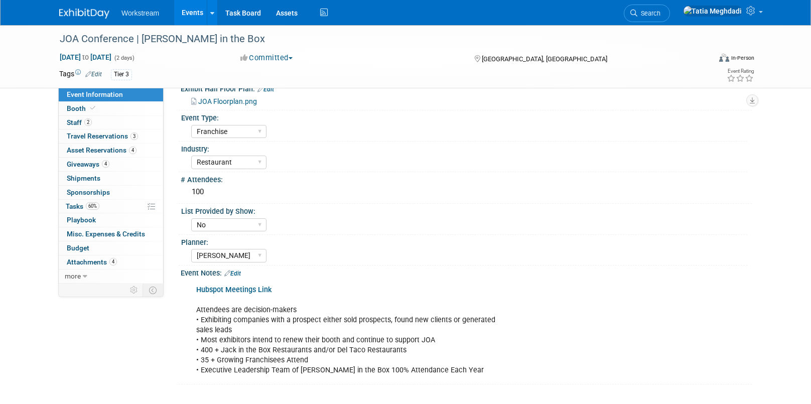
scroll to position [233, 0]
click at [238, 272] on link "Edit" at bounding box center [232, 273] width 17 height 7
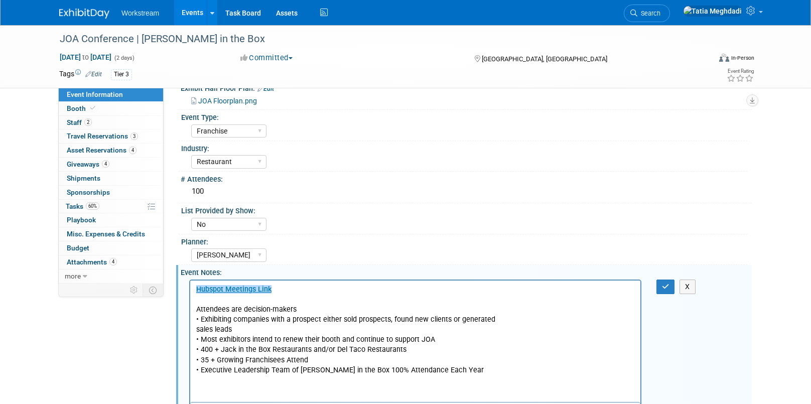
scroll to position [0, 0]
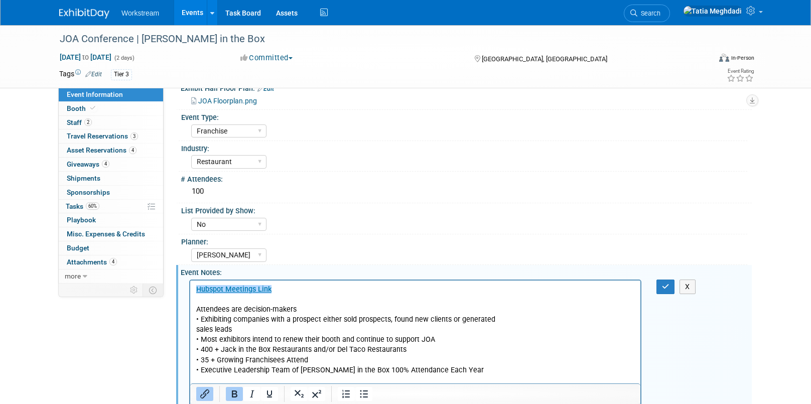
click at [324, 246] on div "Tatia Meghdadi Keira Wiele Annabelle Gu" at bounding box center [469, 254] width 556 height 16
click at [658, 284] on button "button" at bounding box center [665, 287] width 19 height 15
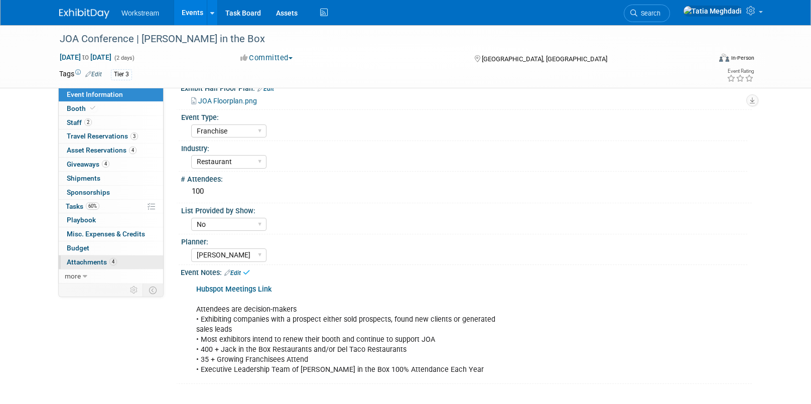
click at [95, 263] on span "Attachments 4" at bounding box center [92, 262] width 50 height 8
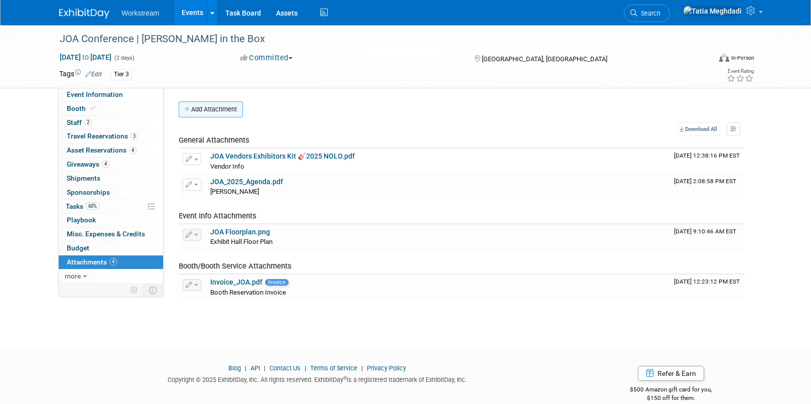
click at [211, 109] on button "Add Attachment" at bounding box center [211, 109] width 64 height 16
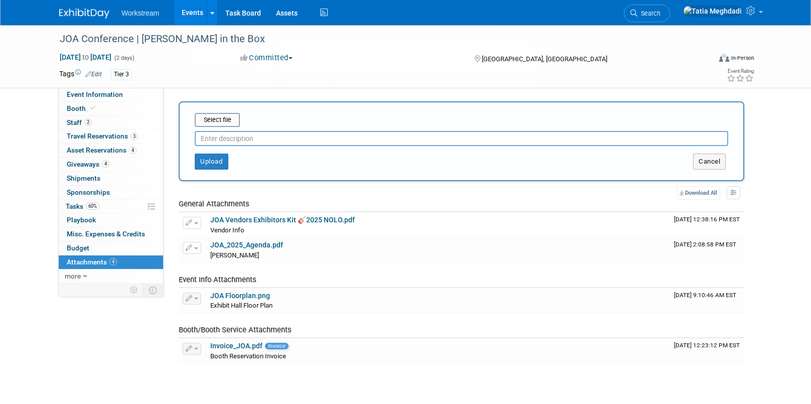
click at [241, 138] on input "text" at bounding box center [461, 138] width 533 height 15
type input "Event Brief_JOA"
click at [285, 124] on div "Select file" at bounding box center [461, 120] width 533 height 14
click at [215, 125] on input "file" at bounding box center [178, 120] width 119 height 12
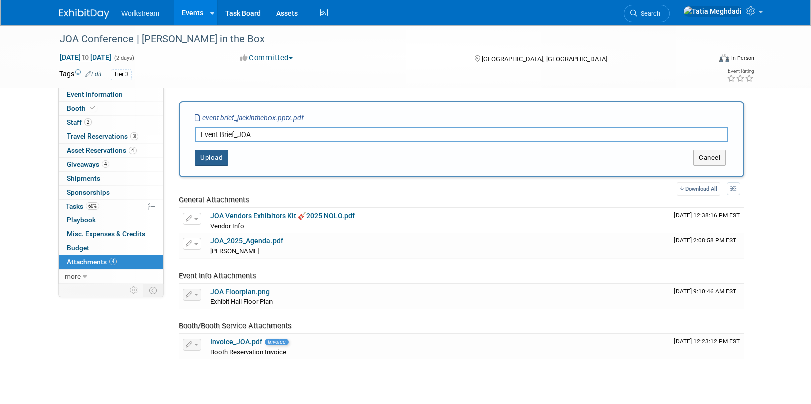
click at [206, 159] on button "Upload" at bounding box center [212, 158] width 34 height 16
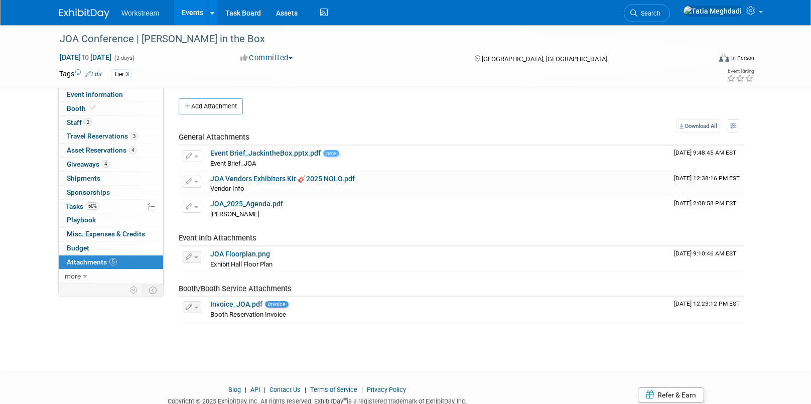
scroll to position [6, 0]
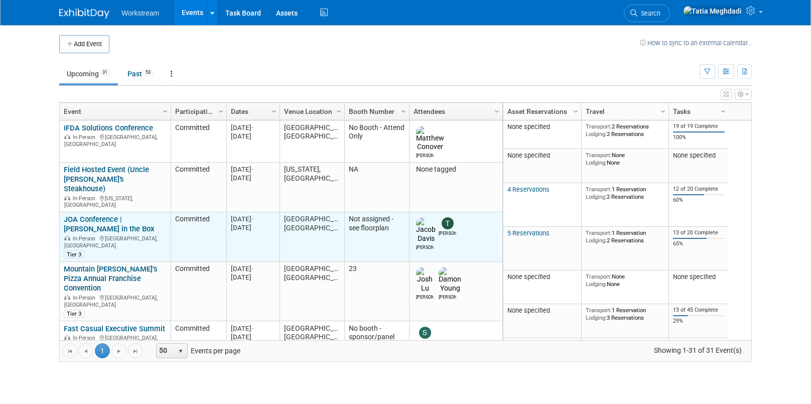
click at [76, 215] on link "JOA Conference | [PERSON_NAME] in the Box" at bounding box center [109, 224] width 90 height 19
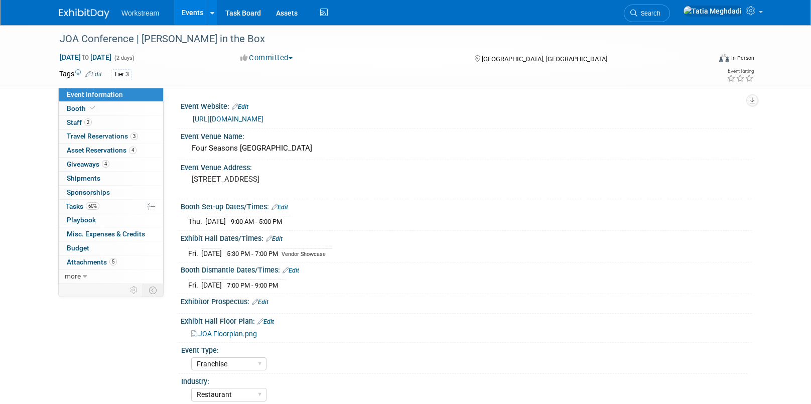
select select "Franchise"
select select "Restaurant"
select select "No"
select select "[PERSON_NAME]"
click at [80, 208] on span "Tasks 60%" at bounding box center [83, 206] width 34 height 8
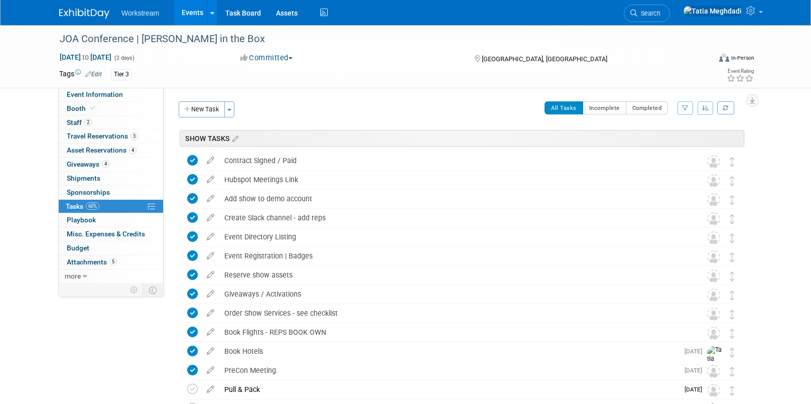
click at [199, 14] on link "Events" at bounding box center [192, 12] width 37 height 25
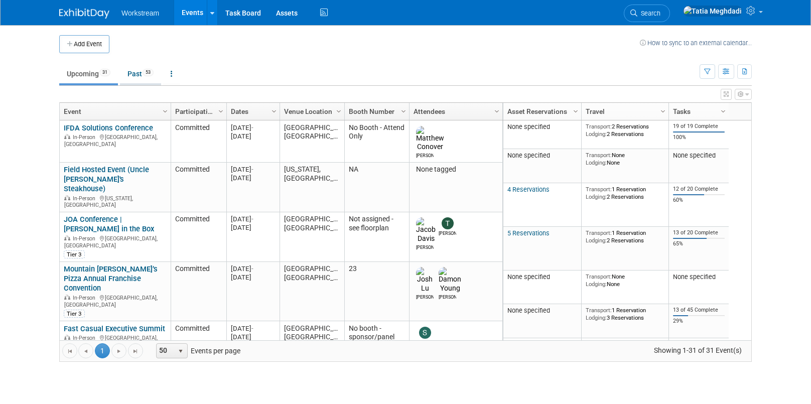
click at [132, 73] on link "Past 53" at bounding box center [140, 73] width 41 height 19
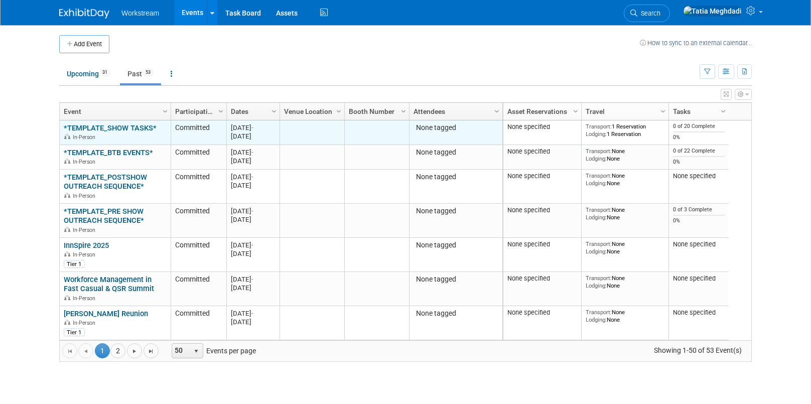
click at [92, 131] on link "*TEMPLATE_SHOW TASKS*" at bounding box center [110, 127] width 93 height 9
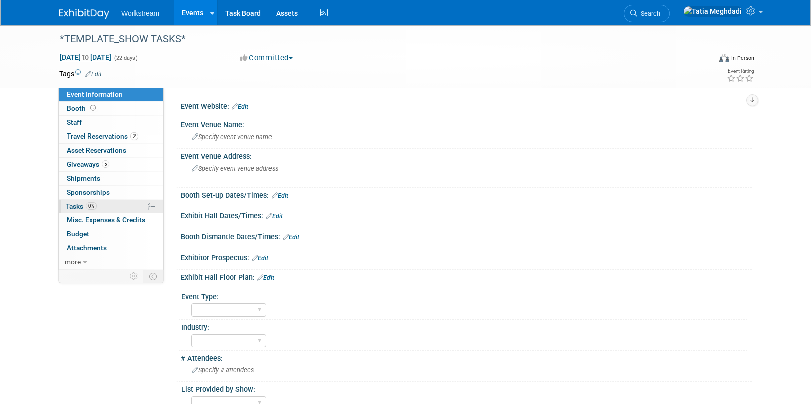
click at [67, 209] on span "Tasks 0%" at bounding box center [81, 206] width 31 height 8
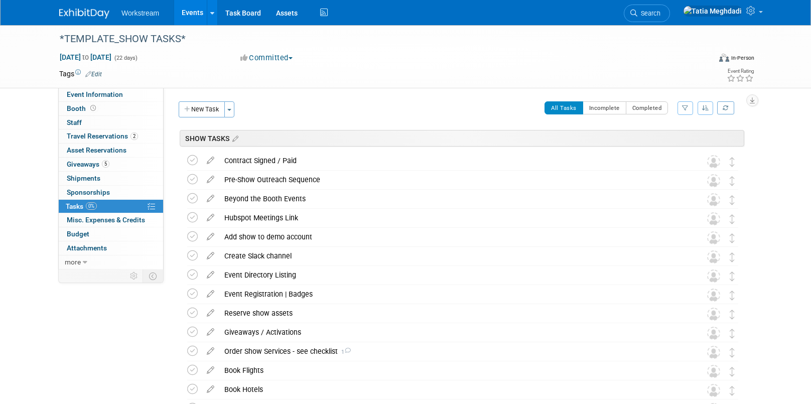
click at [177, 13] on link "Events" at bounding box center [192, 12] width 37 height 25
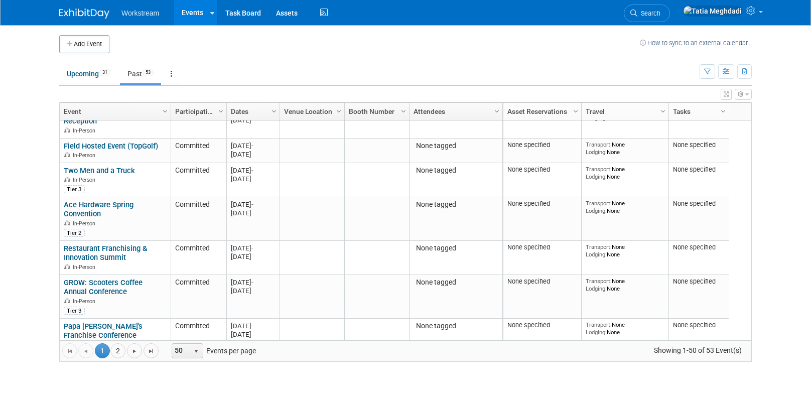
scroll to position [280, 0]
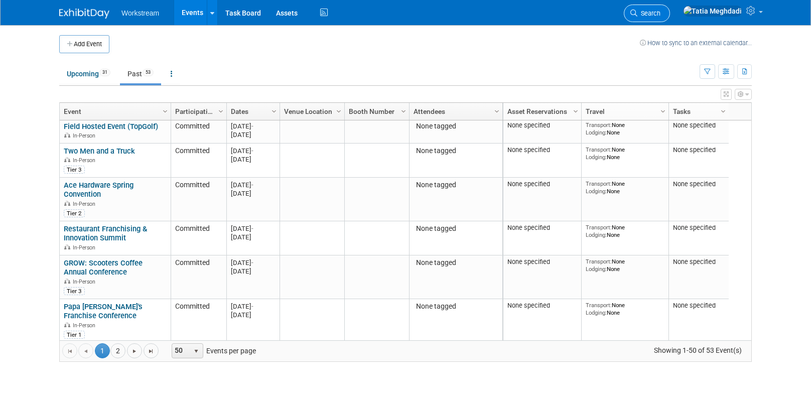
click at [660, 12] on span "Search" at bounding box center [648, 14] width 23 height 8
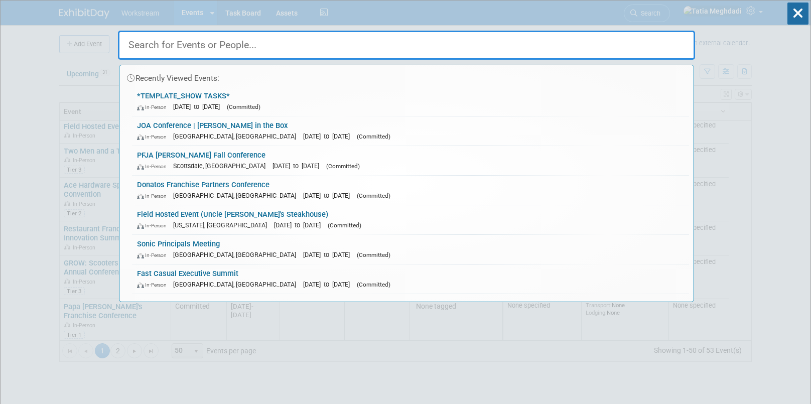
type input ";"
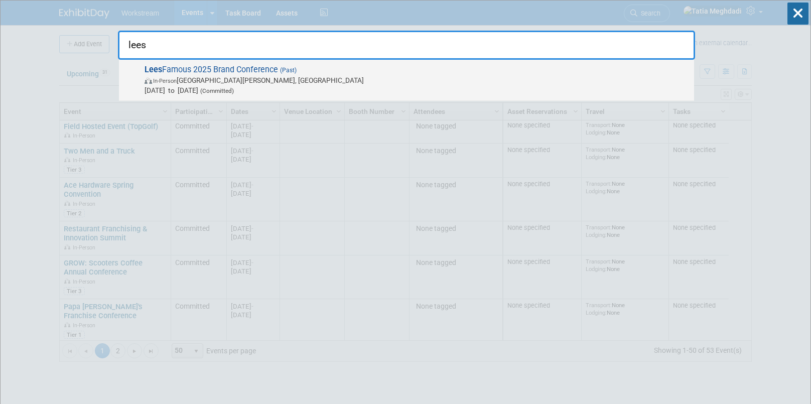
scroll to position [2, 0]
type input "lees"
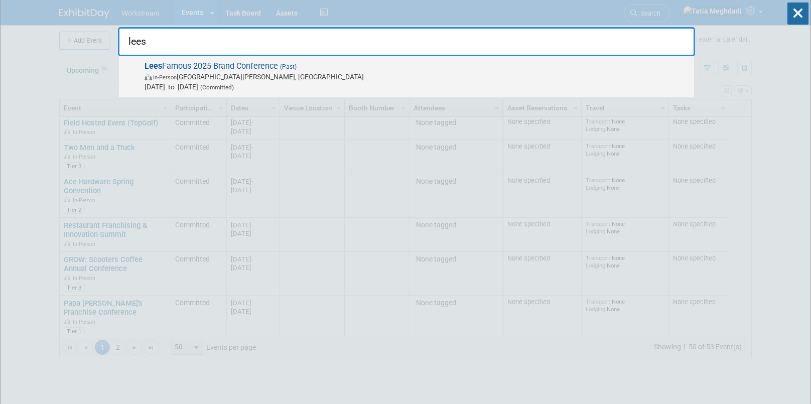
click at [240, 72] on span "Lees Famous 2025 Brand Conference (Past) In-Person [GEOGRAPHIC_DATA][PERSON_NAM…" at bounding box center [416, 76] width 548 height 31
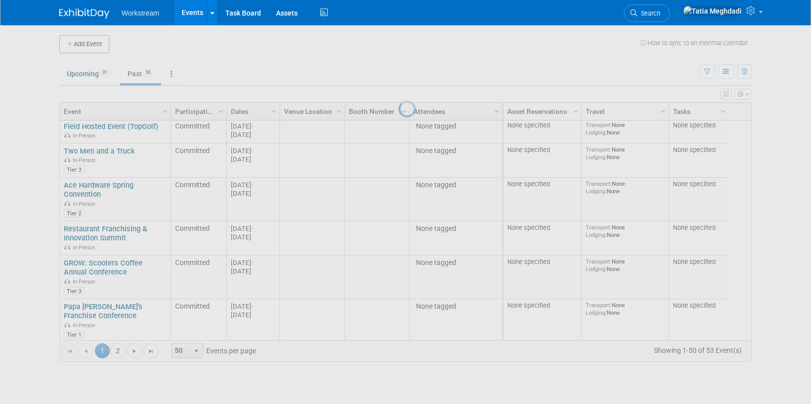
scroll to position [0, 0]
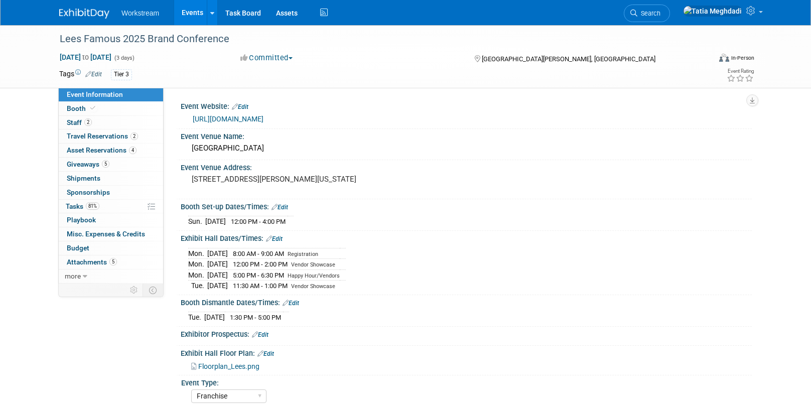
select select "Franchise"
select select "Restaurant"
select select "No"
select select "[PERSON_NAME]"
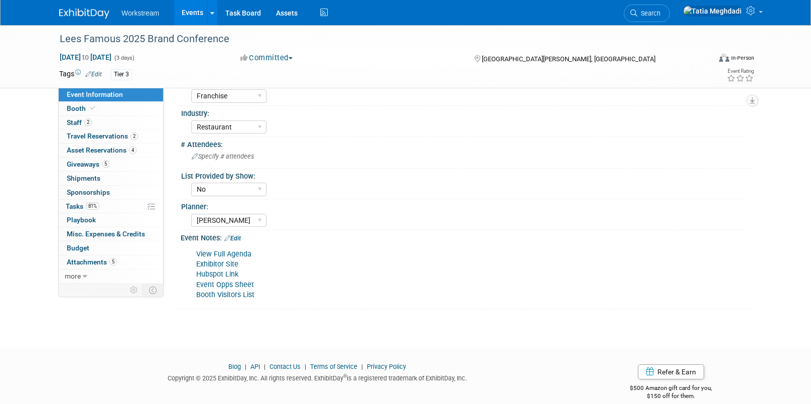
scroll to position [314, 0]
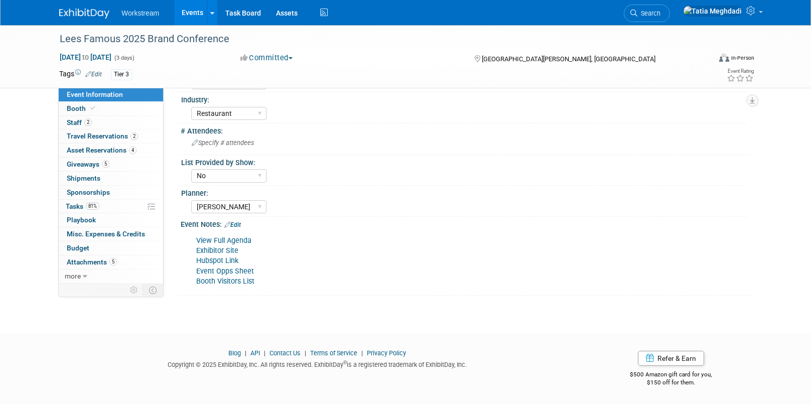
click at [220, 271] on link "Event Opps Sheet" at bounding box center [225, 271] width 58 height 9
click at [213, 280] on link "Booth Visitors List" at bounding box center [225, 281] width 58 height 9
click at [185, 14] on link "Events" at bounding box center [192, 12] width 37 height 25
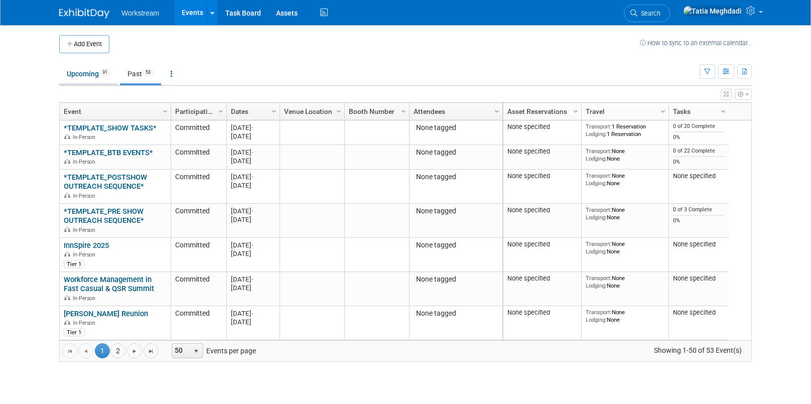
click at [72, 75] on link "Upcoming 31" at bounding box center [88, 73] width 59 height 19
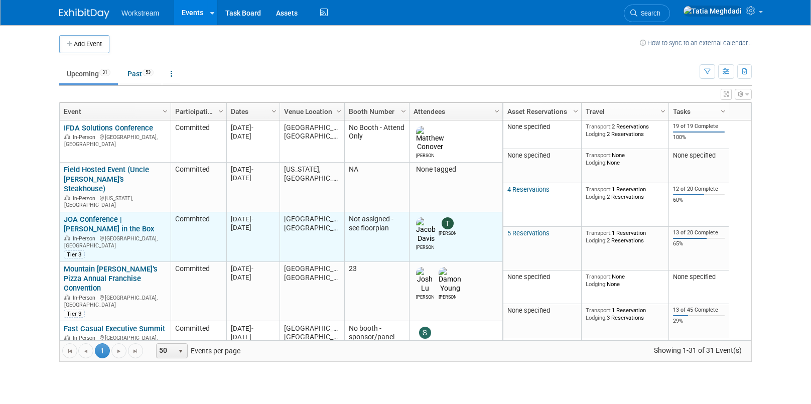
click at [99, 215] on link "JOA Conference | [PERSON_NAME] in the Box" at bounding box center [109, 224] width 90 height 19
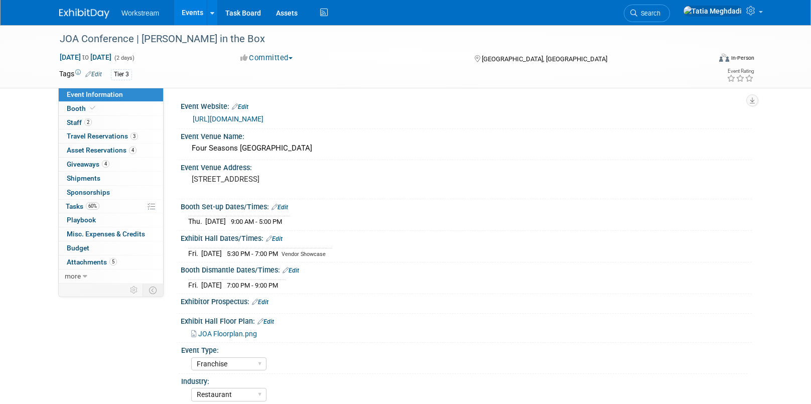
select select "Franchise"
select select "Restaurant"
select select "No"
select select "[PERSON_NAME]"
click at [88, 176] on span "Shipments 0" at bounding box center [84, 178] width 34 height 8
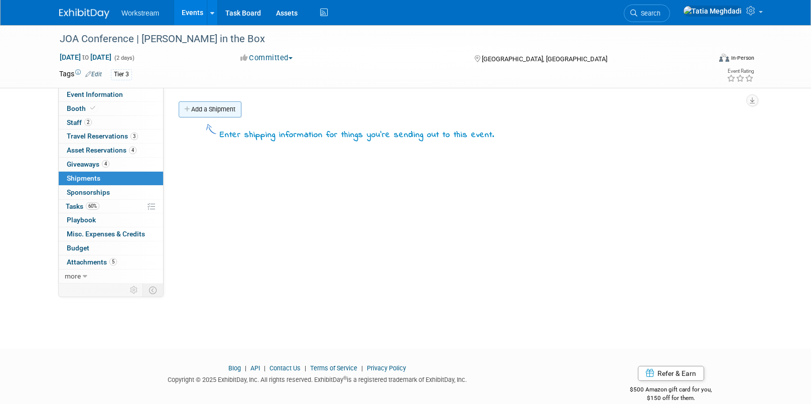
click at [196, 109] on link "Add a Shipment" at bounding box center [210, 109] width 63 height 16
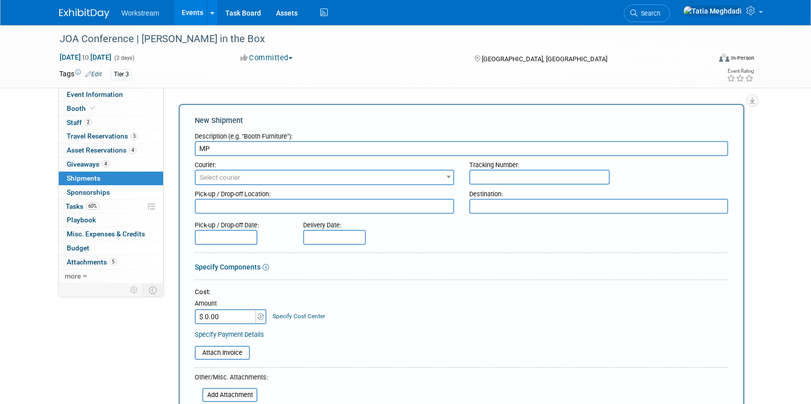
type input "M"
type input "n"
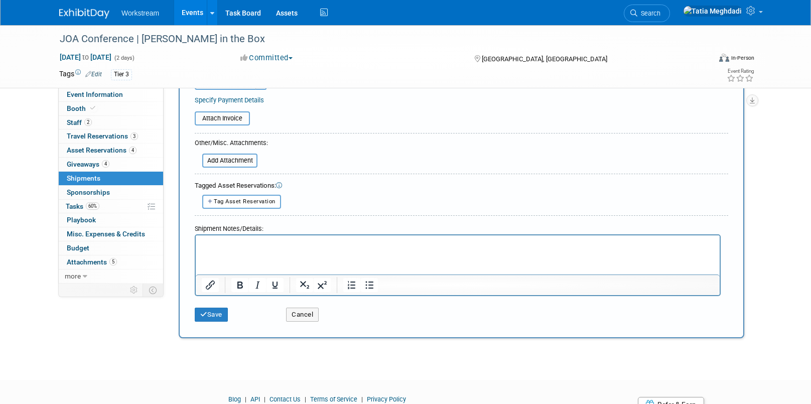
scroll to position [281, 0]
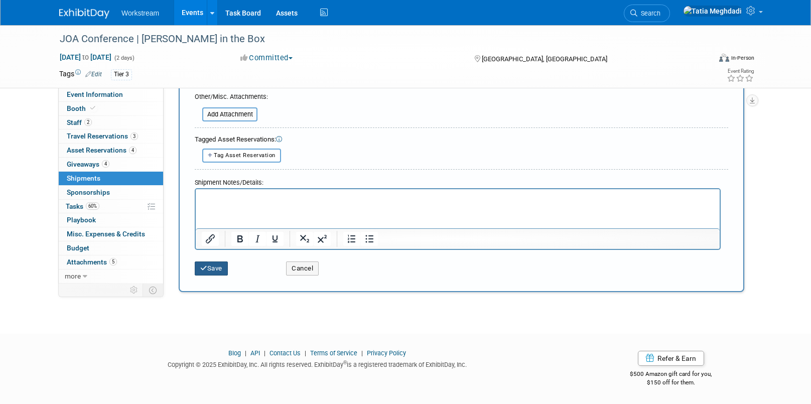
type input "NO SHIPMENTS - HAND CARRY"
click at [214, 270] on button "Save" at bounding box center [211, 268] width 33 height 14
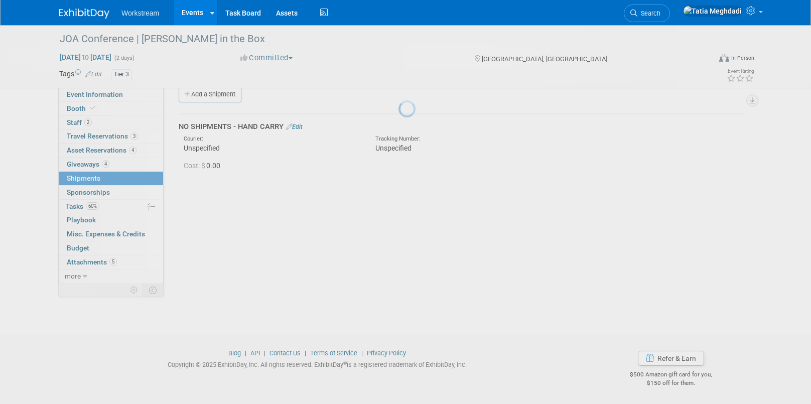
scroll to position [15, 0]
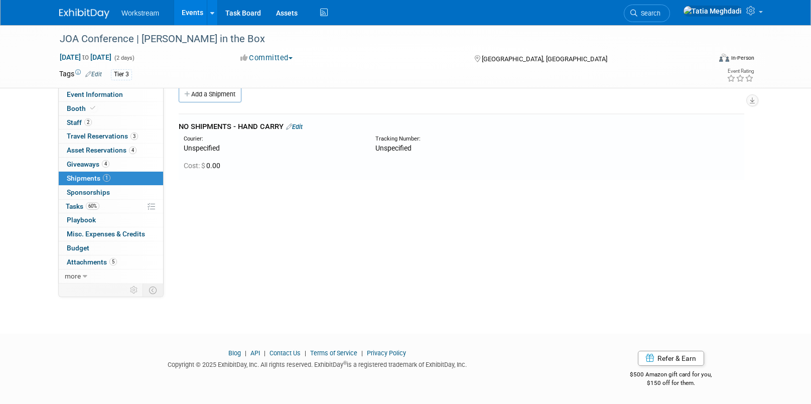
click at [187, 16] on link "Events" at bounding box center [192, 12] width 37 height 25
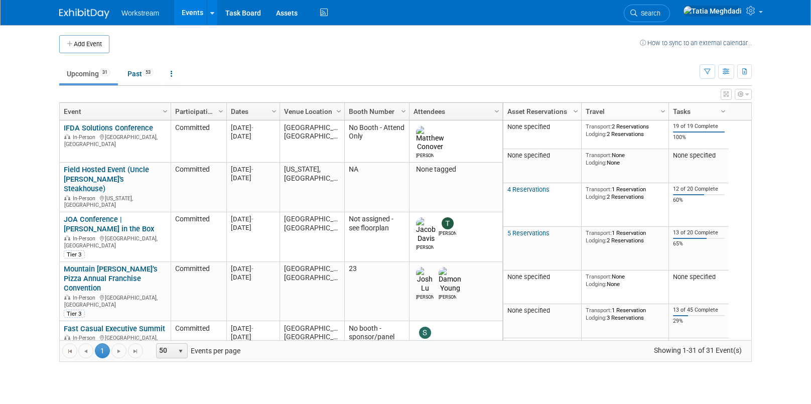
click at [185, 13] on link "Events" at bounding box center [192, 12] width 37 height 25
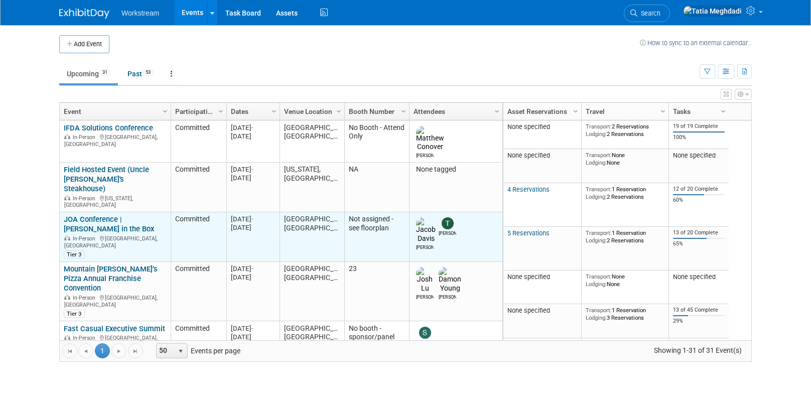
click at [115, 215] on link "JOA Conference | [PERSON_NAME] in the Box" at bounding box center [109, 224] width 90 height 19
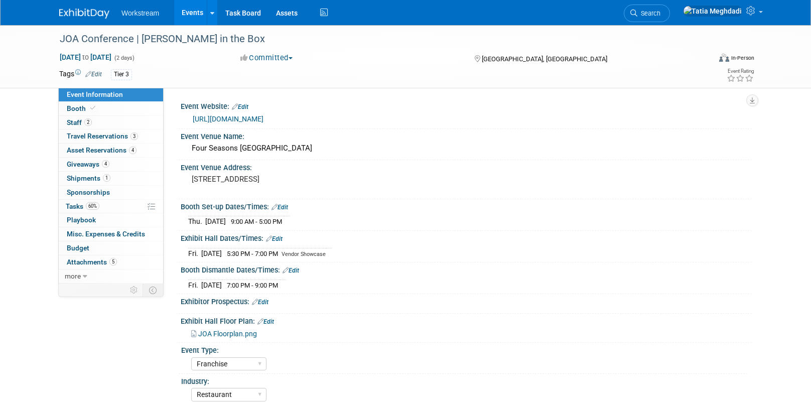
select select "Franchise"
select select "Restaurant"
select select "No"
select select "[PERSON_NAME]"
click at [91, 176] on span "Shipments 1" at bounding box center [89, 178] width 44 height 8
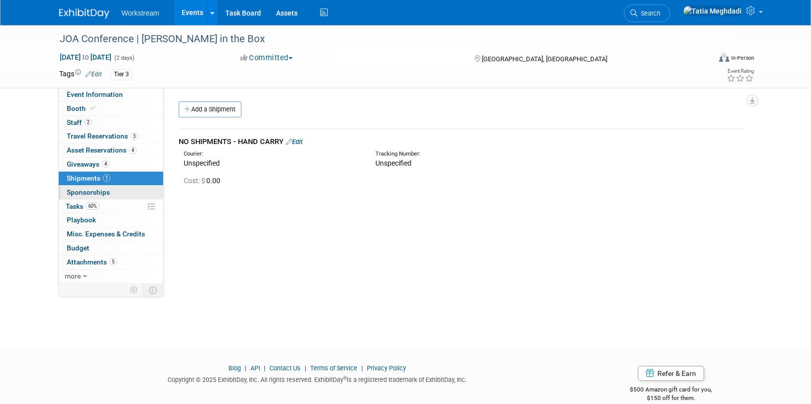
click at [98, 186] on link "0 Sponsorships 0" at bounding box center [111, 193] width 104 height 14
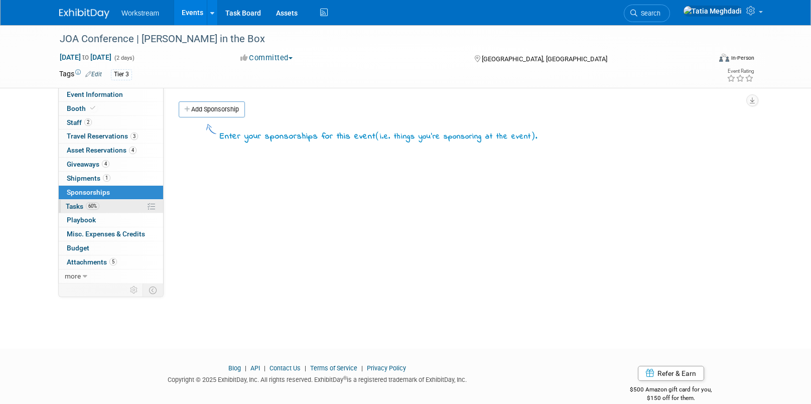
click at [78, 207] on span "Tasks 60%" at bounding box center [83, 206] width 34 height 8
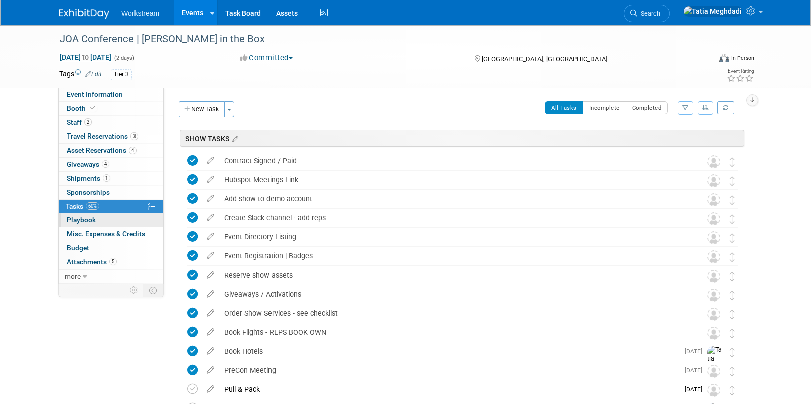
click at [75, 220] on span "Playbook 0" at bounding box center [81, 220] width 29 height 8
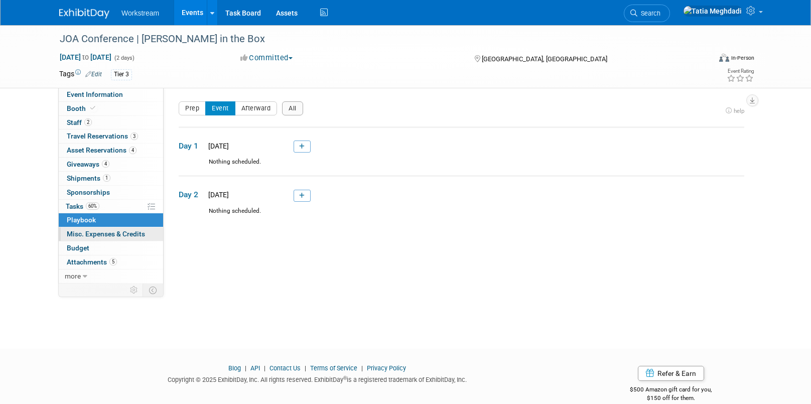
click at [82, 232] on span "Misc. Expenses & Credits 0" at bounding box center [106, 234] width 78 height 8
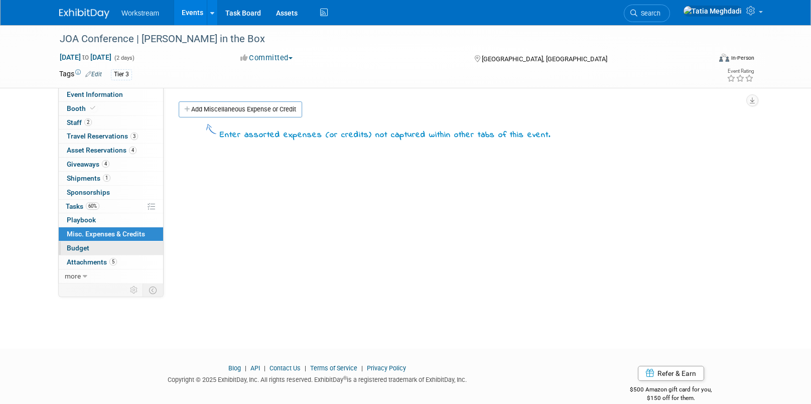
click at [78, 245] on span "Budget" at bounding box center [78, 248] width 23 height 8
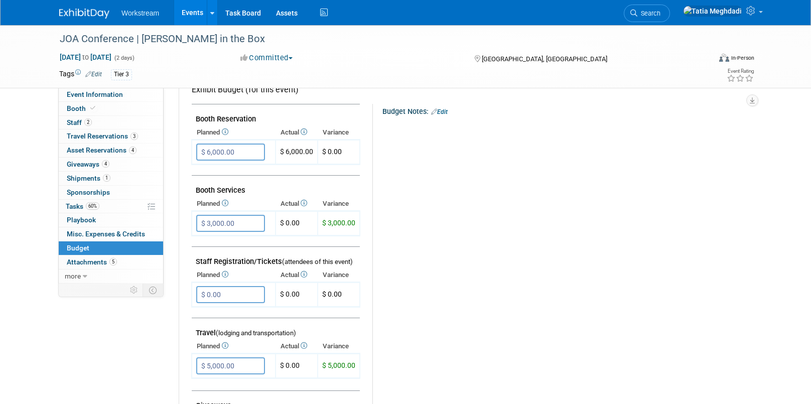
scroll to position [169, 0]
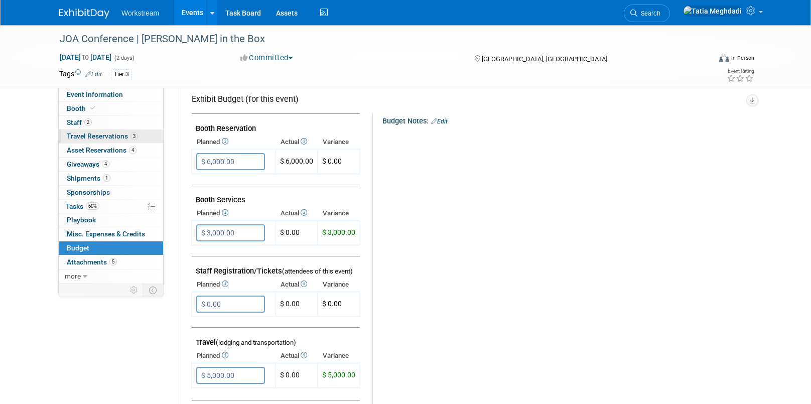
click at [104, 137] on span "Travel Reservations 3" at bounding box center [102, 136] width 71 height 8
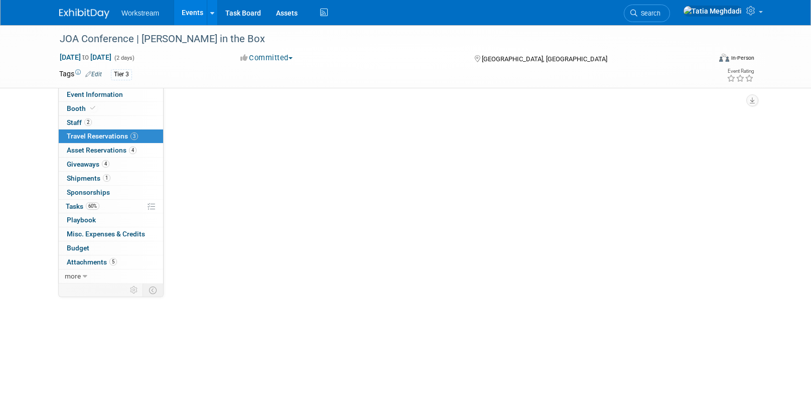
scroll to position [0, 0]
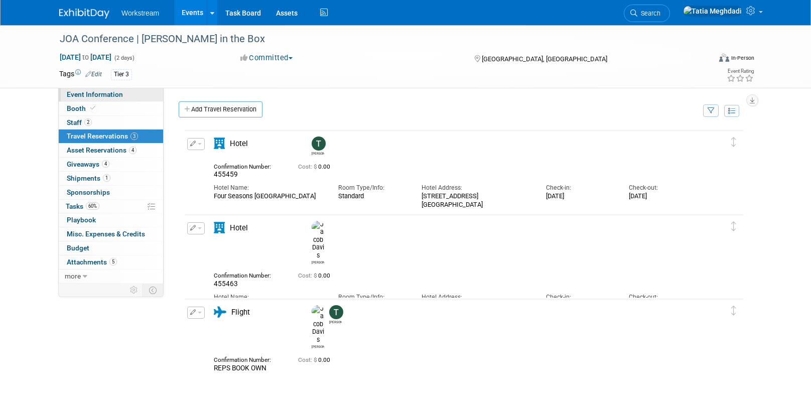
click at [93, 98] on link "Event Information" at bounding box center [111, 95] width 104 height 14
select select "Franchise"
select select "Restaurant"
select select "No"
select select "Tatia Meghdadi"
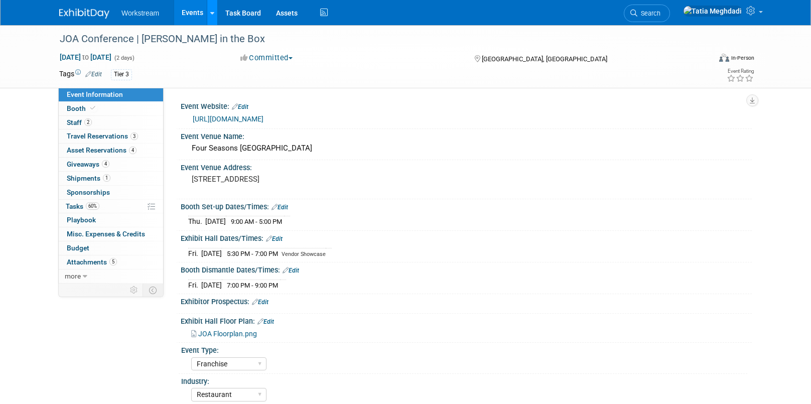
click at [207, 15] on link at bounding box center [212, 12] width 11 height 25
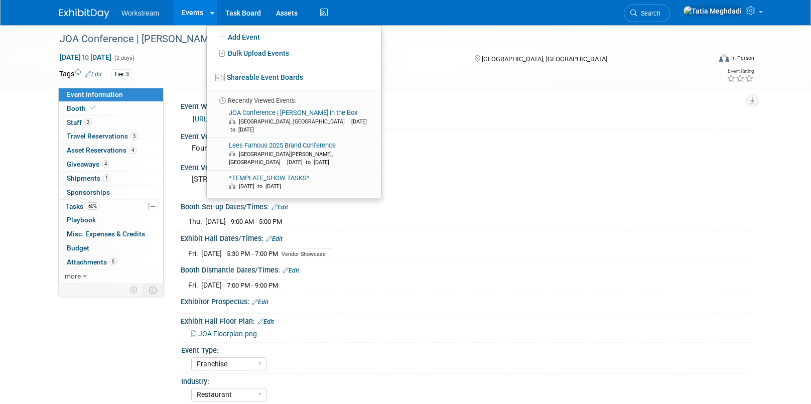
click at [186, 16] on link "Events" at bounding box center [192, 12] width 37 height 25
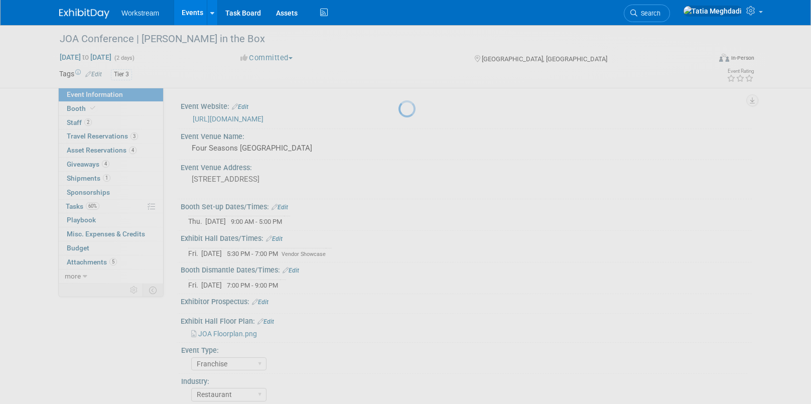
click at [186, 14] on link "Events" at bounding box center [192, 12] width 37 height 25
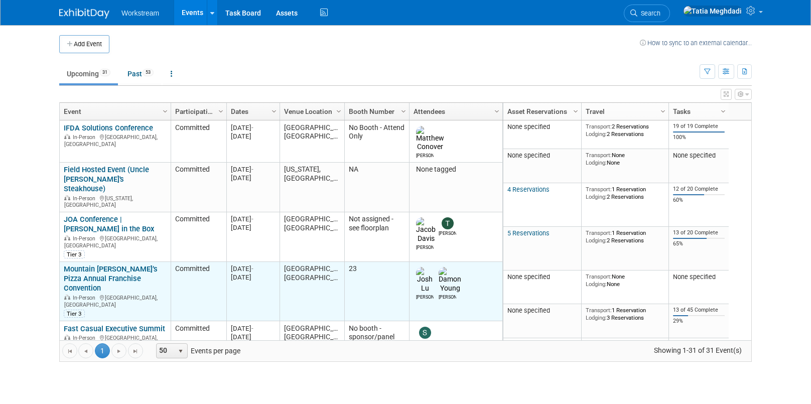
click at [81, 264] on link "Mountain [PERSON_NAME]’s Pizza Annual Franchise Convention" at bounding box center [111, 278] width 94 height 28
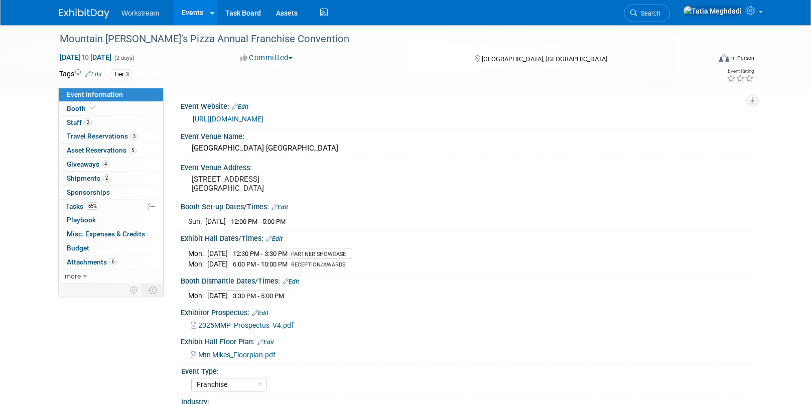
select select "Franchise"
select select "Restaurant"
select select "No"
select select "[PERSON_NAME]"
click at [74, 118] on span "Staff 2" at bounding box center [79, 122] width 25 height 8
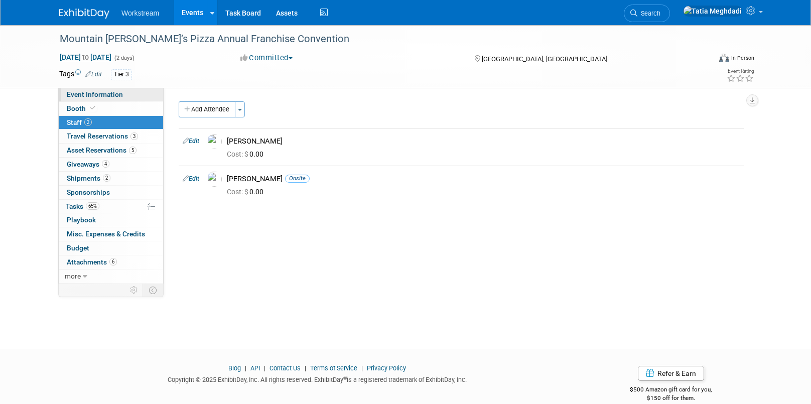
click at [108, 94] on span "Event Information" at bounding box center [95, 94] width 56 height 8
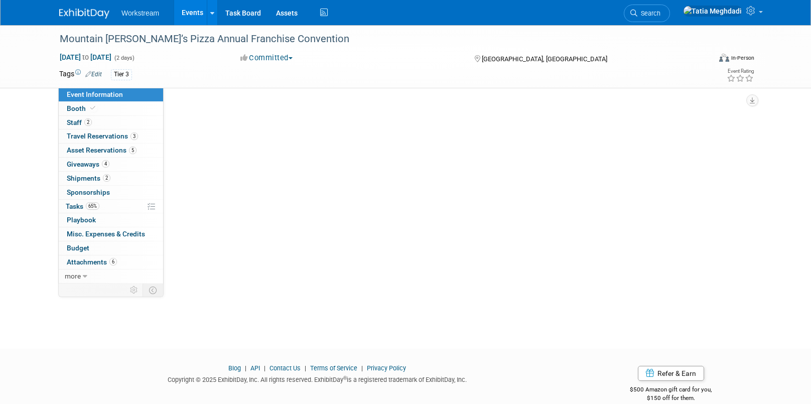
select select "Franchise"
select select "Restaurant"
select select "No"
select select "[PERSON_NAME]"
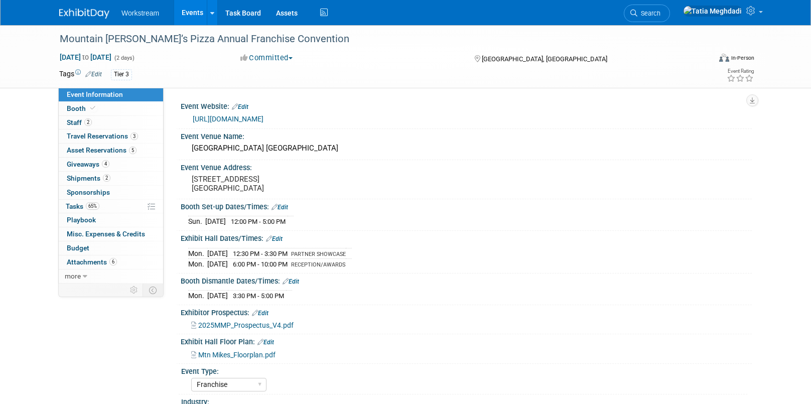
click at [263, 119] on link "[URL][DOMAIN_NAME]" at bounding box center [228, 119] width 71 height 8
click at [77, 137] on span "Travel Reservations 3" at bounding box center [102, 136] width 71 height 8
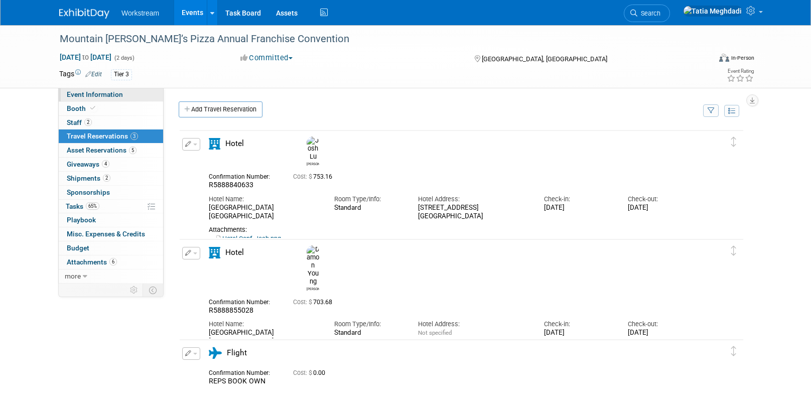
click at [98, 94] on span "Event Information" at bounding box center [95, 94] width 56 height 8
select select "Franchise"
select select "Restaurant"
select select "No"
select select "[PERSON_NAME]"
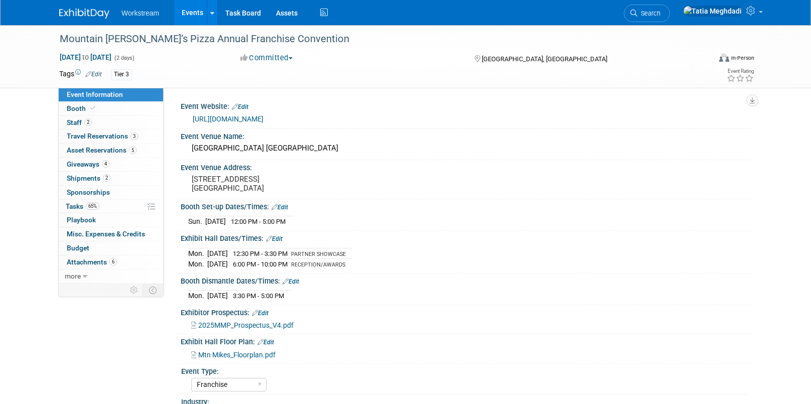
click at [259, 116] on link "[URL][DOMAIN_NAME]" at bounding box center [228, 119] width 71 height 8
click at [78, 111] on span "Booth" at bounding box center [82, 108] width 31 height 8
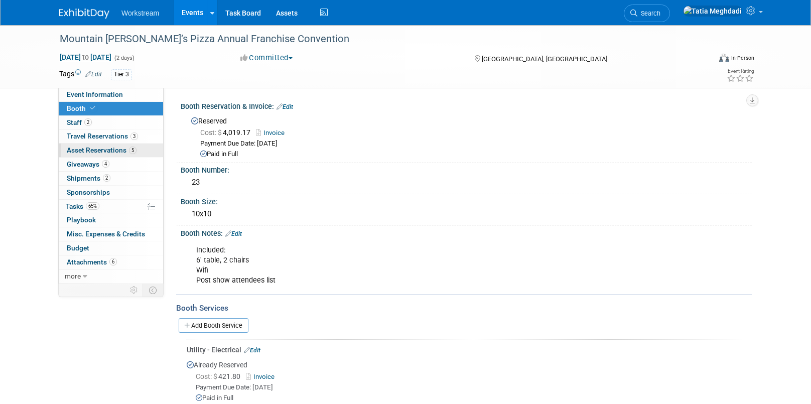
click at [87, 151] on span "Asset Reservations 5" at bounding box center [102, 150] width 70 height 8
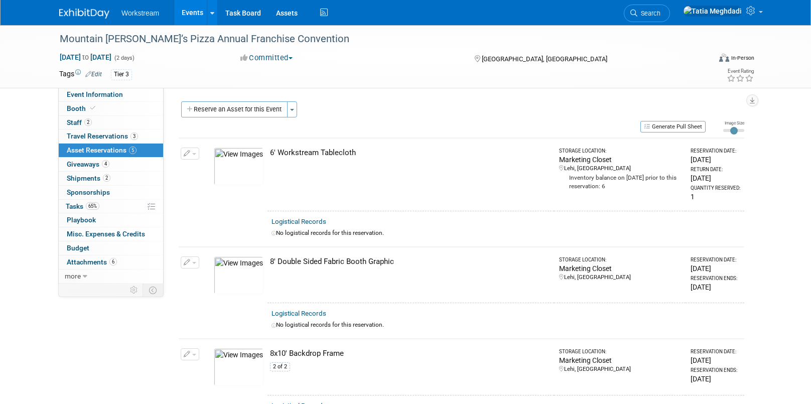
click at [236, 171] on img at bounding box center [239, 167] width 50 height 38
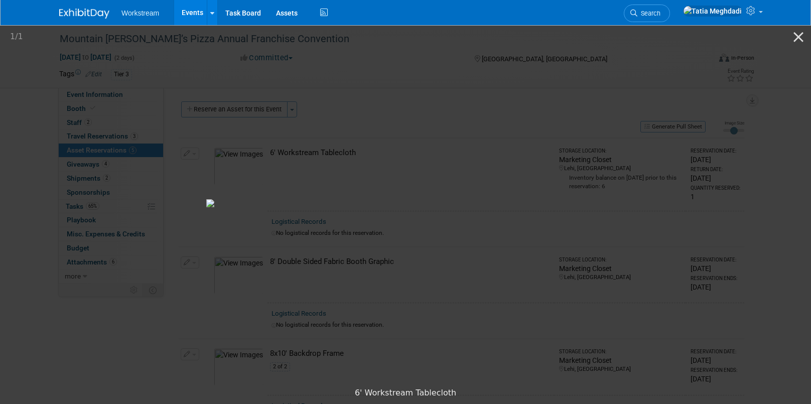
drag, startPoint x: 381, startPoint y: 206, endPoint x: 323, endPoint y: 264, distance: 82.3
click at [323, 207] on img at bounding box center [306, 203] width 201 height 8
click at [798, 35] on button "Close gallery" at bounding box center [798, 37] width 25 height 24
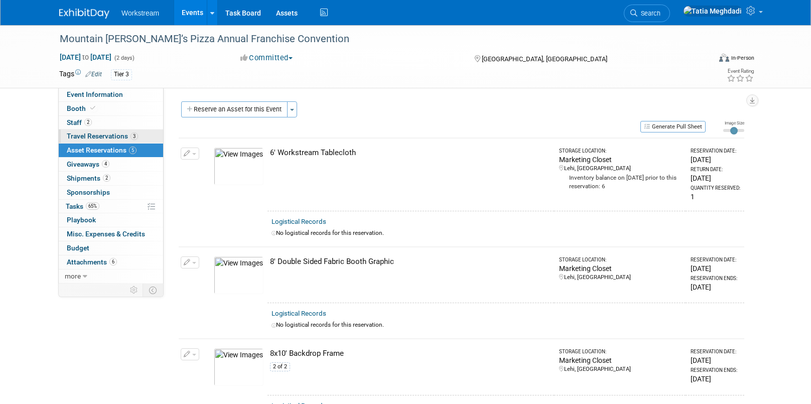
click at [110, 135] on span "Travel Reservations 3" at bounding box center [102, 136] width 71 height 8
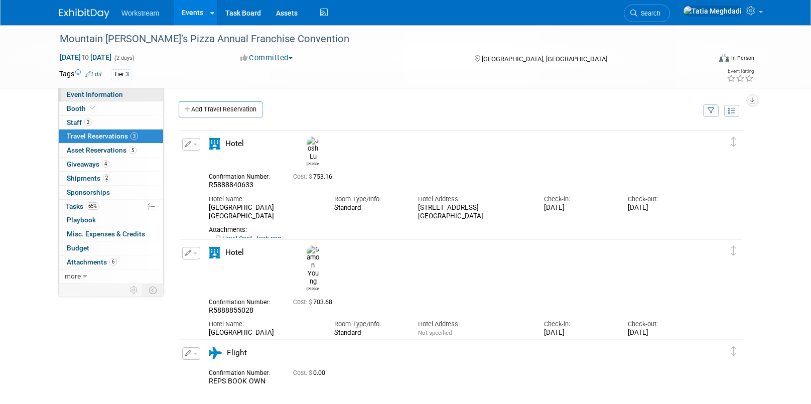
click at [77, 93] on span "Event Information" at bounding box center [95, 94] width 56 height 8
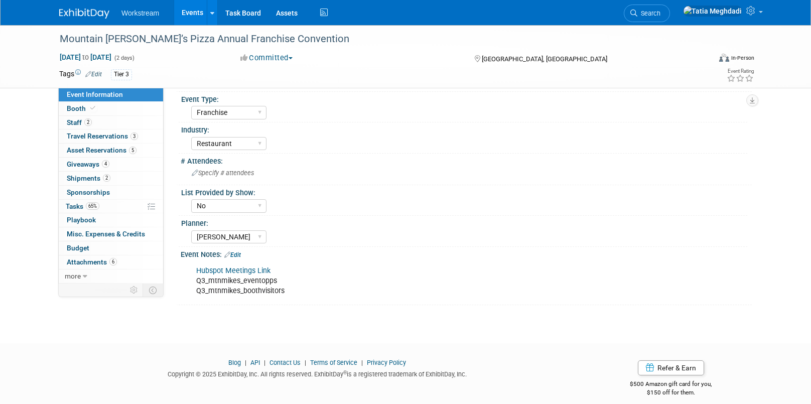
scroll to position [282, 0]
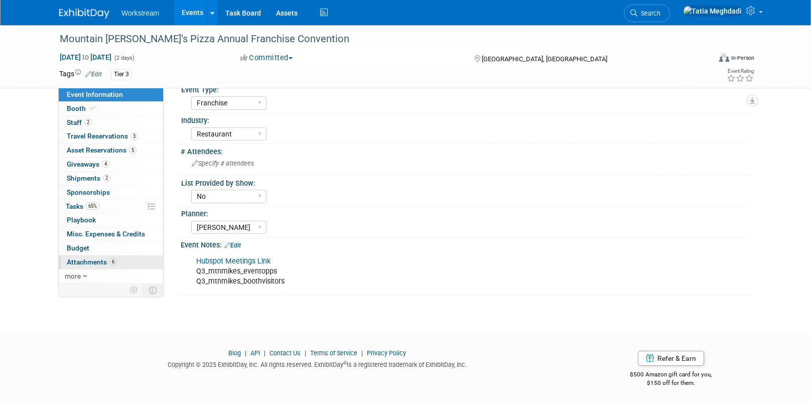
click at [89, 262] on span "Attachments 6" at bounding box center [92, 262] width 50 height 8
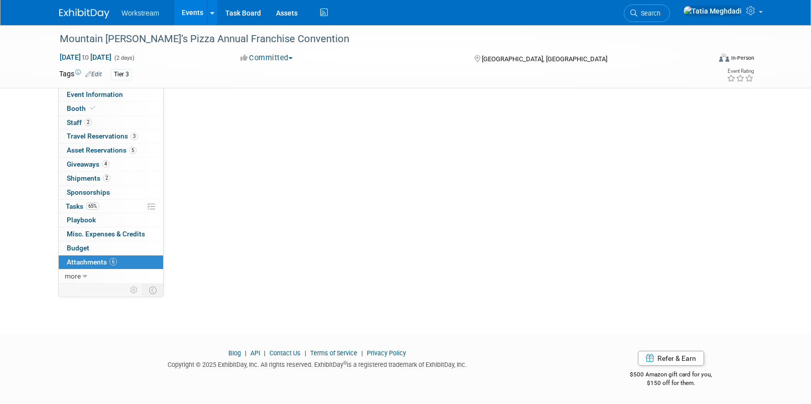
scroll to position [0, 0]
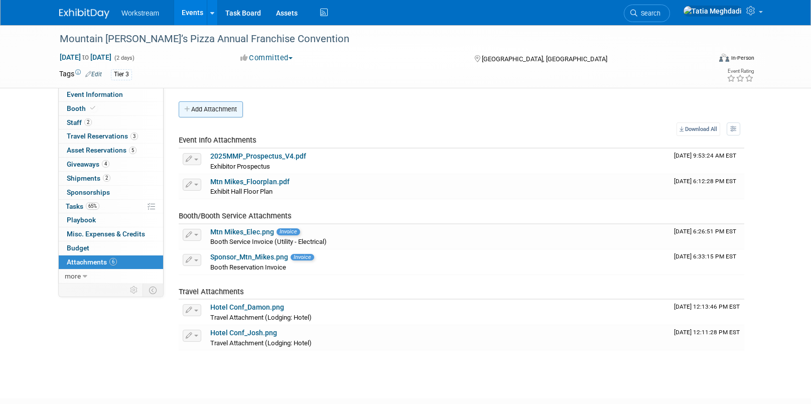
click at [217, 109] on button "Add Attachment" at bounding box center [211, 109] width 64 height 16
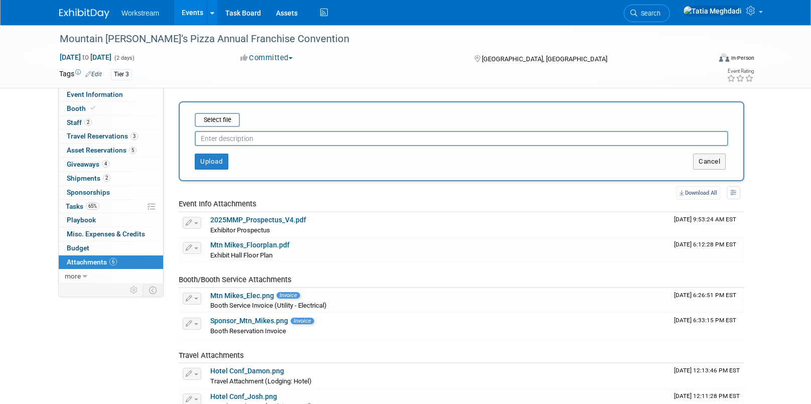
click at [232, 140] on input "text" at bounding box center [461, 138] width 533 height 15
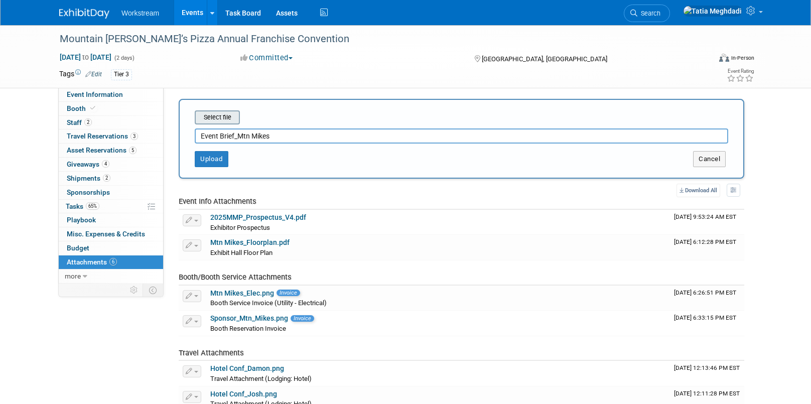
type input "Event Brief_Mtn Mikes"
click at [219, 112] on input "file" at bounding box center [178, 117] width 119 height 12
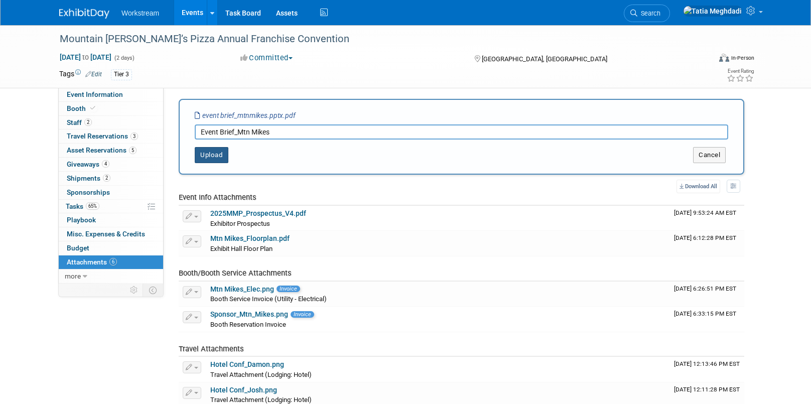
click at [212, 154] on button "Upload" at bounding box center [212, 155] width 34 height 16
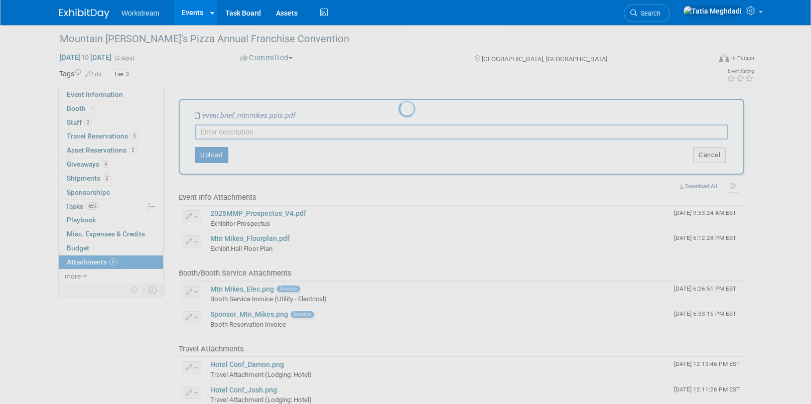
scroll to position [0, 0]
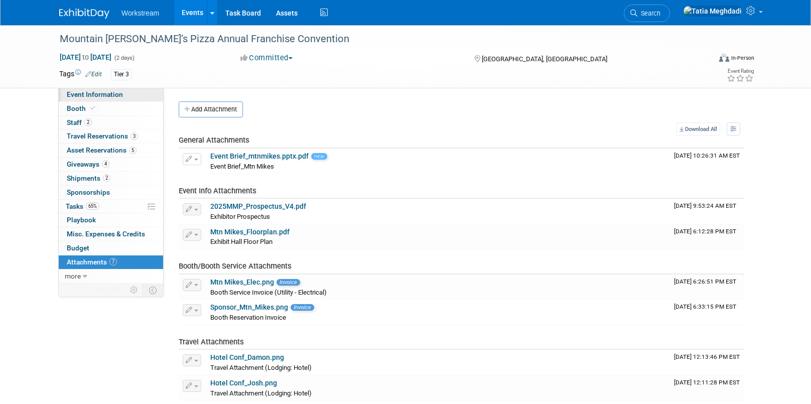
click at [91, 92] on span "Event Information" at bounding box center [95, 94] width 56 height 8
select select "Franchise"
select select "Restaurant"
select select "No"
select select "Tatia Meghdadi"
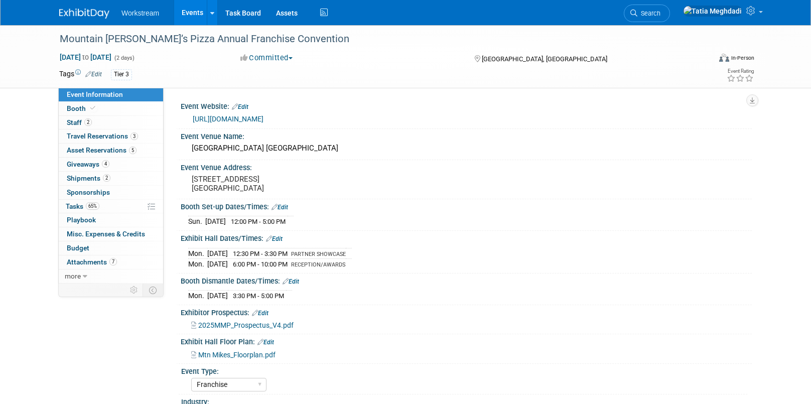
click at [248, 355] on span "Mtn Mikes_Floorplan.pdf" at bounding box center [236, 355] width 77 height 8
click at [188, 20] on link "Events" at bounding box center [192, 12] width 37 height 25
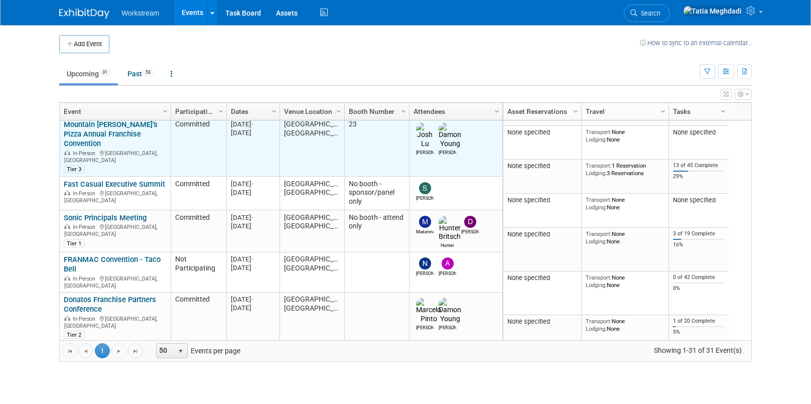
scroll to position [149, 0]
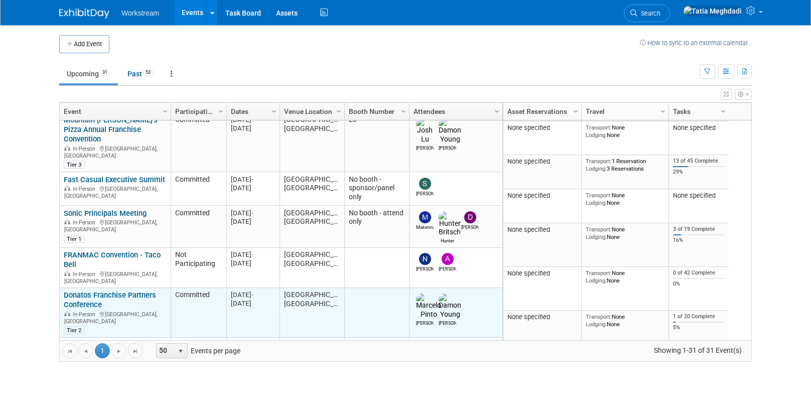
click at [80, 291] on link "Donatos Franchise Partners Conference" at bounding box center [110, 300] width 92 height 19
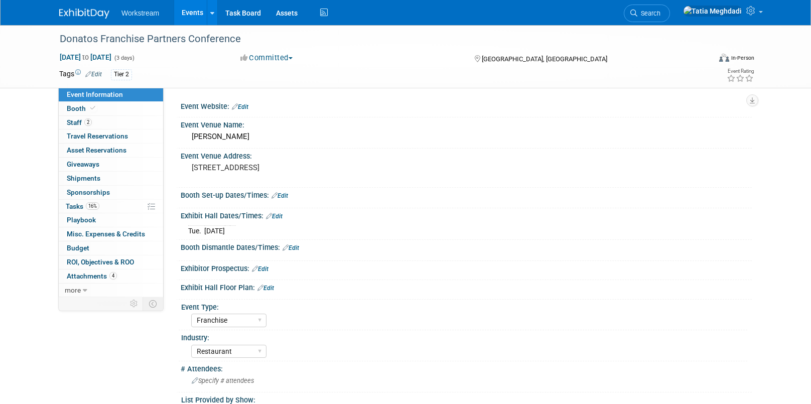
select select "Franchise"
select select "Restaurant"
select select "TBD"
select select "[PERSON_NAME]"
click at [77, 208] on span "Tasks 16%" at bounding box center [83, 206] width 34 height 8
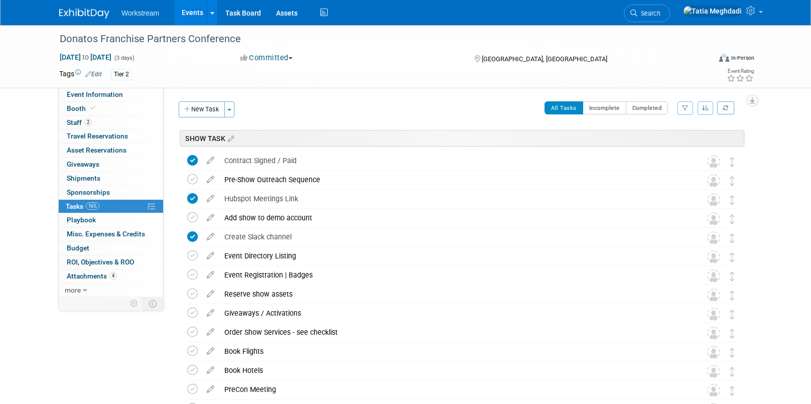
click at [196, 13] on link "Events" at bounding box center [192, 12] width 37 height 25
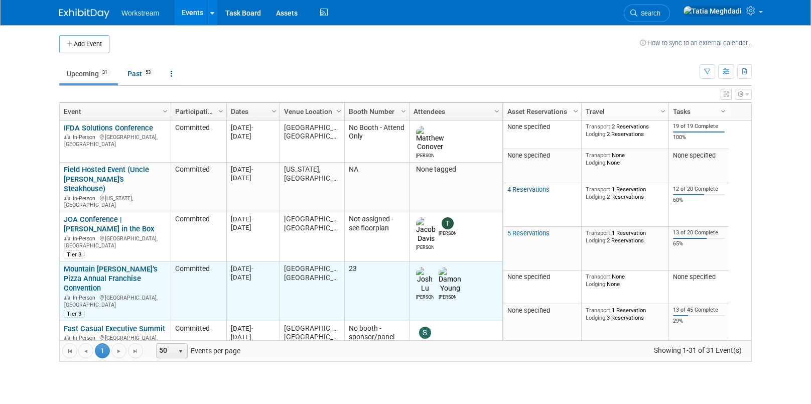
click at [87, 264] on link "Mountain [PERSON_NAME]’s Pizza Annual Franchise Convention" at bounding box center [111, 278] width 94 height 28
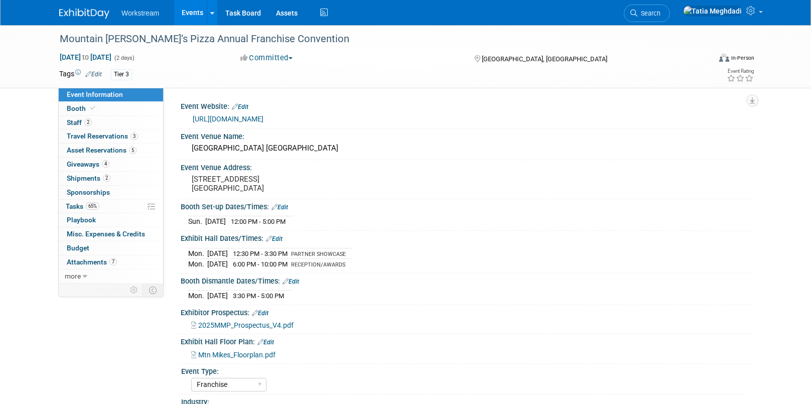
select select "Franchise"
select select "Restaurant"
select select "No"
select select "[PERSON_NAME]"
click at [72, 120] on span "Staff 2" at bounding box center [79, 122] width 25 height 8
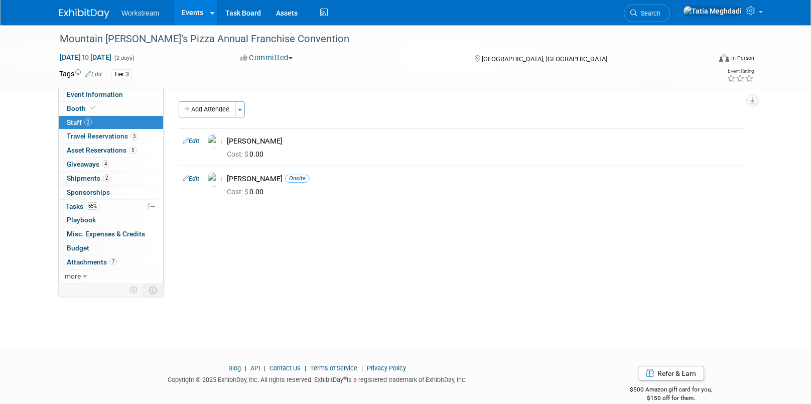
click at [215, 143] on img at bounding box center [214, 141] width 15 height 15
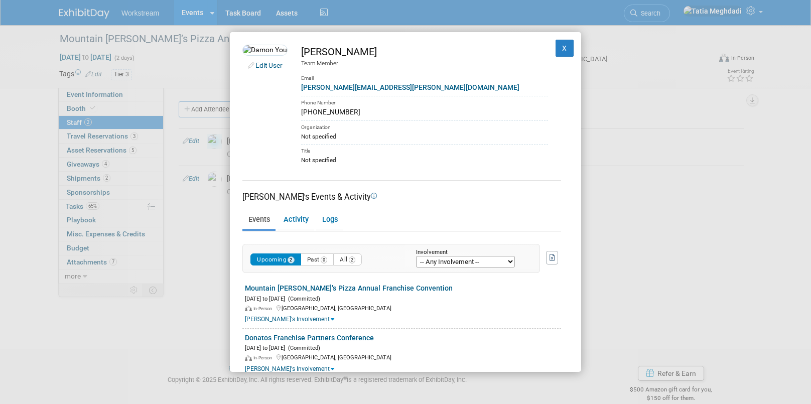
drag, startPoint x: 364, startPoint y: 113, endPoint x: 310, endPoint y: 116, distance: 53.8
click at [310, 116] on td "[PERSON_NAME] Team Member Email [PERSON_NAME][EMAIL_ADDRESS][PERSON_NAME][DOMAI…" at bounding box center [418, 104] width 260 height 119
copy div "[PHONE_NUMBER]"
click at [571, 47] on button "X" at bounding box center [565, 48] width 18 height 17
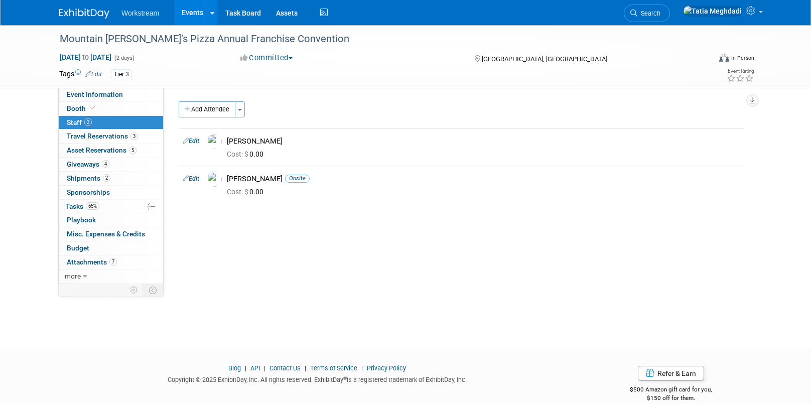
click at [195, 10] on link "Events" at bounding box center [192, 12] width 37 height 25
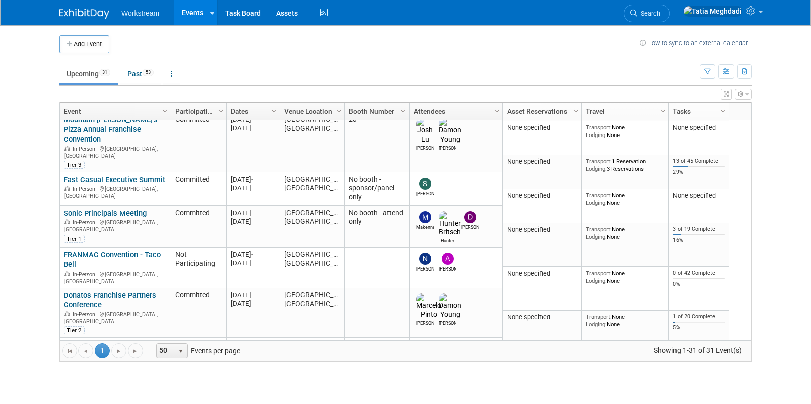
scroll to position [151, 0]
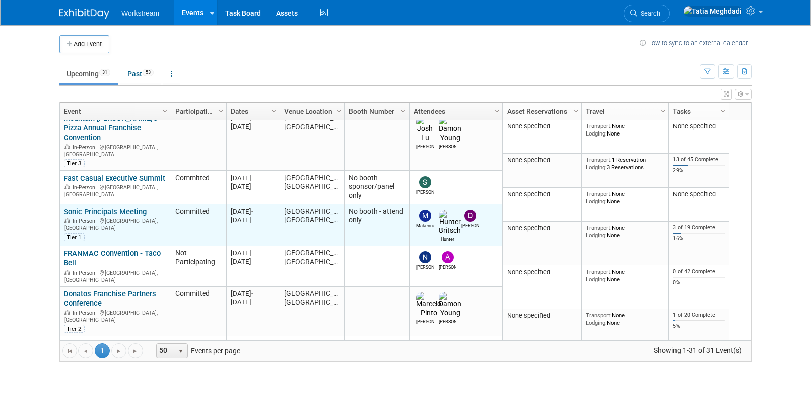
click at [91, 207] on link "Sonic Principals Meeting" at bounding box center [105, 211] width 83 height 9
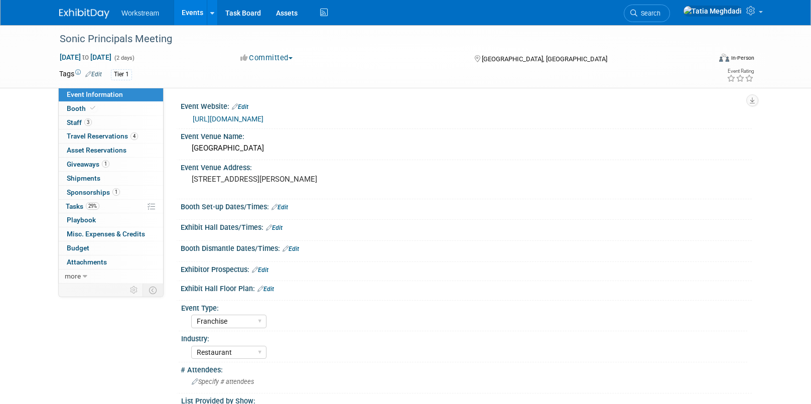
select select "Franchise"
select select "Restaurant"
select select "No"
select select "[PERSON_NAME]"
click at [77, 208] on span "Tasks 29%" at bounding box center [83, 206] width 34 height 8
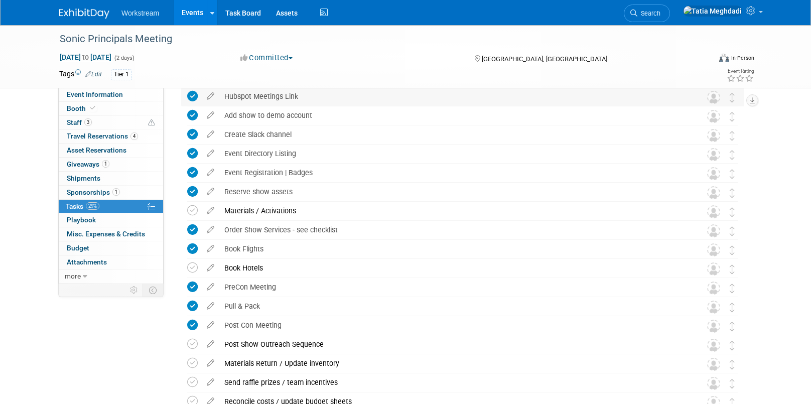
scroll to position [122, 0]
click at [194, 210] on icon at bounding box center [192, 210] width 11 height 11
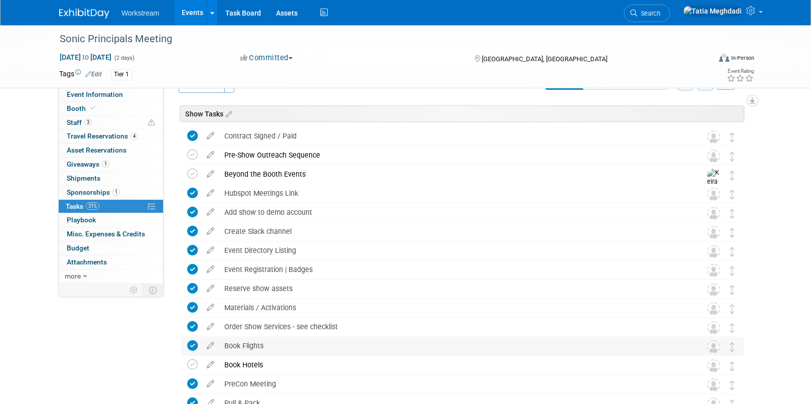
scroll to position [0, 0]
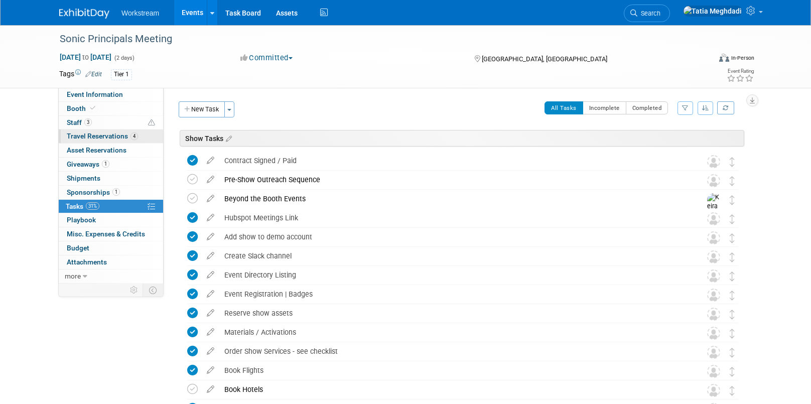
click at [96, 138] on span "Travel Reservations 4" at bounding box center [102, 136] width 71 height 8
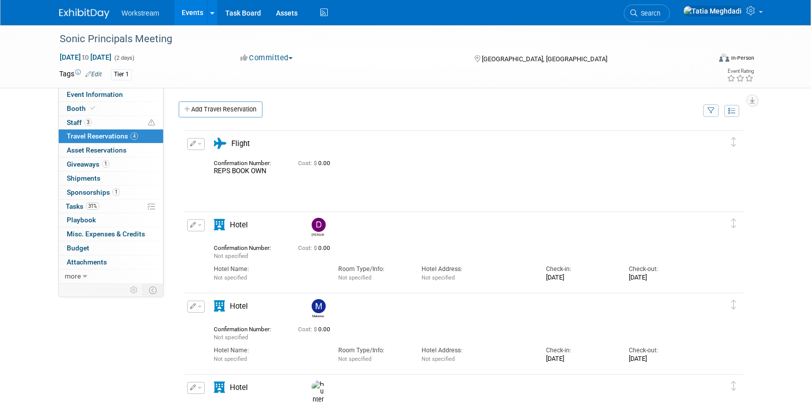
click at [195, 14] on link "Events" at bounding box center [192, 12] width 37 height 25
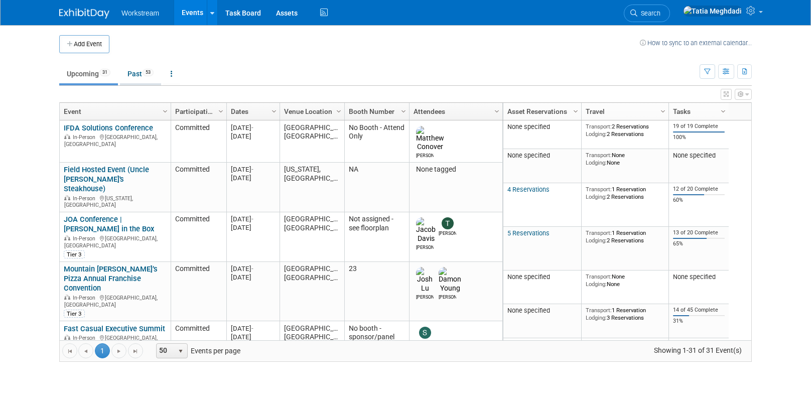
click at [139, 72] on link "Past 53" at bounding box center [140, 73] width 41 height 19
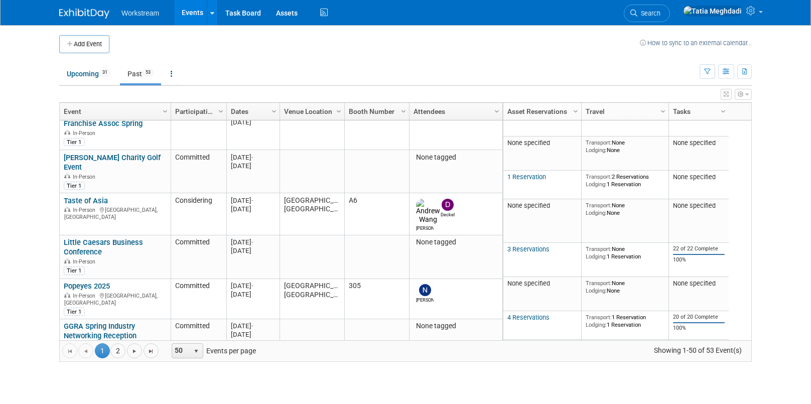
scroll to position [687, 0]
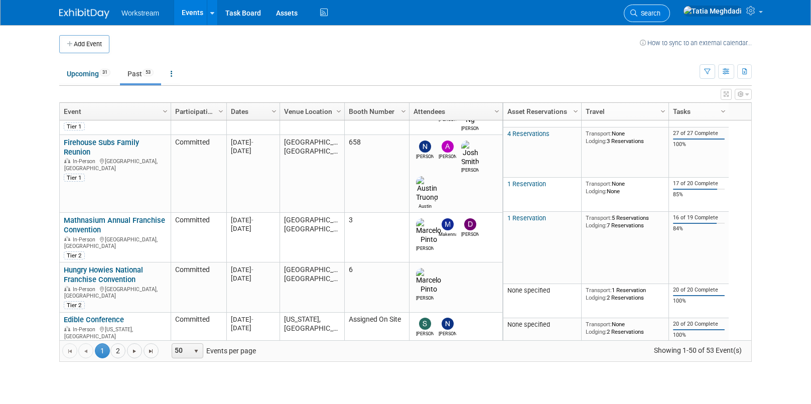
click at [670, 7] on link "Search" at bounding box center [647, 14] width 46 height 18
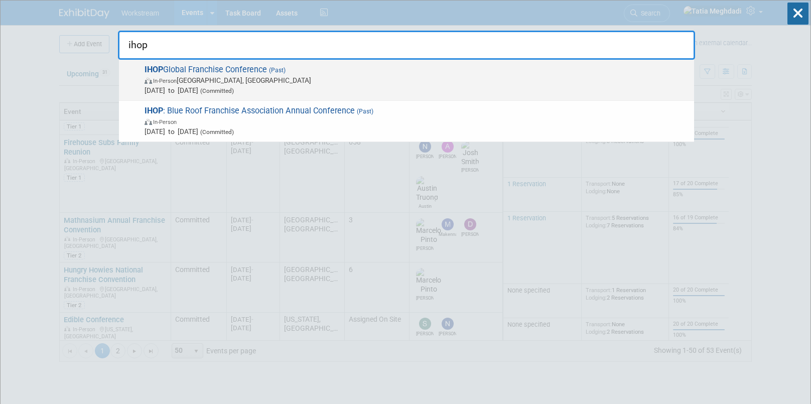
type input "ihop"
click at [262, 67] on span "IHOP Global Franchise Conference (Past) In-Person [GEOGRAPHIC_DATA], [GEOGRAPHI…" at bounding box center [416, 80] width 548 height 31
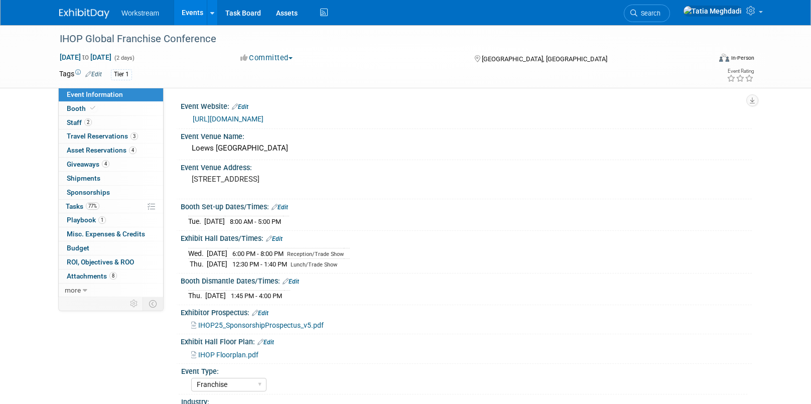
select select "Franchise"
select select "Restaurant"
select select "No"
select select "[PERSON_NAME]"
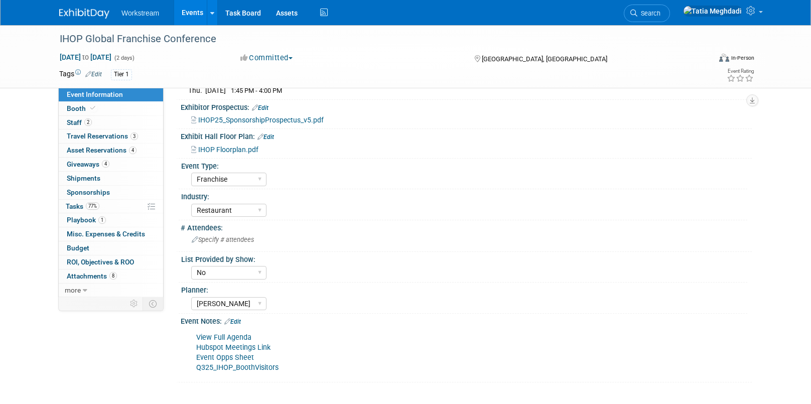
scroll to position [292, 0]
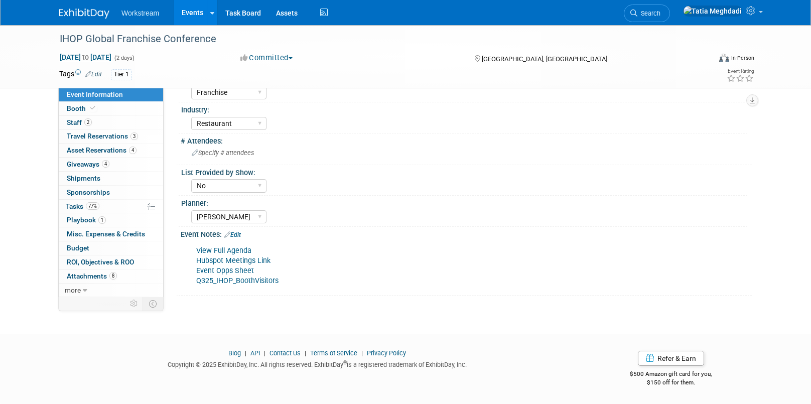
click at [260, 281] on link "Q325_IHOP_BoothVisitors" at bounding box center [237, 281] width 82 height 9
click at [81, 164] on span "Giveaways 4" at bounding box center [88, 164] width 43 height 8
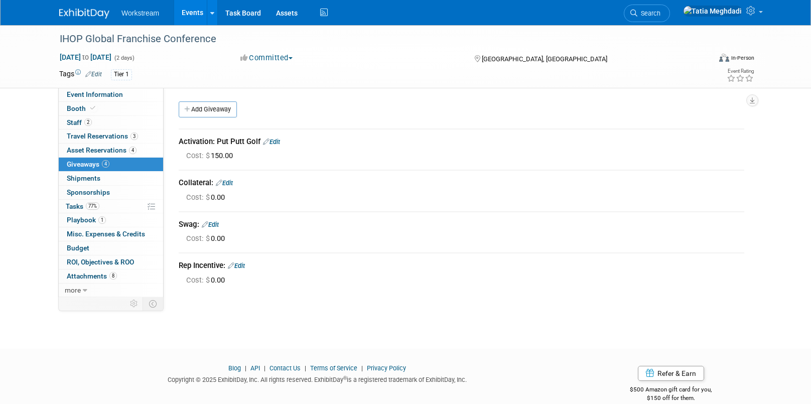
click at [277, 142] on link "Edit" at bounding box center [271, 142] width 17 height 8
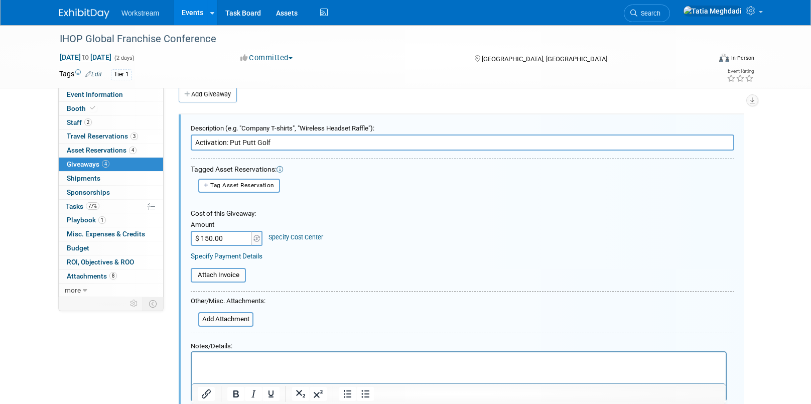
drag, startPoint x: 213, startPoint y: 240, endPoint x: 190, endPoint y: 239, distance: 23.6
click at [190, 240] on div "Description (e.g. "Company T-shirts", "Wireless Headset Raffle"): Activation: P…" at bounding box center [462, 276] width 566 height 324
drag, startPoint x: 230, startPoint y: 239, endPoint x: 187, endPoint y: 236, distance: 43.3
click at [187, 236] on div "Description (e.g. "Company T-shirts", "Wireless Headset Raffle"): Activation: P…" at bounding box center [462, 276] width 566 height 324
type input "$"
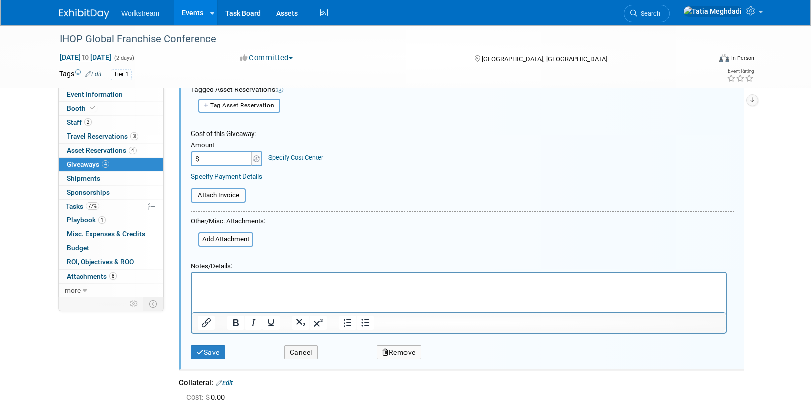
scroll to position [97, 0]
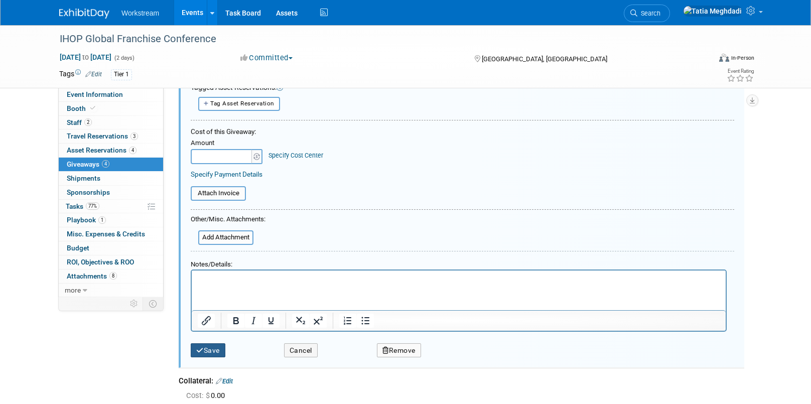
type input "$ 0.00"
drag, startPoint x: 217, startPoint y: 348, endPoint x: 291, endPoint y: 336, distance: 74.3
click at [218, 348] on button "Save" at bounding box center [208, 350] width 35 height 15
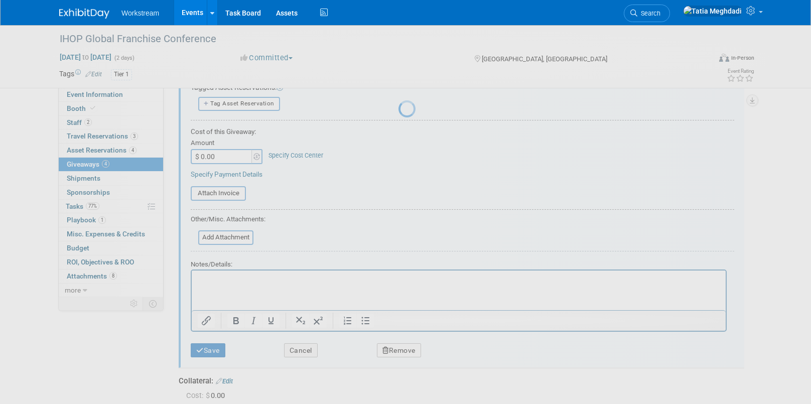
scroll to position [15, 0]
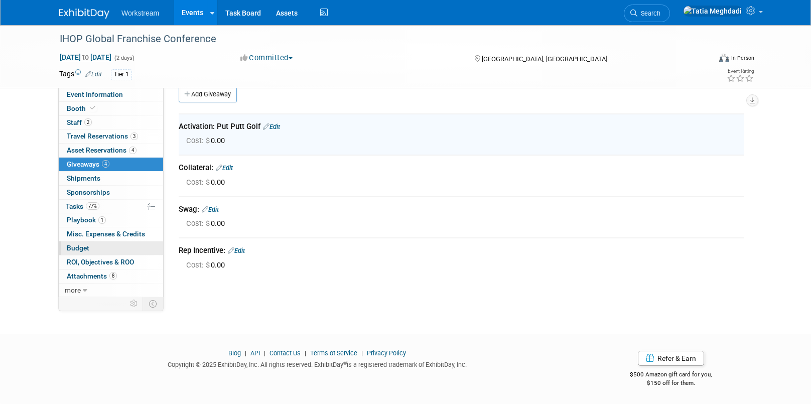
click at [72, 249] on span "Budget" at bounding box center [78, 248] width 23 height 8
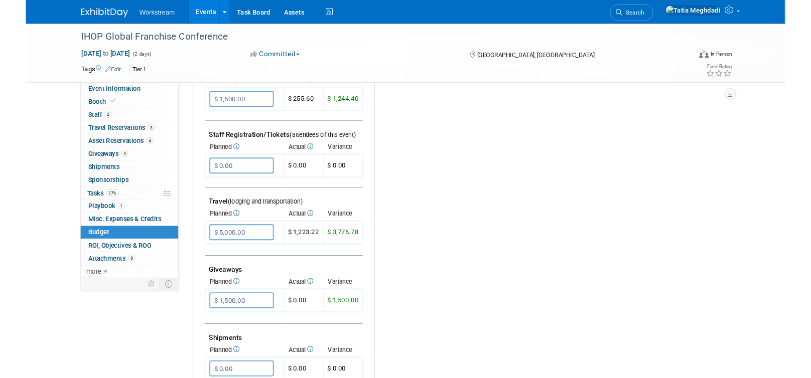
scroll to position [0, 0]
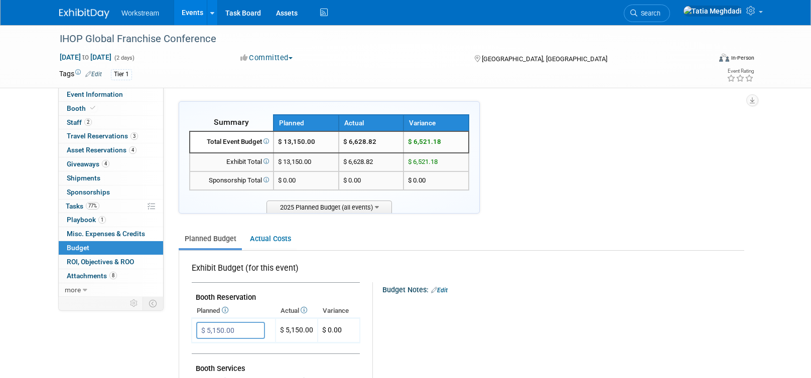
click at [194, 15] on link "Events" at bounding box center [192, 12] width 37 height 25
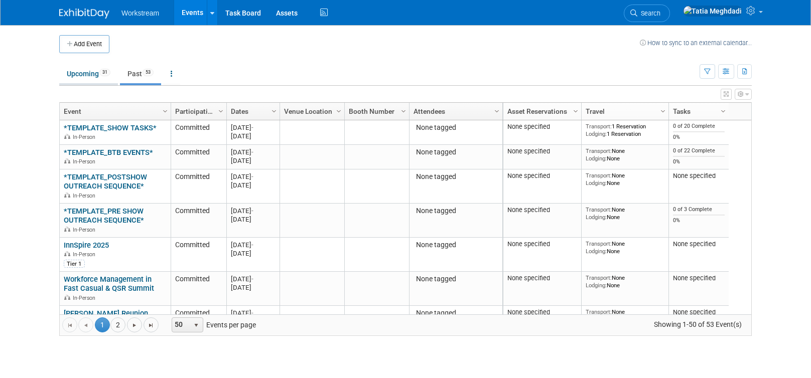
click at [78, 75] on link "Upcoming 31" at bounding box center [88, 73] width 59 height 19
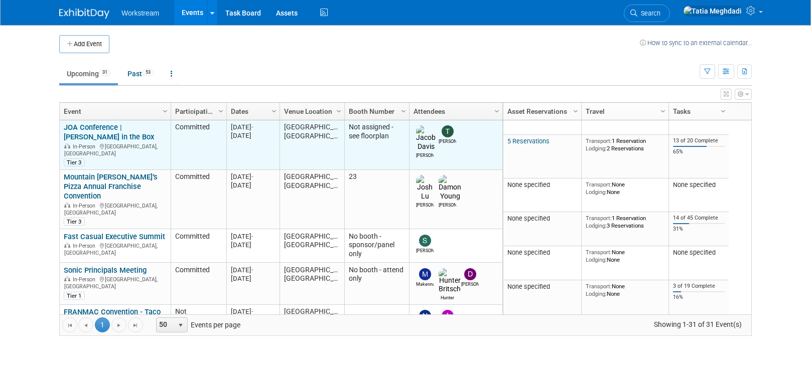
scroll to position [99, 0]
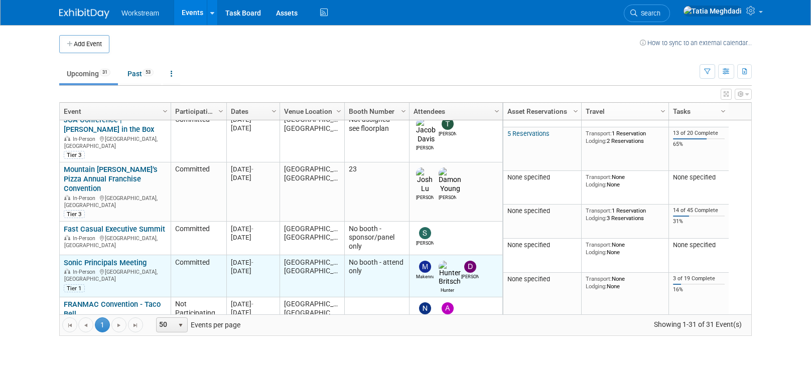
click at [100, 258] on link "Sonic Principals Meeting" at bounding box center [105, 262] width 83 height 9
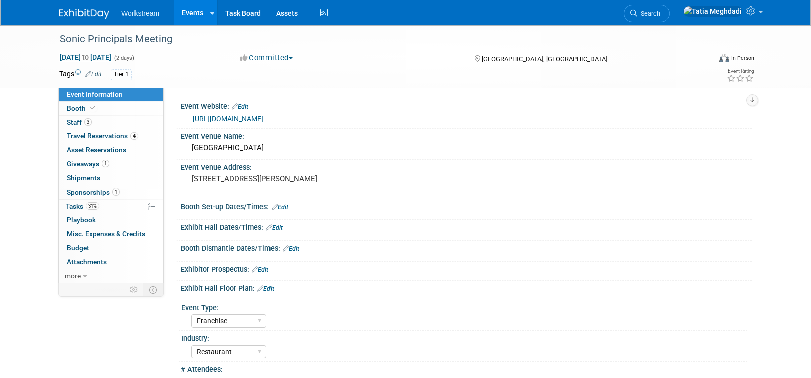
select select "Franchise"
select select "Restaurant"
select select "No"
select select "[PERSON_NAME]"
click at [74, 109] on span "Booth" at bounding box center [82, 108] width 31 height 8
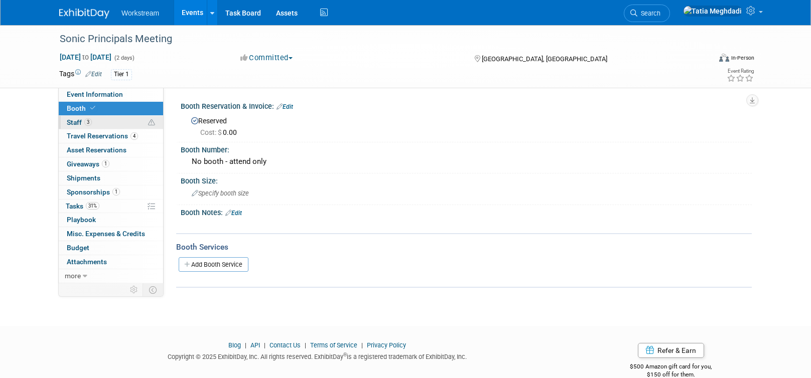
click at [73, 121] on span "Staff 3" at bounding box center [79, 122] width 25 height 8
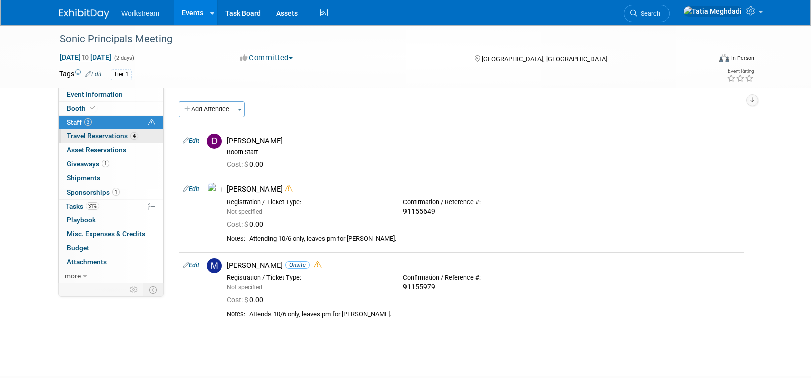
click at [74, 131] on link "4 Travel Reservations 4" at bounding box center [111, 136] width 104 height 14
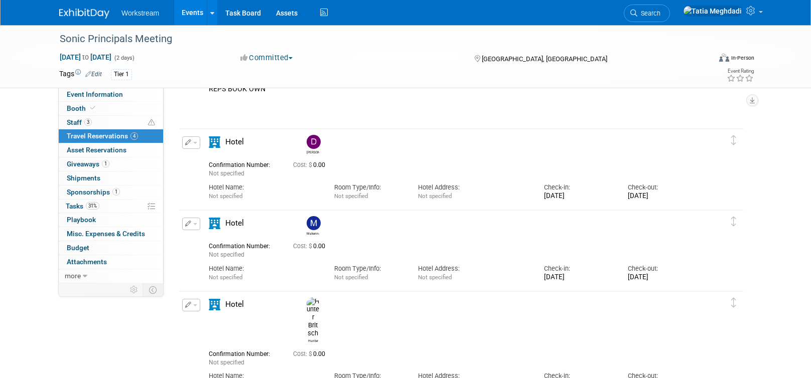
scroll to position [84, 0]
click at [102, 96] on span "Event Information" at bounding box center [95, 94] width 56 height 8
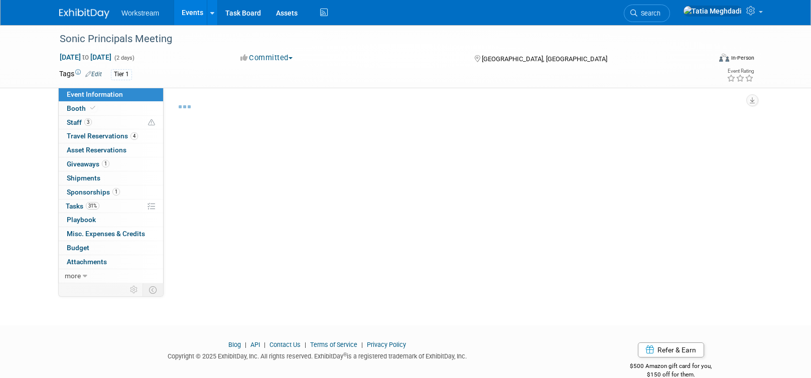
select select "Franchise"
select select "Restaurant"
select select "No"
select select "[PERSON_NAME]"
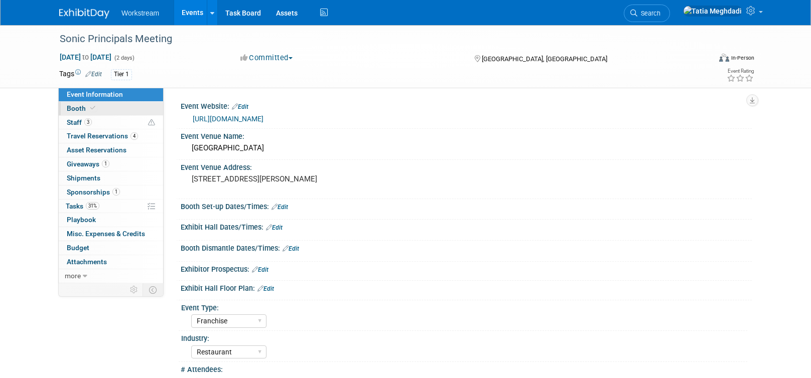
click at [77, 108] on span "Booth" at bounding box center [82, 108] width 31 height 8
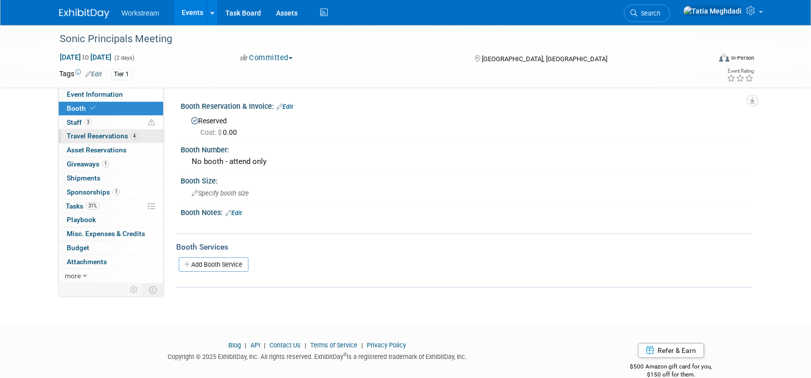
click at [79, 138] on span "Travel Reservations 4" at bounding box center [102, 136] width 71 height 8
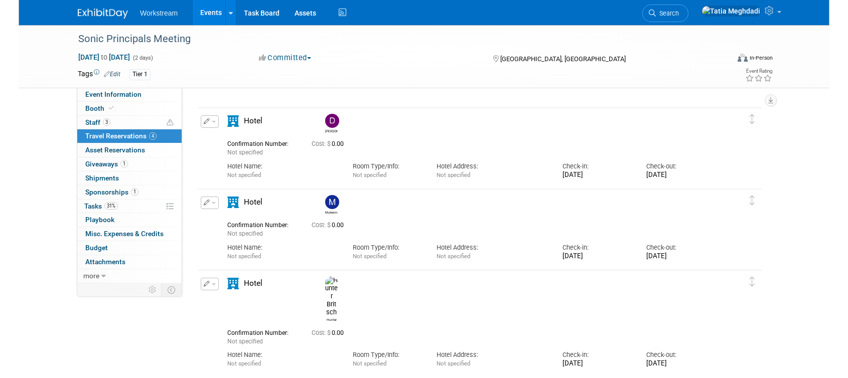
scroll to position [102, 0]
click at [334, 122] on img at bounding box center [332, 122] width 14 height 14
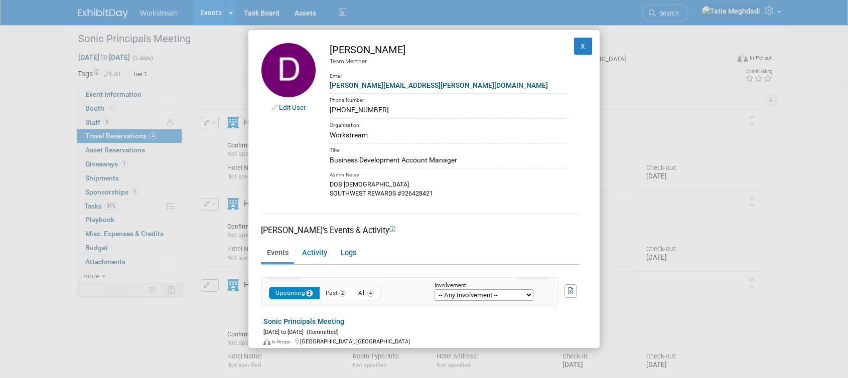
drag, startPoint x: 378, startPoint y: 112, endPoint x: 322, endPoint y: 114, distance: 56.2
click at [322, 114] on td "[PERSON_NAME] Team Member Email [PERSON_NAME][EMAIL_ADDRESS][PERSON_NAME][DOMAI…" at bounding box center [441, 121] width 250 height 156
copy div "[PHONE_NUMBER]"
click at [582, 44] on button "X" at bounding box center [583, 46] width 18 height 17
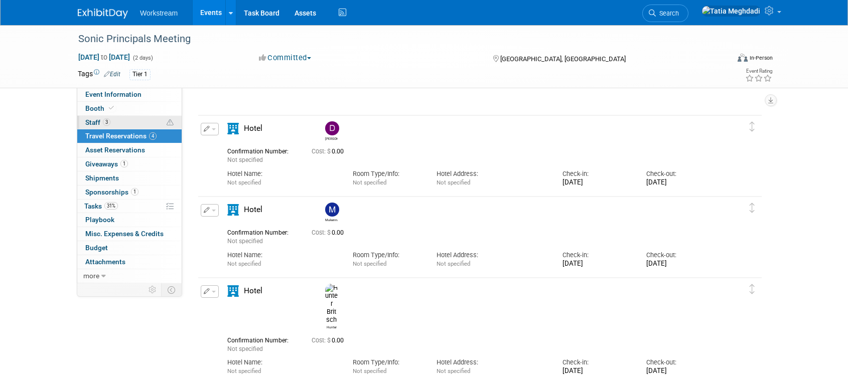
click at [91, 122] on span "Staff 3" at bounding box center [97, 122] width 25 height 8
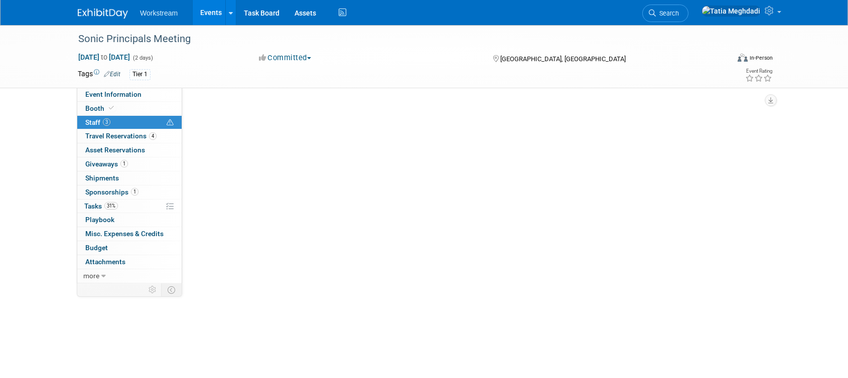
scroll to position [0, 0]
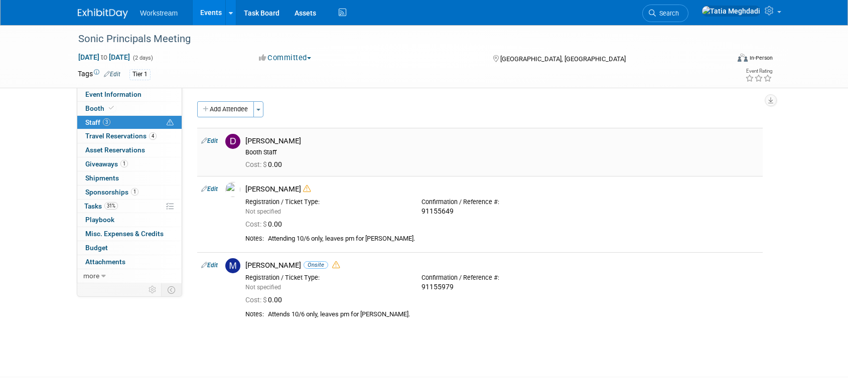
click at [213, 140] on link "Edit" at bounding box center [209, 141] width 17 height 7
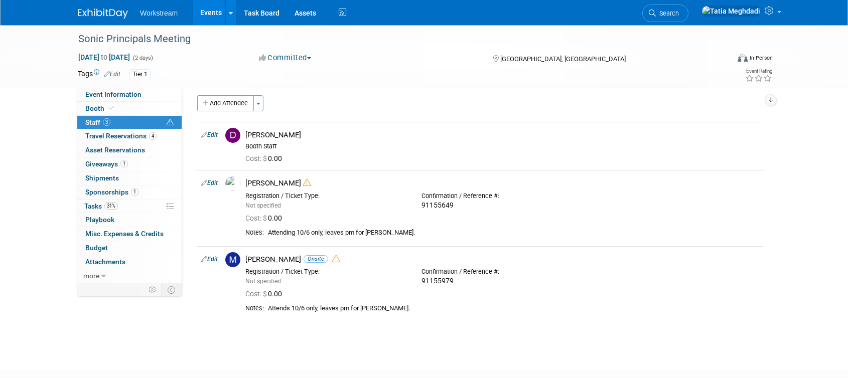
select select "45b30f4d-e917-435f-9ac0-5d3c88886b77"
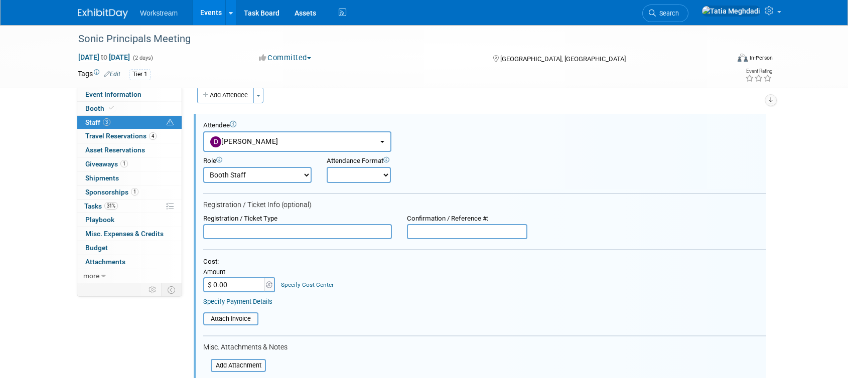
click at [362, 177] on select "Onsite Remote" at bounding box center [359, 175] width 64 height 16
select select "1"
click at [327, 167] on select "Onsite Remote" at bounding box center [359, 175] width 64 height 16
click at [255, 233] on input "text" at bounding box center [297, 231] width 189 height 15
type input "Attendee"
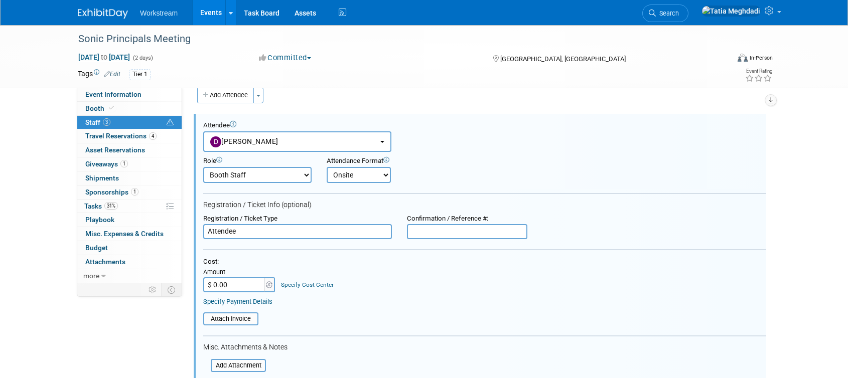
click at [455, 234] on input "text" at bounding box center [467, 231] width 120 height 15
paste input "91873479"
type input "91873479"
click at [376, 288] on div "Cost: Amount $ 0.00 Specify Cost Center Cost Center -- Not Specified --" at bounding box center [484, 275] width 563 height 35
click at [235, 290] on input "$ 0.00" at bounding box center [234, 285] width 63 height 15
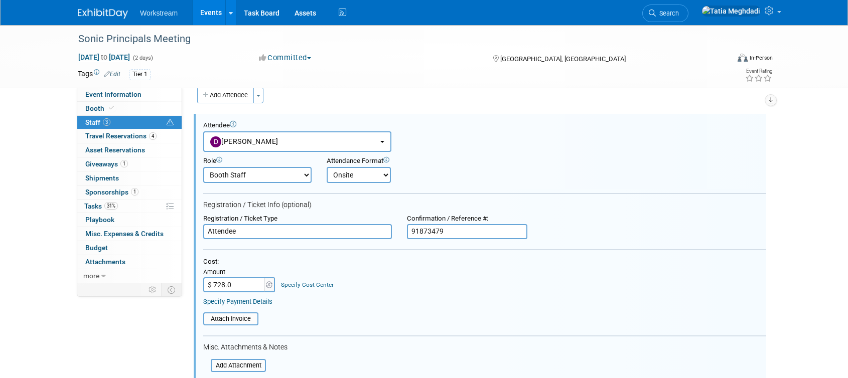
type input "$ 728.00"
click at [366, 266] on div "Cost: Amount $ 728.00 Specify Cost Center Cost Center -- Not Specified --" at bounding box center [484, 275] width 563 height 35
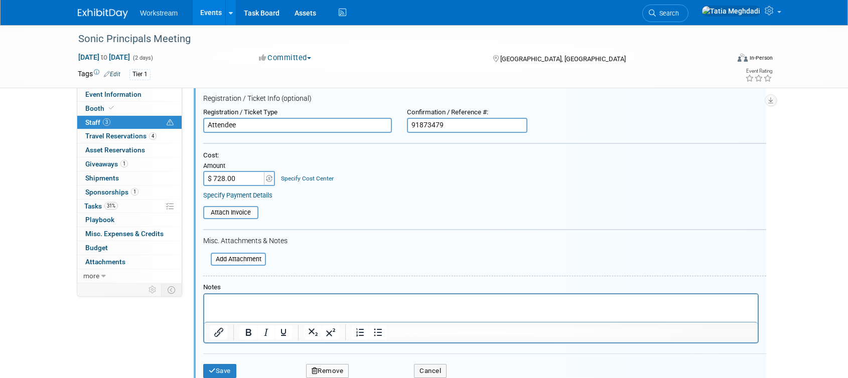
scroll to position [163, 0]
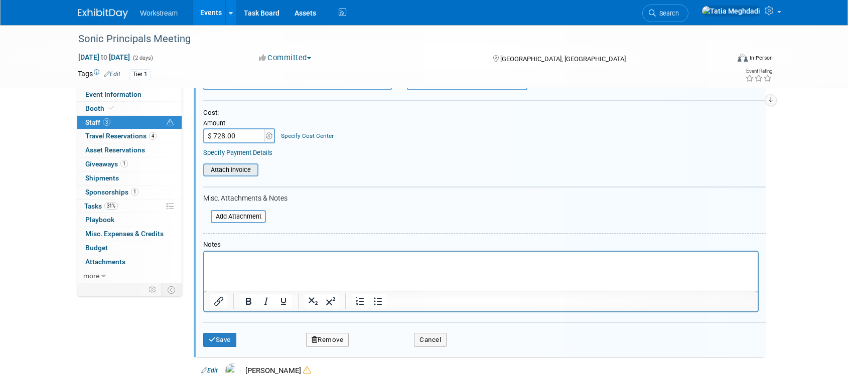
click at [256, 172] on input "file" at bounding box center [197, 170] width 119 height 11
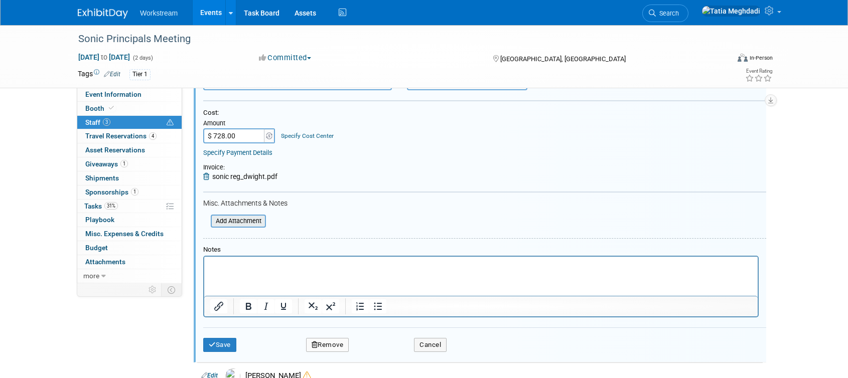
click at [231, 223] on input "file" at bounding box center [205, 221] width 119 height 11
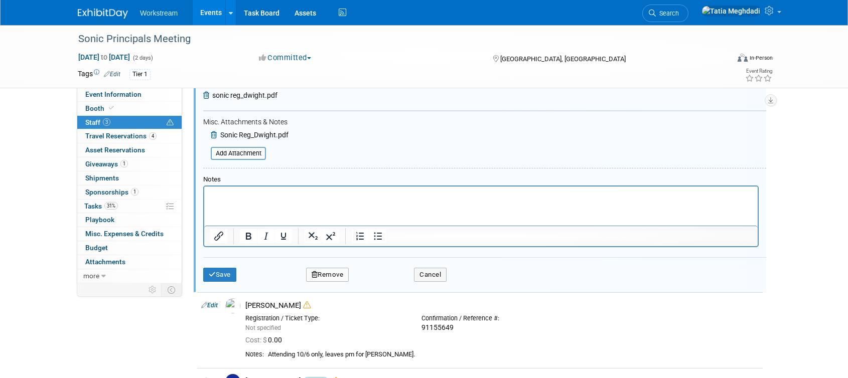
scroll to position [244, 0]
click at [215, 279] on button "Save" at bounding box center [219, 276] width 33 height 14
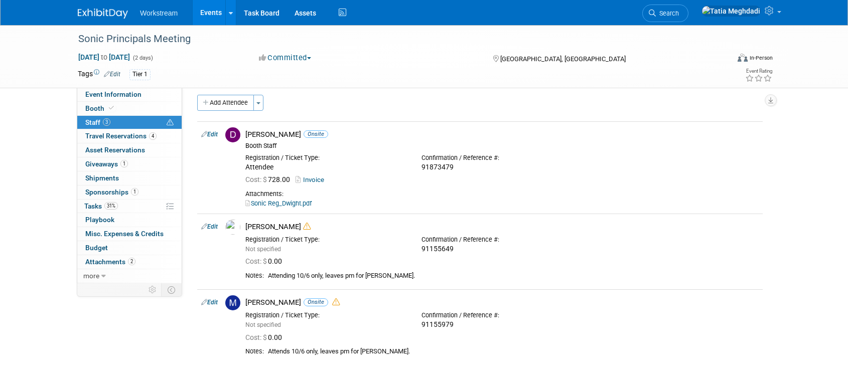
scroll to position [0, 0]
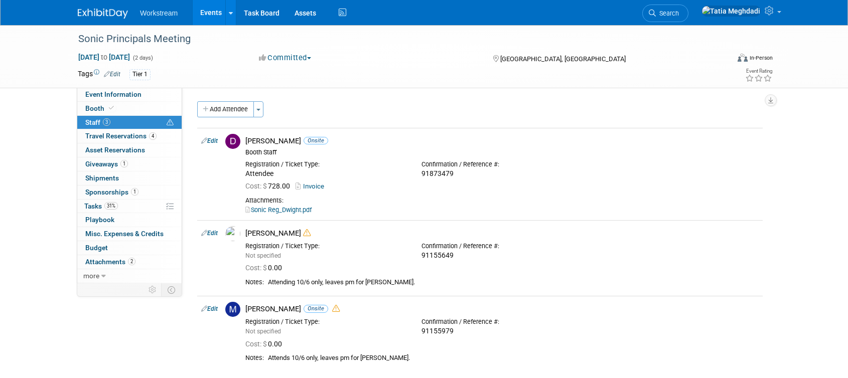
click at [206, 15] on link "Events" at bounding box center [211, 12] width 37 height 25
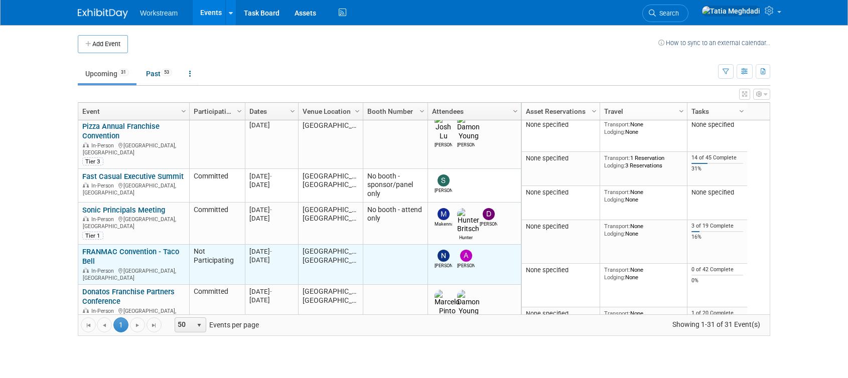
scroll to position [172, 0]
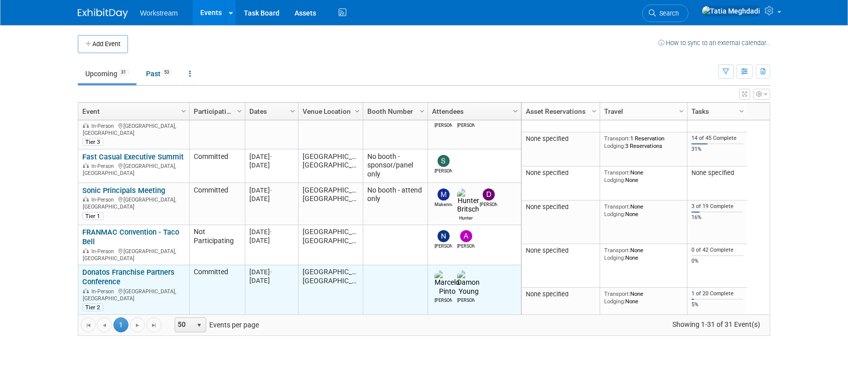
click at [96, 268] on link "Donatos Franchise Partners Conference" at bounding box center [128, 277] width 92 height 19
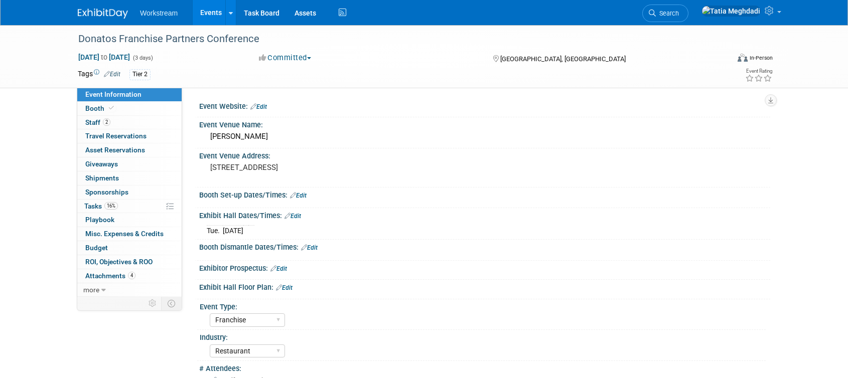
select select "Franchise"
select select "Restaurant"
select select "TBD"
select select "[PERSON_NAME]"
click at [93, 206] on span "Tasks 16%" at bounding box center [101, 206] width 34 height 8
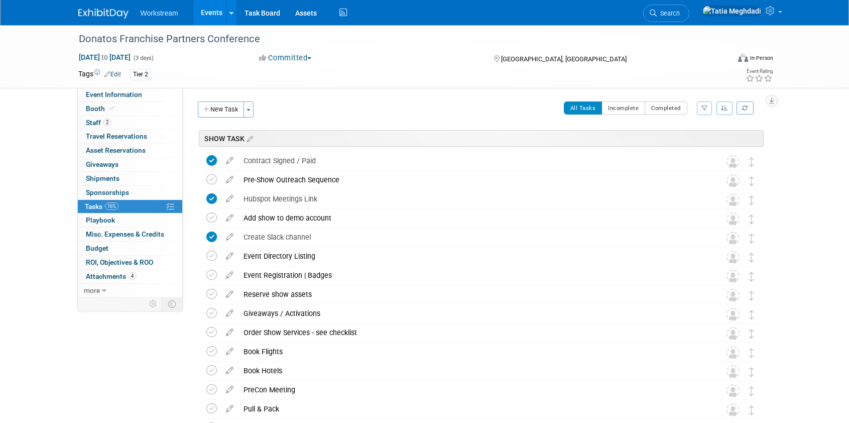
click at [202, 13] on link "Events" at bounding box center [211, 12] width 37 height 25
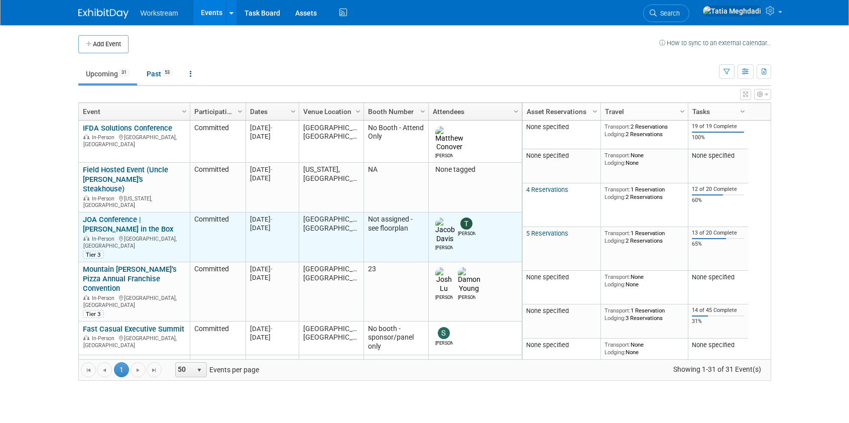
click at [114, 215] on link "JOA Conference | [PERSON_NAME] in the Box" at bounding box center [128, 224] width 90 height 19
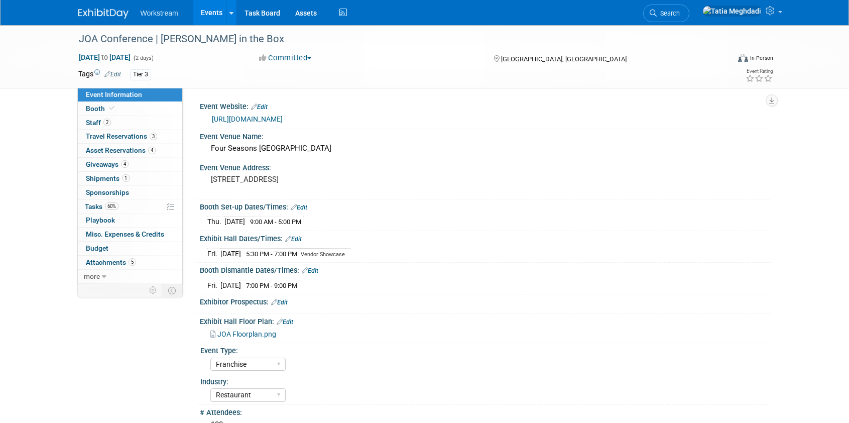
select select "Franchise"
select select "Restaurant"
select select "No"
select select "[PERSON_NAME]"
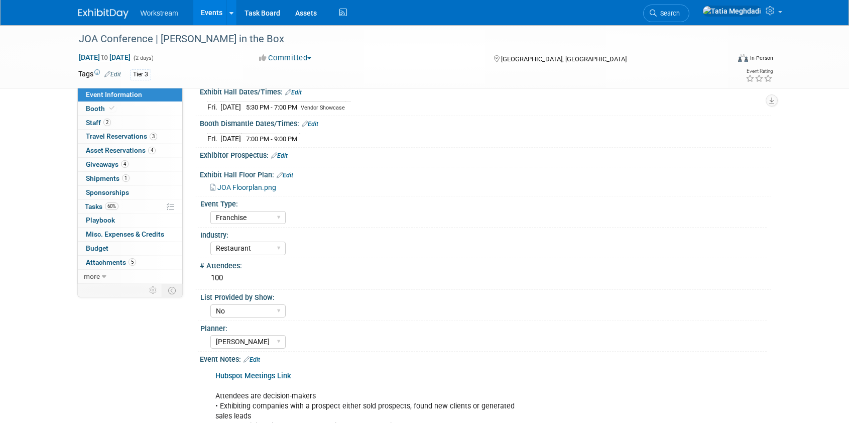
scroll to position [146, 0]
click at [109, 264] on span "Attachments 5" at bounding box center [111, 262] width 50 height 8
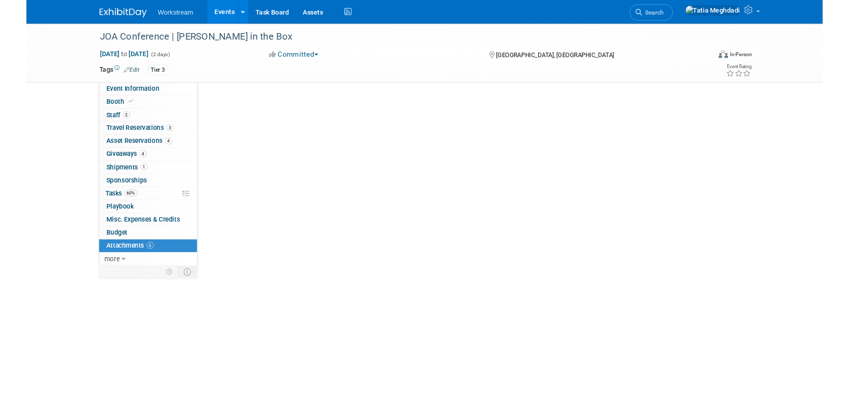
scroll to position [0, 0]
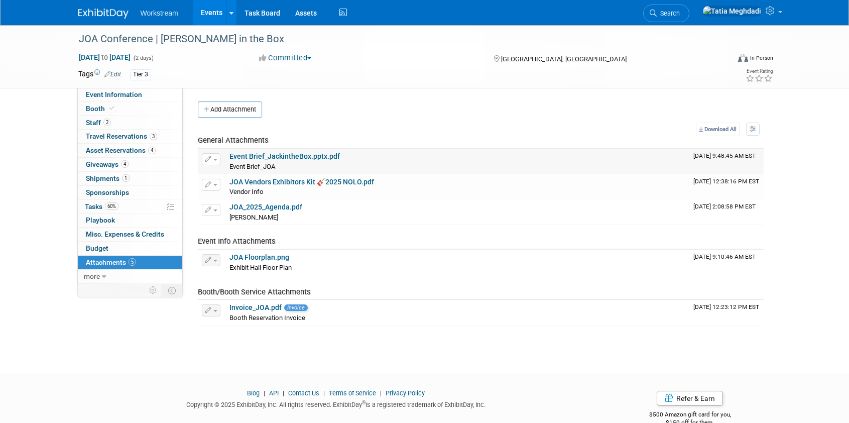
click at [274, 156] on link "Event Brief_JackintheBox.pptx.pdf" at bounding box center [284, 156] width 110 height 8
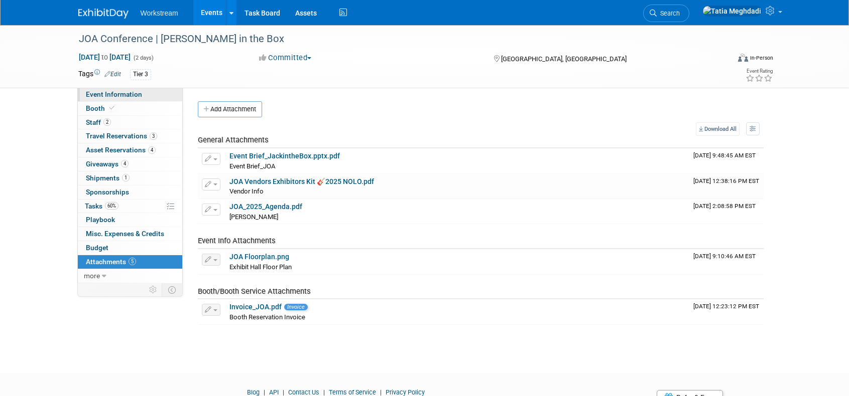
click at [111, 94] on span "Event Information" at bounding box center [114, 94] width 56 height 8
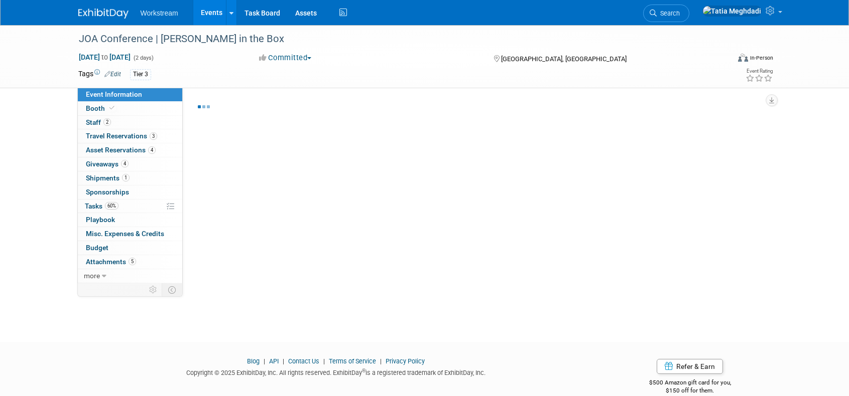
select select "Franchise"
select select "Restaurant"
select select "No"
select select "[PERSON_NAME]"
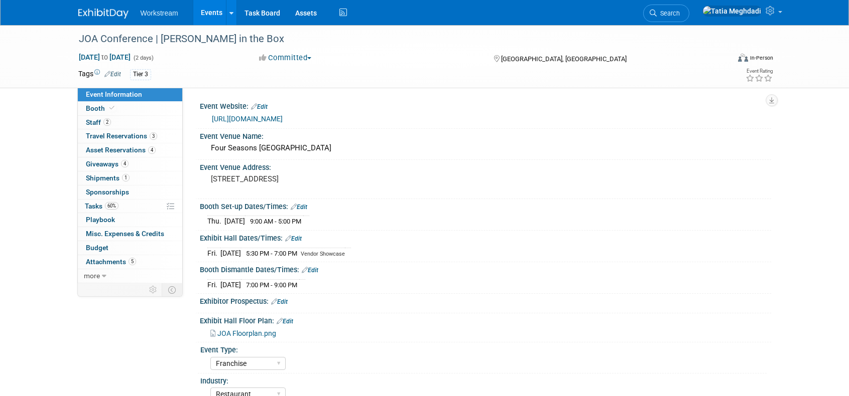
click at [255, 115] on link "[URL][DOMAIN_NAME]" at bounding box center [247, 119] width 71 height 8
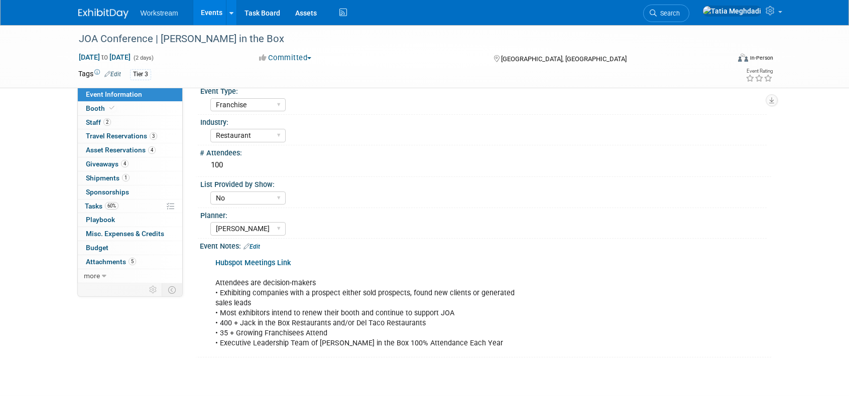
scroll to position [259, 0]
click at [97, 104] on span "Booth" at bounding box center [101, 108] width 31 height 8
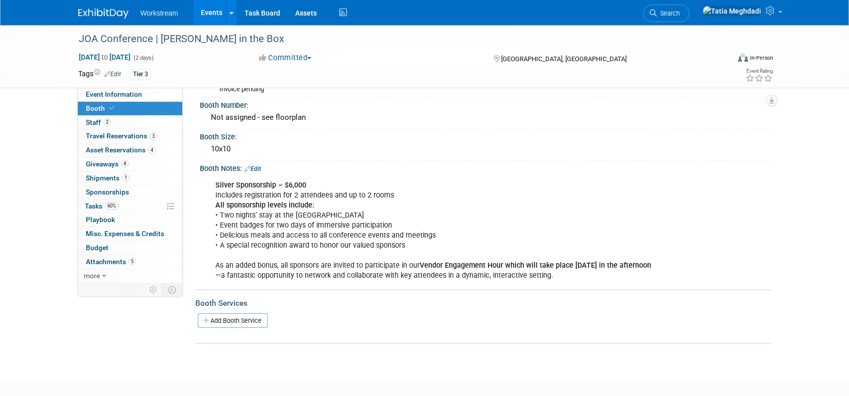
scroll to position [75, 0]
click at [210, 16] on link "Events" at bounding box center [211, 12] width 37 height 25
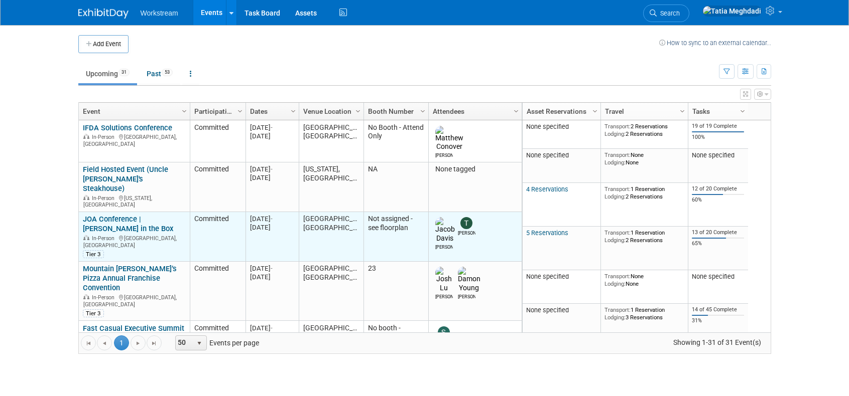
click at [117, 215] on link "JOA Conference | [PERSON_NAME] in the Box" at bounding box center [128, 224] width 90 height 19
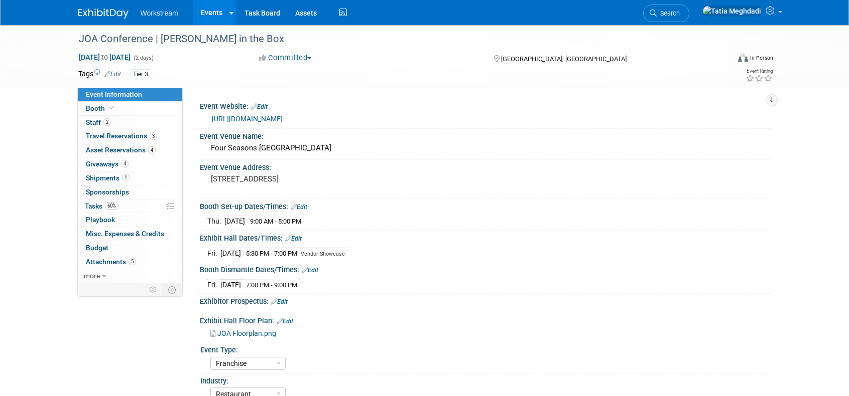
select select "Franchise"
select select "Restaurant"
select select "No"
select select "[PERSON_NAME]"
click at [292, 239] on link "Edit" at bounding box center [293, 238] width 17 height 7
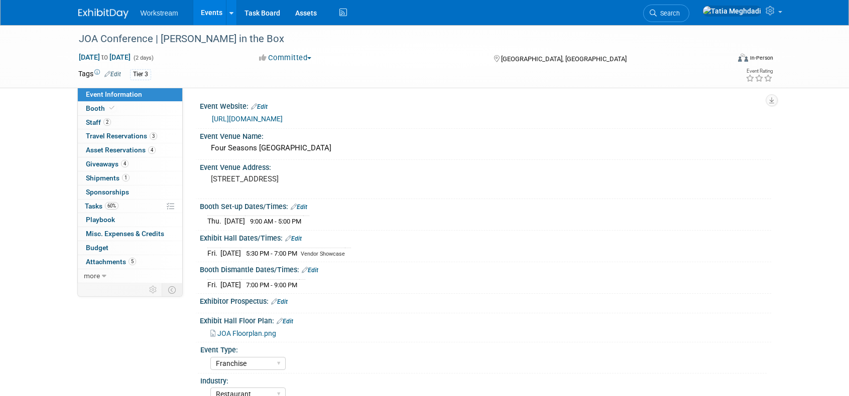
select select "9"
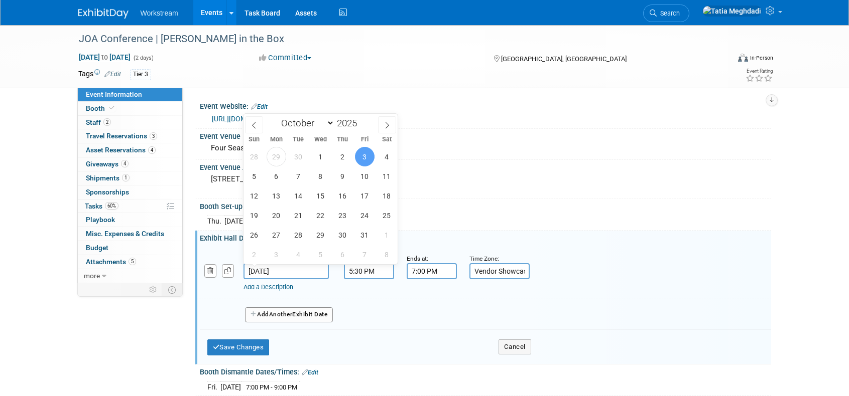
click at [280, 272] on input "[DATE]" at bounding box center [285, 271] width 85 height 16
click at [345, 157] on span "2" at bounding box center [343, 157] width 20 height 20
type input "[DATE]"
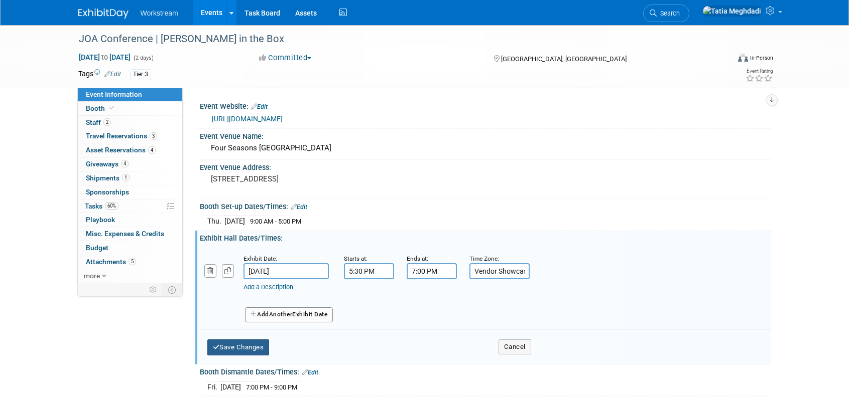
click at [242, 343] on button "Save Changes" at bounding box center [238, 348] width 62 height 16
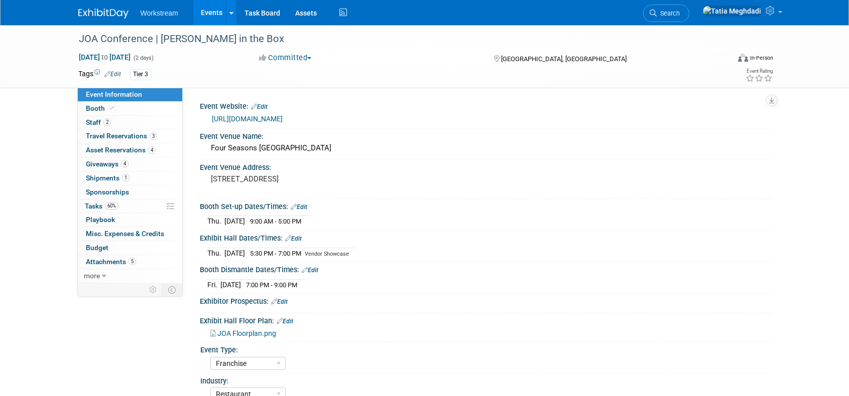
scroll to position [3, 0]
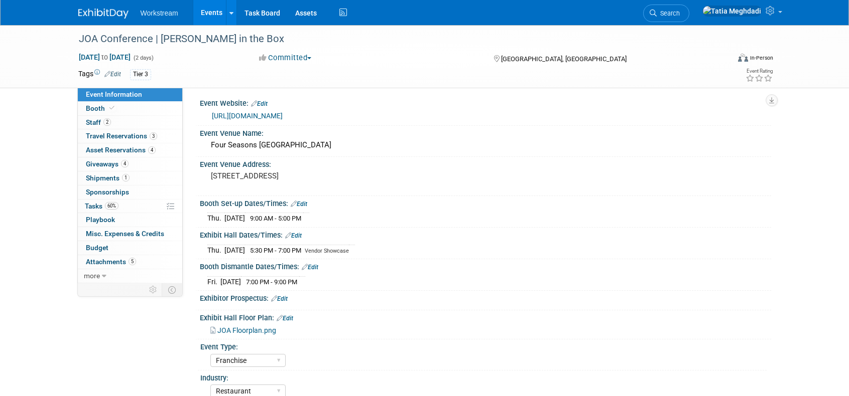
click at [314, 268] on link "Edit" at bounding box center [310, 267] width 17 height 7
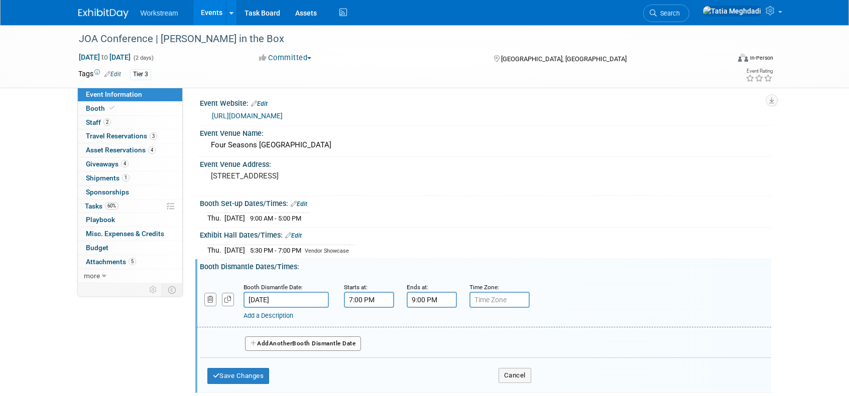
click at [283, 296] on input "[DATE]" at bounding box center [285, 300] width 85 height 16
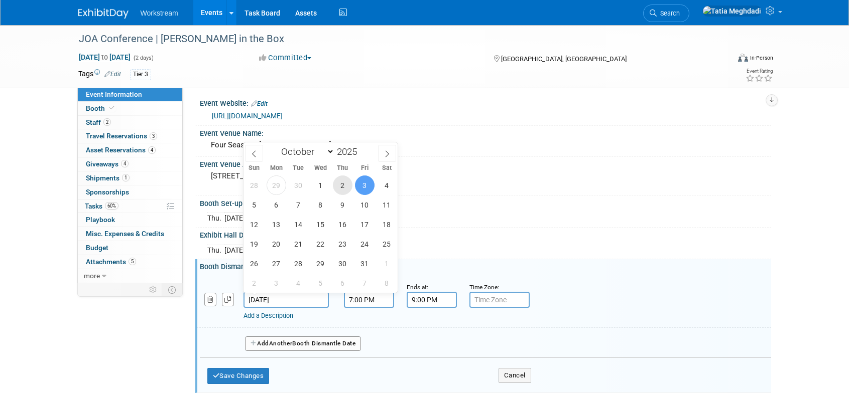
click at [346, 186] on span "2" at bounding box center [343, 186] width 20 height 20
type input "[DATE]"
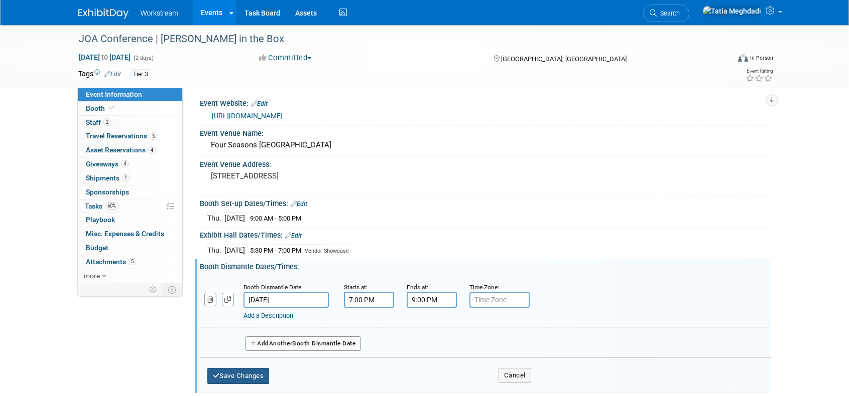
click at [231, 375] on button "Save Changes" at bounding box center [238, 376] width 62 height 16
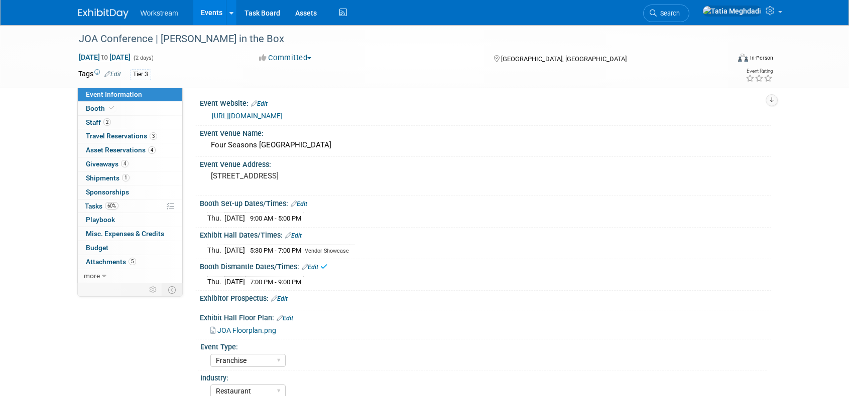
click at [444, 255] on div "[DATE] 5:30 PM - 7:00 PM Vendor Showcase" at bounding box center [485, 249] width 556 height 14
click at [103, 156] on link "4 Asset Reservations 4" at bounding box center [130, 151] width 104 height 14
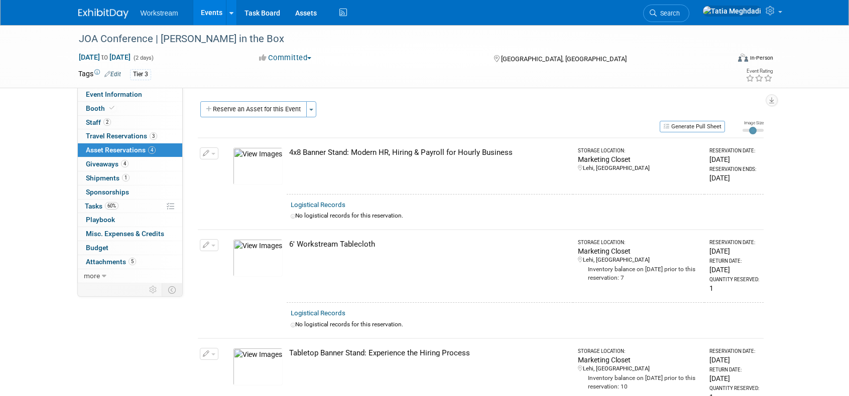
scroll to position [27, 0]
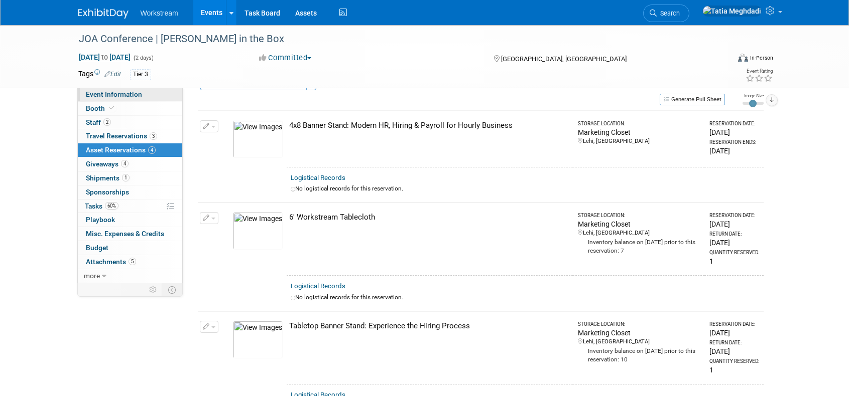
click at [104, 94] on span "Event Information" at bounding box center [114, 94] width 56 height 8
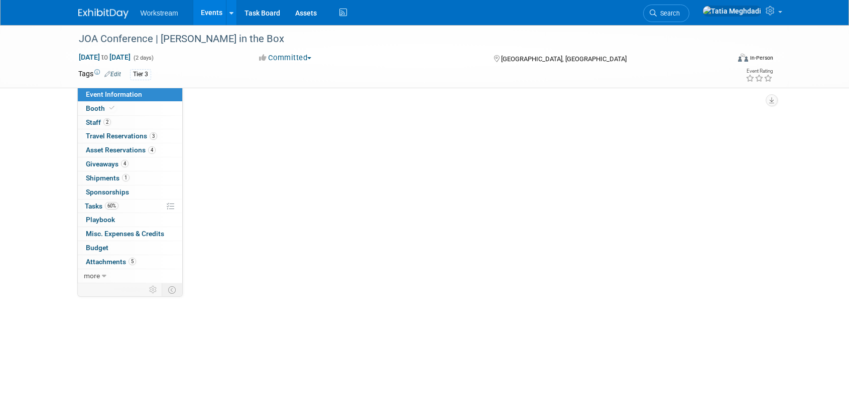
scroll to position [0, 0]
select select "Franchise"
select select "Restaurant"
select select "No"
select select "[PERSON_NAME]"
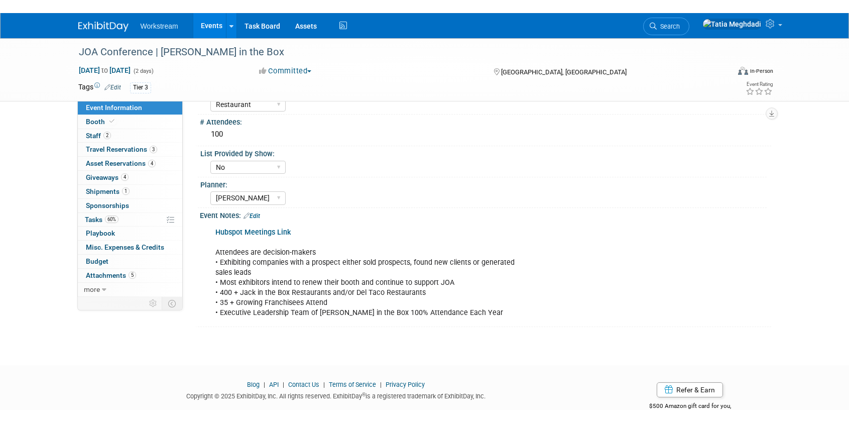
scroll to position [303, 0]
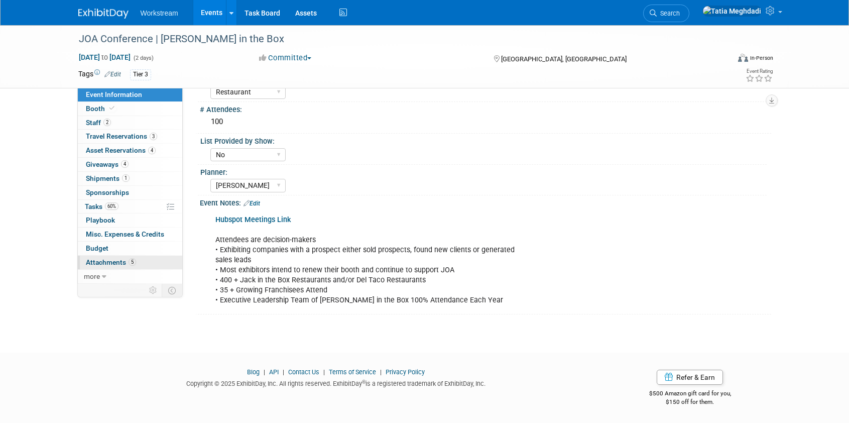
click at [108, 260] on span "Attachments 5" at bounding box center [111, 262] width 50 height 8
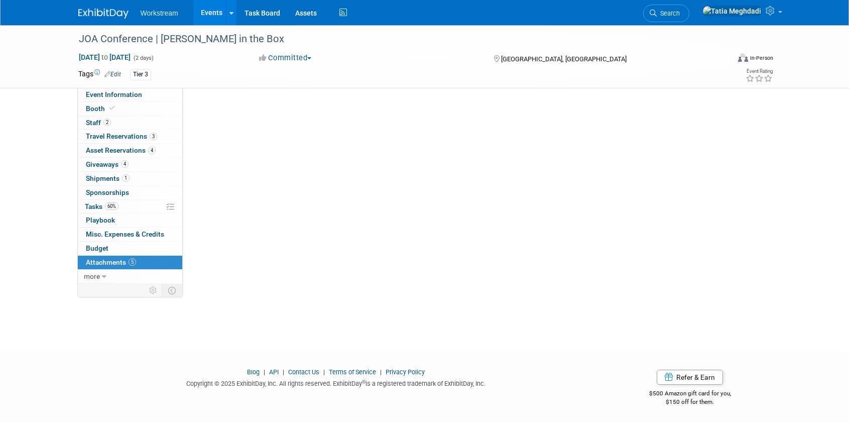
scroll to position [0, 0]
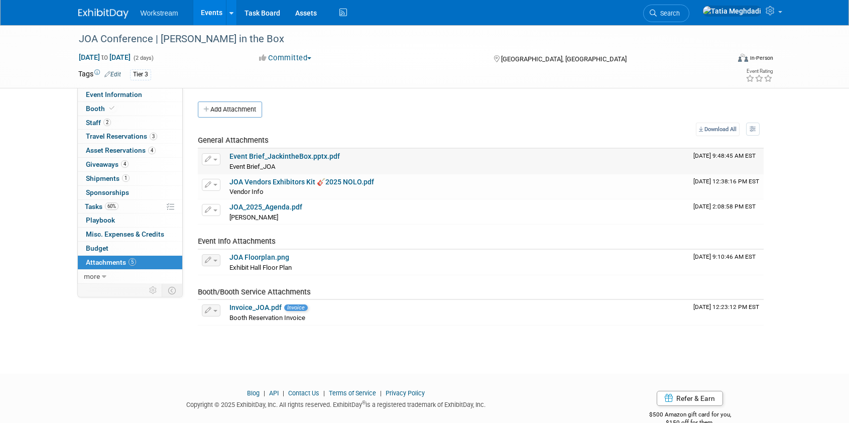
click at [214, 161] on button "button" at bounding box center [211, 159] width 19 height 12
click at [247, 210] on button "Delete Attachment" at bounding box center [246, 211] width 79 height 14
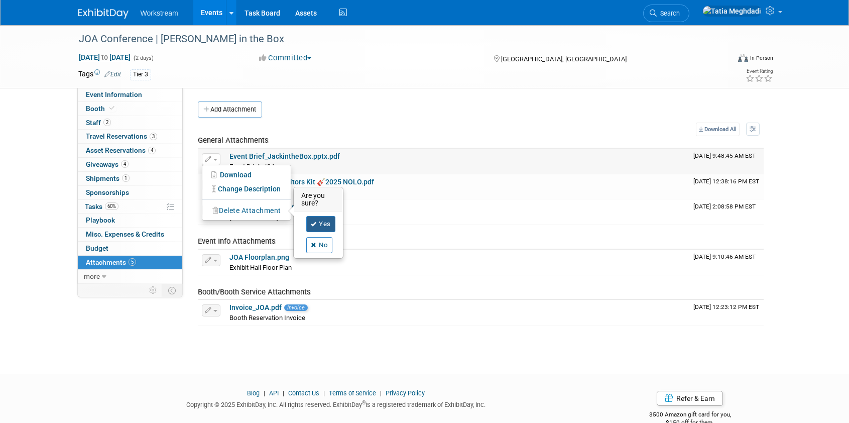
click at [326, 221] on link "Yes" at bounding box center [320, 224] width 29 height 16
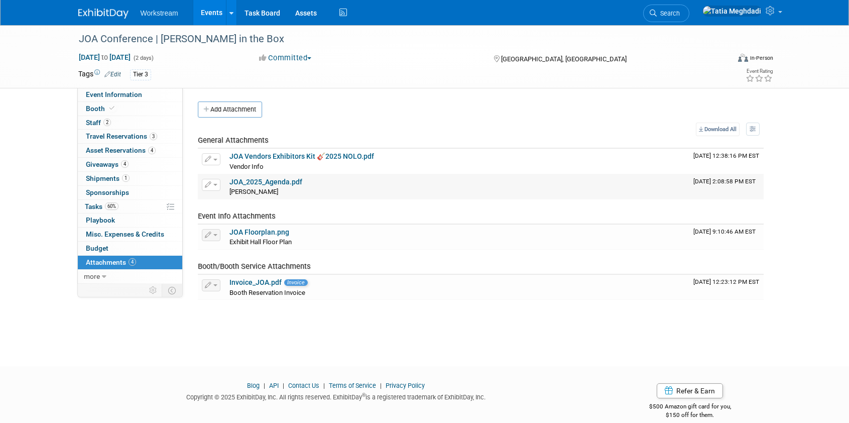
click at [260, 184] on link "JOA_2025_Agenda.pdf" at bounding box center [265, 182] width 73 height 8
click at [108, 94] on span "Event Information" at bounding box center [114, 94] width 56 height 8
select select "Franchise"
select select "Restaurant"
select select "No"
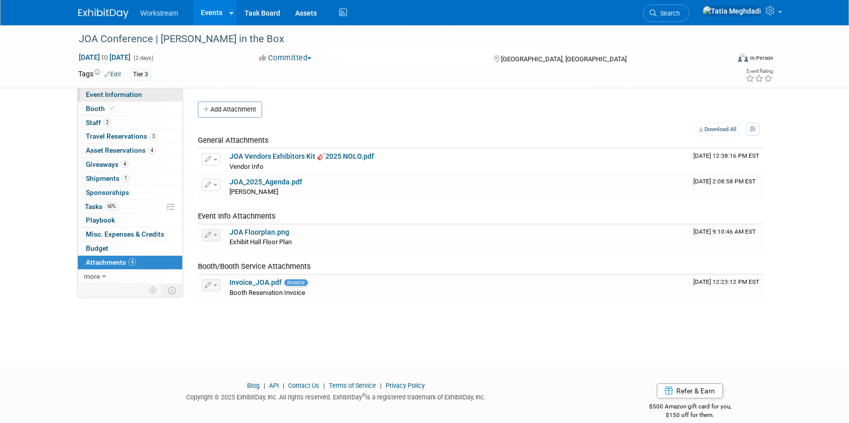
select select "Tatia Meghdadi"
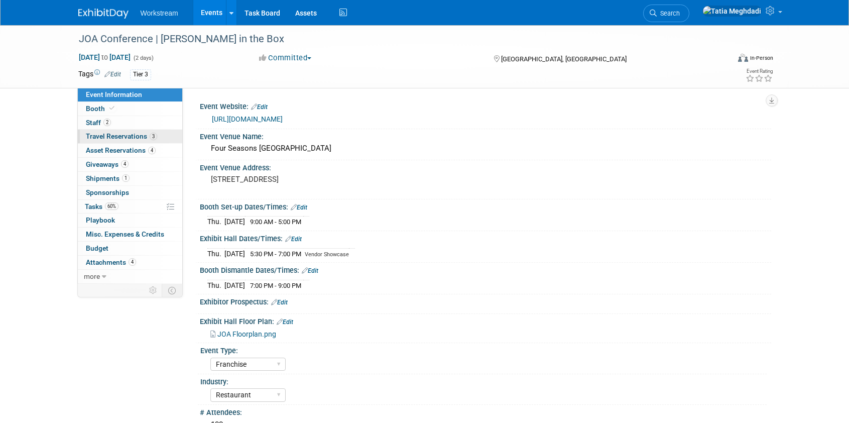
click at [93, 134] on span "Travel Reservations 3" at bounding box center [121, 136] width 71 height 8
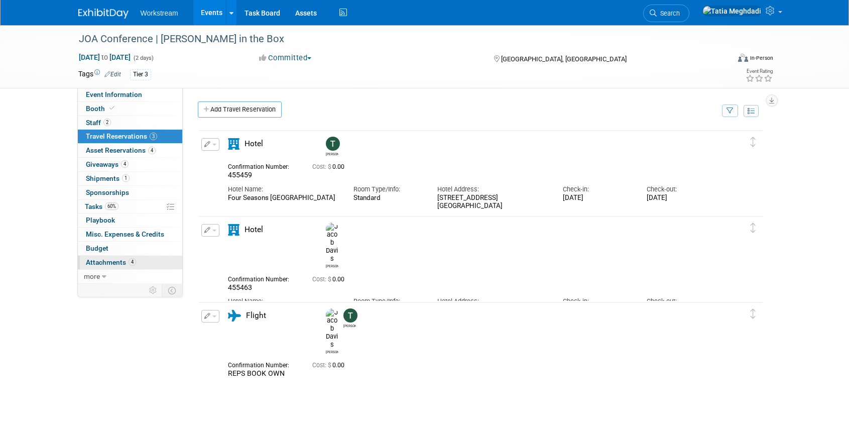
click at [109, 264] on span "Attachments 4" at bounding box center [111, 262] width 50 height 8
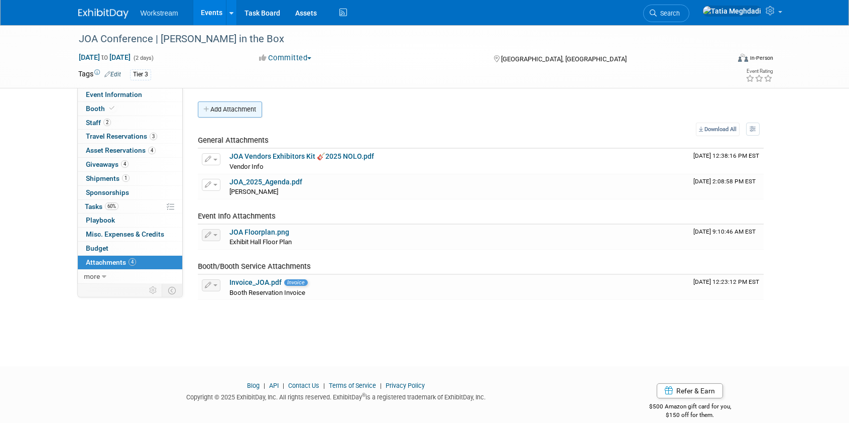
click at [241, 110] on button "Add Attachment" at bounding box center [230, 109] width 64 height 16
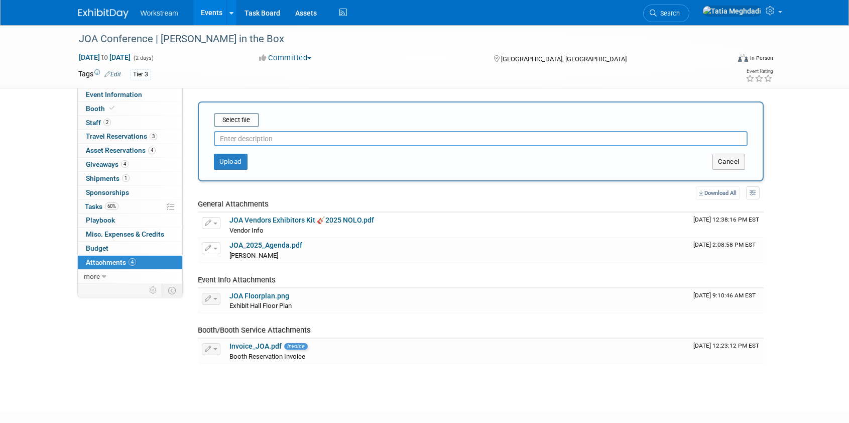
click at [266, 140] on input "text" at bounding box center [480, 138] width 533 height 15
click at [231, 121] on input "file" at bounding box center [198, 120] width 119 height 12
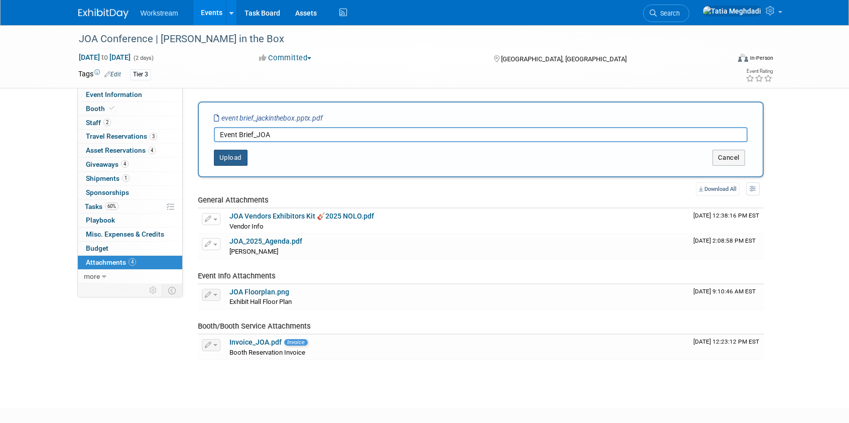
click at [237, 159] on button "Upload" at bounding box center [231, 158] width 34 height 16
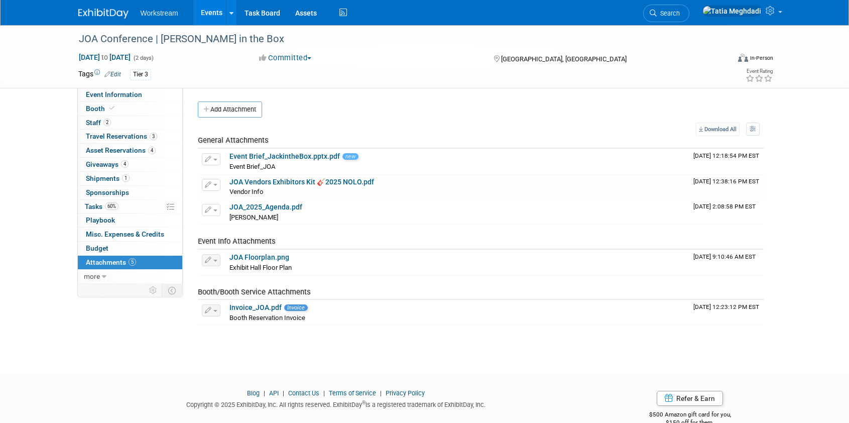
click at [125, 316] on div "Event Information Event Info Booth Booth 2 Staff 2 Staff 3 Travel Reservations …" at bounding box center [425, 180] width 708 height 310
drag, startPoint x: 228, startPoint y: 108, endPoint x: 231, endPoint y: 113, distance: 5.9
click at [228, 108] on button "Add Attachment" at bounding box center [230, 109] width 64 height 16
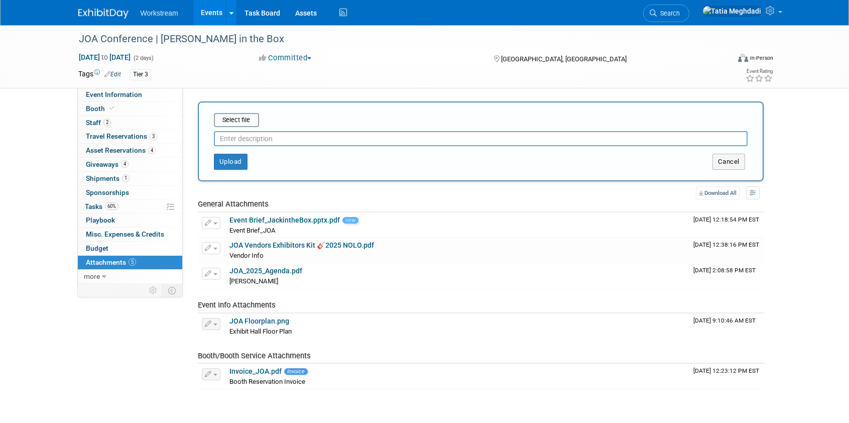
click at [249, 142] on input "text" at bounding box center [480, 138] width 533 height 15
type input "PreCon Notes"
click at [238, 122] on input "file" at bounding box center [198, 120] width 119 height 12
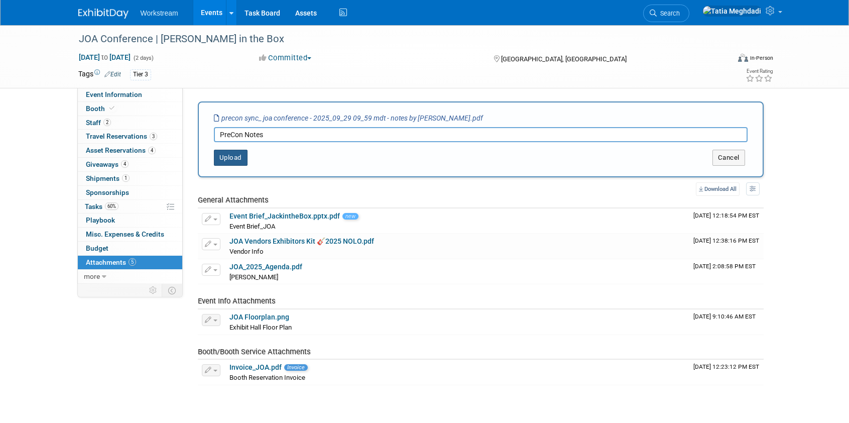
click at [242, 160] on button "Upload" at bounding box center [231, 158] width 34 height 16
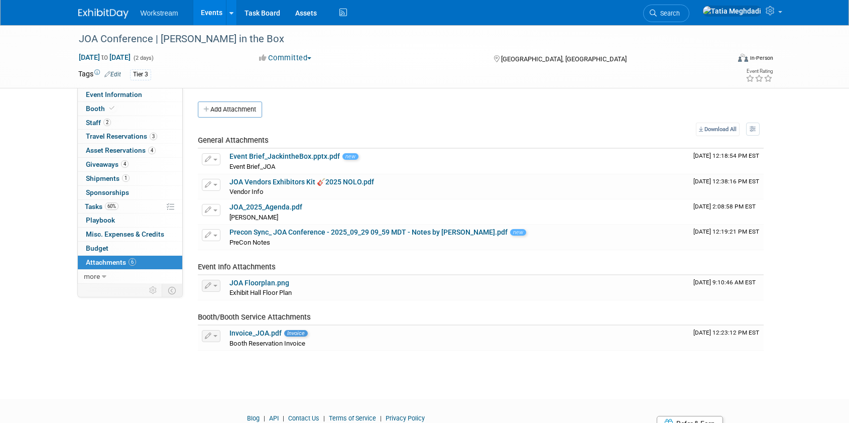
click at [208, 17] on link "Events" at bounding box center [211, 12] width 37 height 25
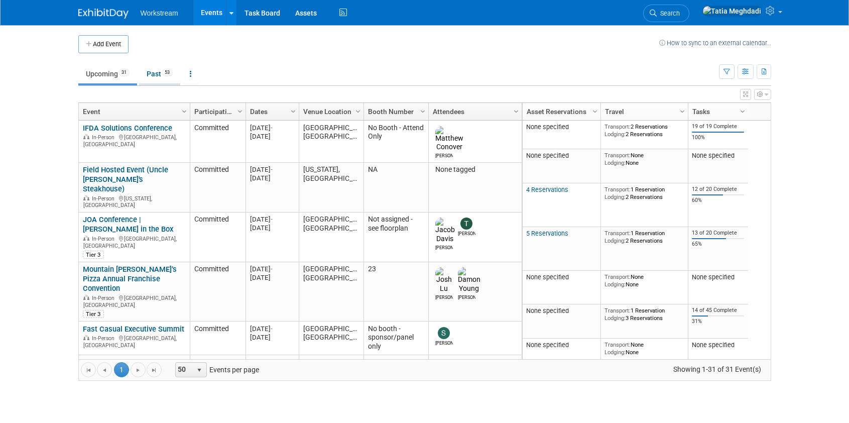
click at [156, 66] on link "Past 53" at bounding box center [159, 73] width 41 height 19
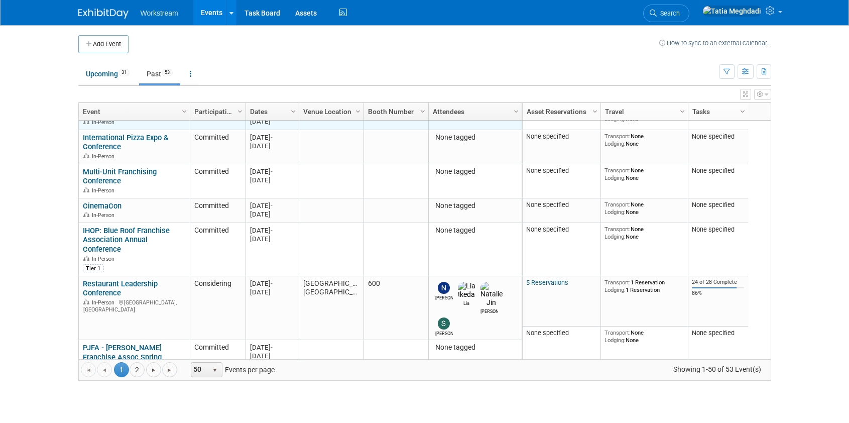
scroll to position [519, 0]
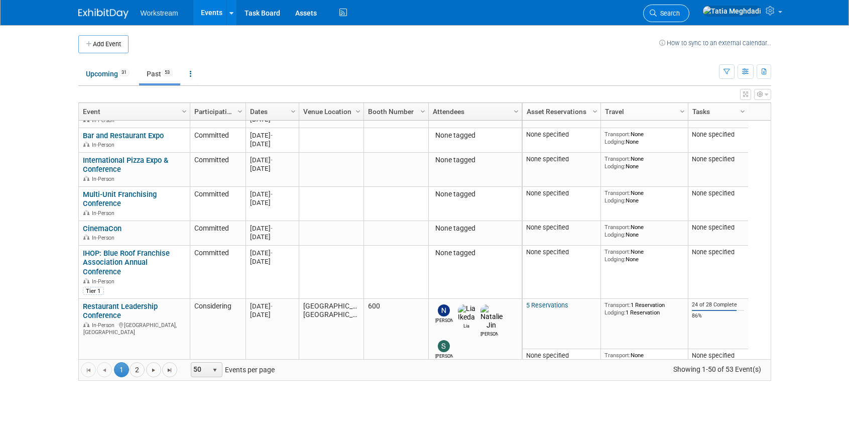
click at [680, 15] on span "Search" at bounding box center [667, 14] width 23 height 8
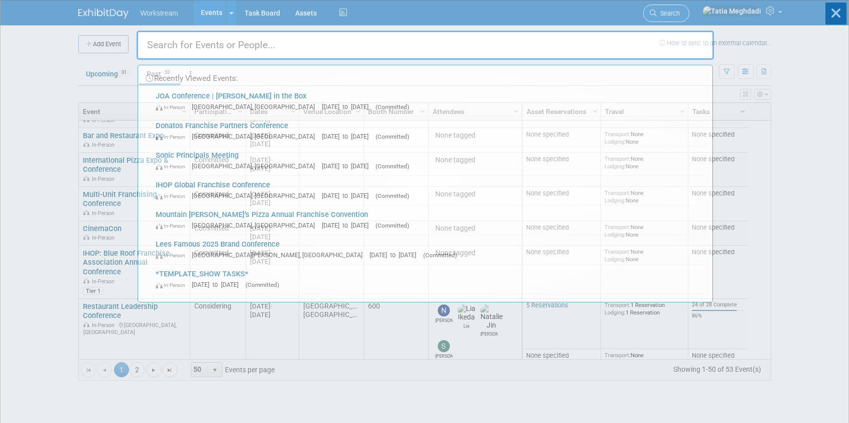
scroll to position [1, 0]
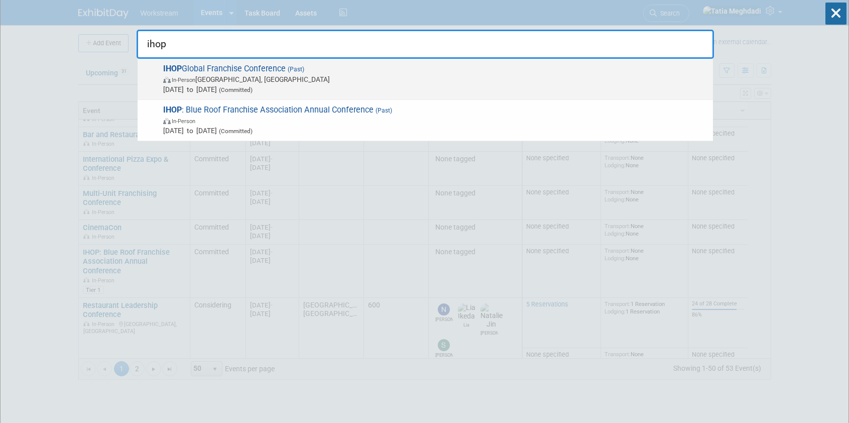
type input "ihop"
click at [311, 83] on span "IHOP Global Franchise Conference (Past) In-Person [GEOGRAPHIC_DATA], [GEOGRAPHI…" at bounding box center [434, 78] width 548 height 31
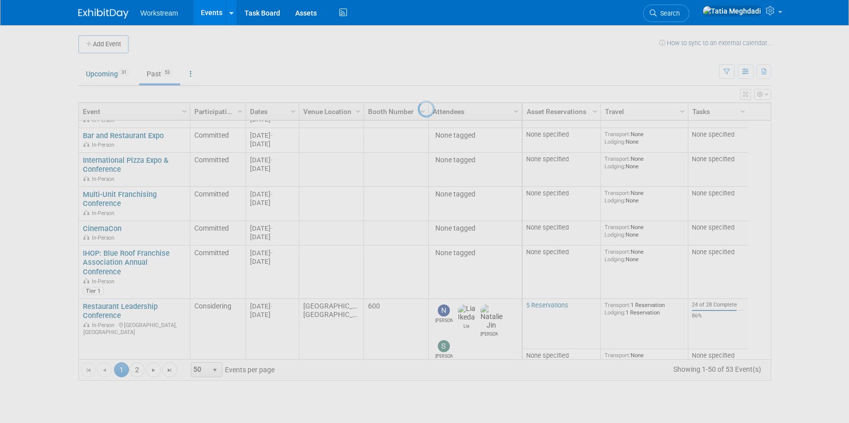
scroll to position [0, 0]
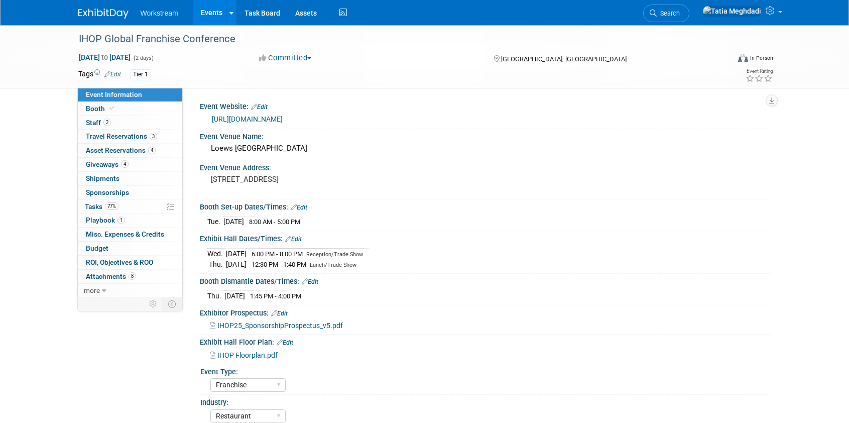
select select "Franchise"
select select "Restaurant"
select select "No"
select select "[PERSON_NAME]"
click at [93, 119] on span "Staff 2" at bounding box center [98, 122] width 25 height 8
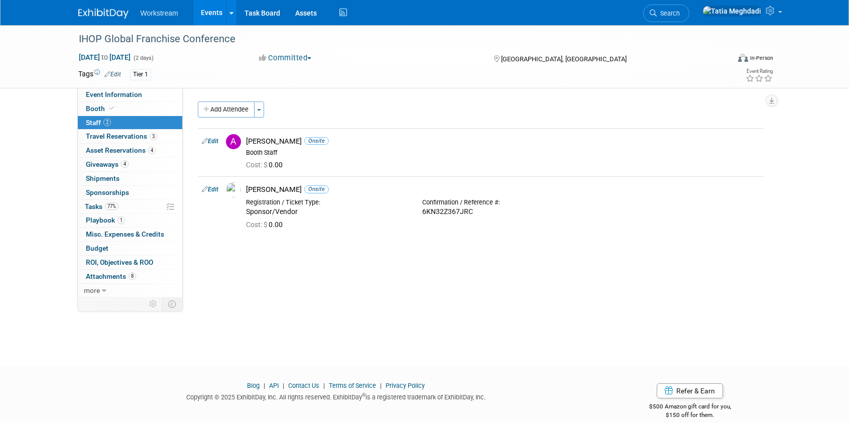
click at [212, 11] on link "Events" at bounding box center [211, 12] width 37 height 25
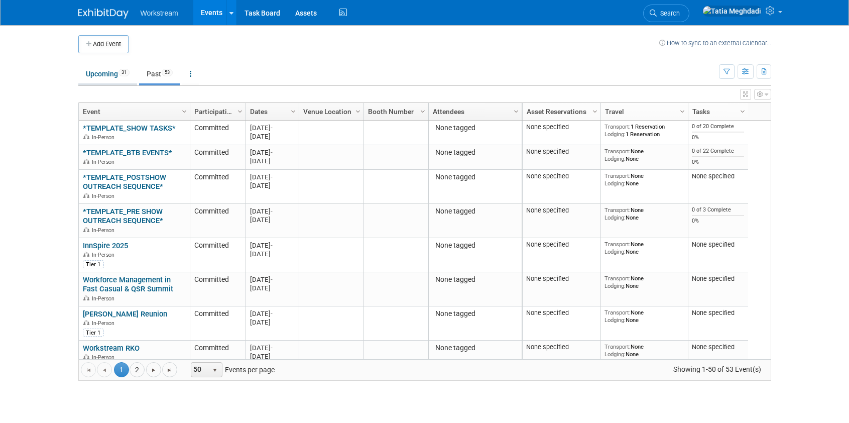
click at [91, 70] on link "Upcoming 31" at bounding box center [107, 73] width 59 height 19
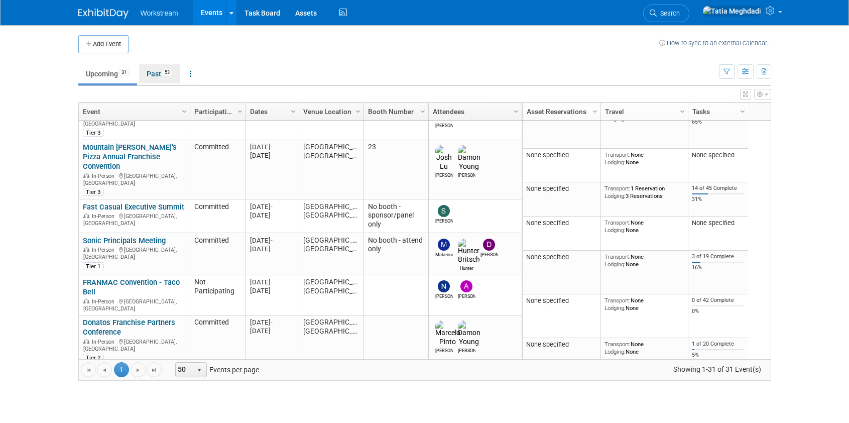
click at [152, 72] on link "Past 53" at bounding box center [159, 73] width 41 height 19
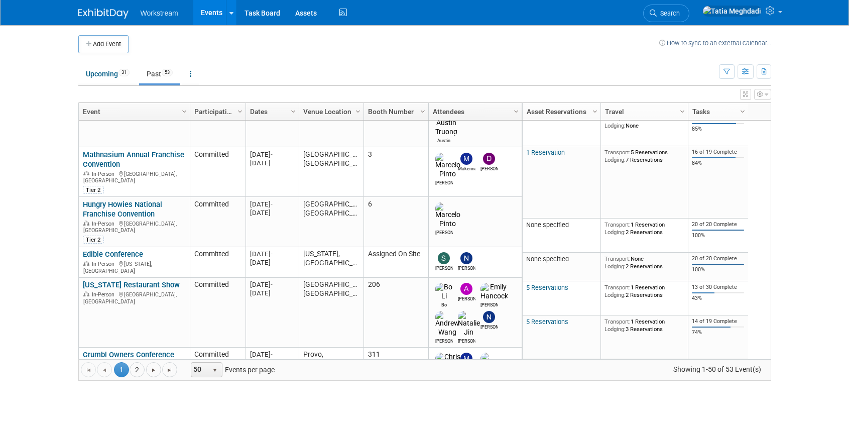
click at [680, 13] on span "Search" at bounding box center [667, 14] width 23 height 8
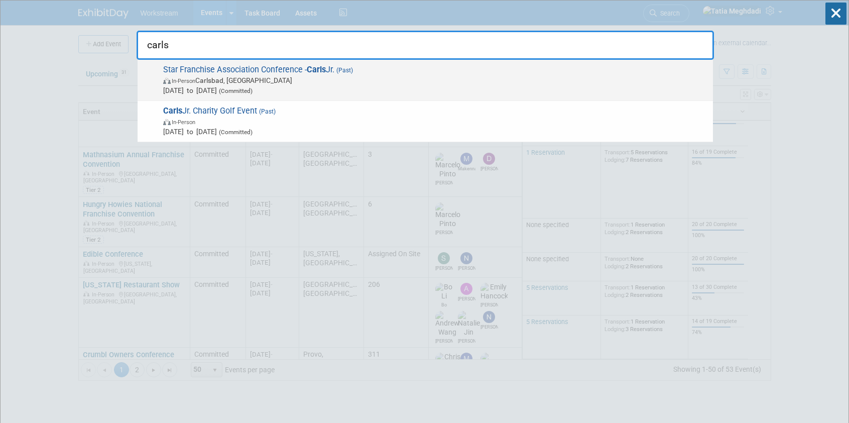
type input "carls"
click at [206, 84] on span "In-Person Carlsbad, CA" at bounding box center [435, 80] width 545 height 10
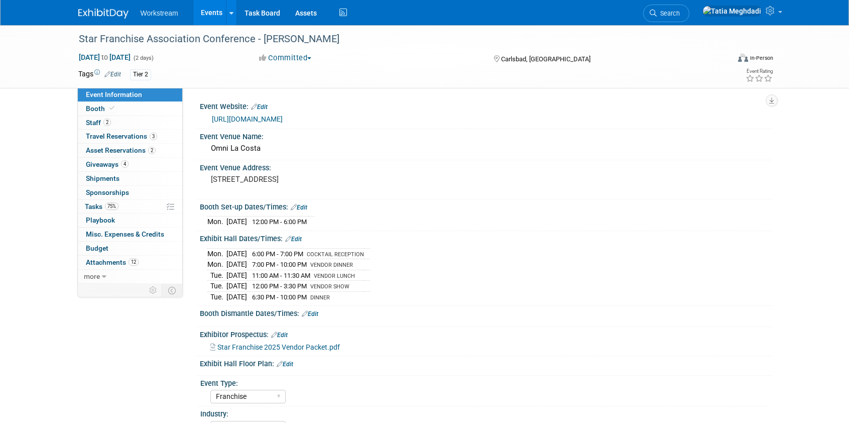
select select "Franchise"
select select "Restaurant"
select select "No"
select select "Tatia Meghdadi"
click at [92, 123] on span "Staff 2" at bounding box center [98, 122] width 25 height 8
